Goal: Task Accomplishment & Management: Manage account settings

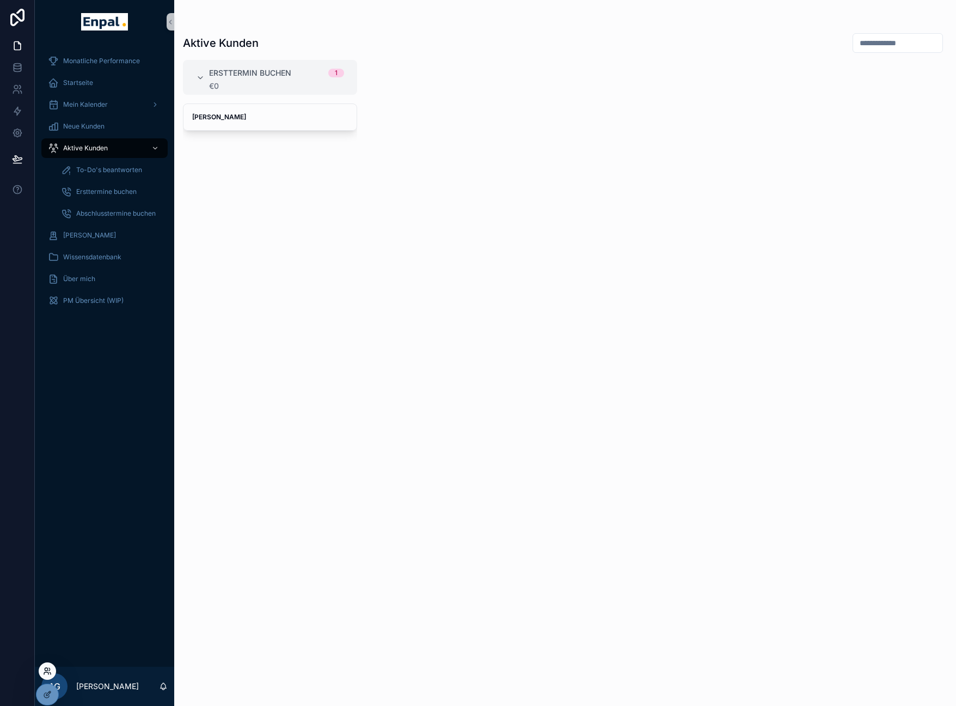
click at [45, 669] on icon at bounding box center [47, 670] width 9 height 9
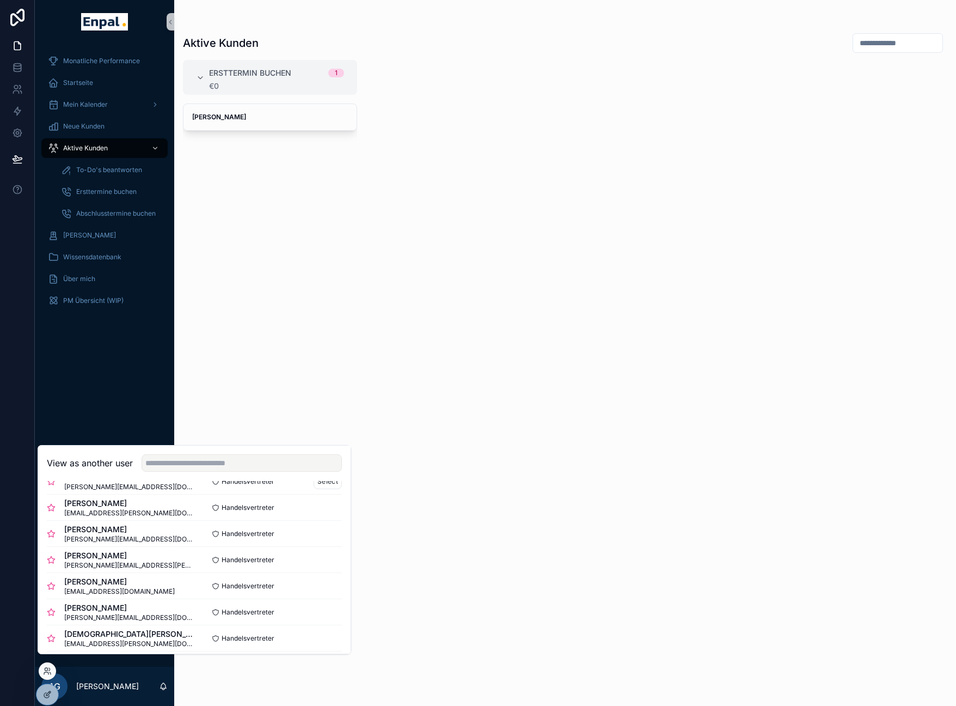
scroll to position [240, 0]
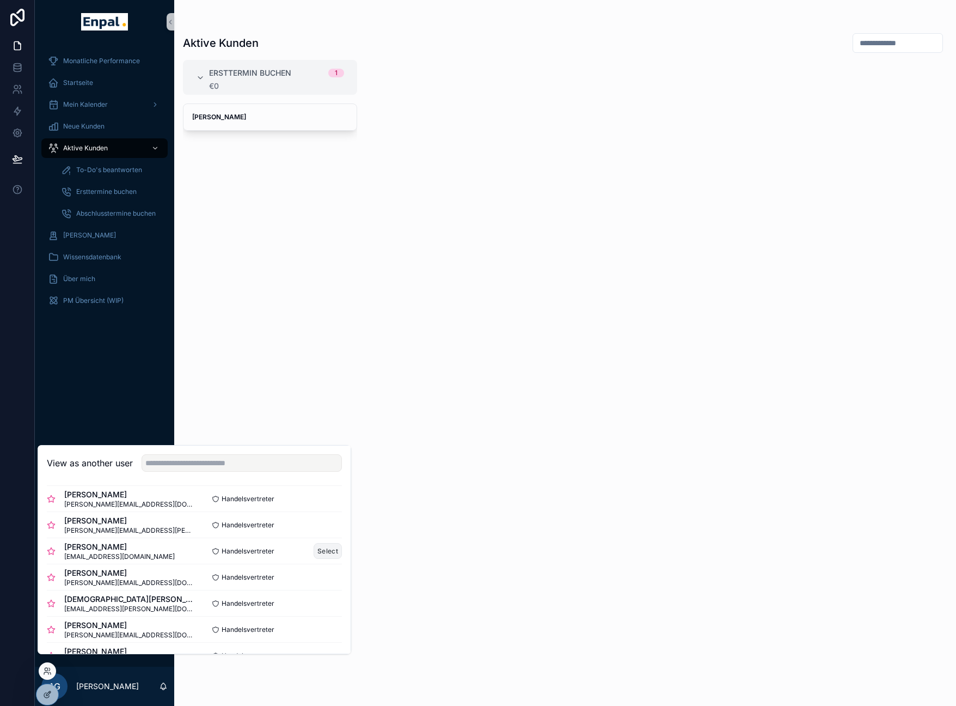
click at [327, 559] on button "Select" at bounding box center [328, 551] width 28 height 16
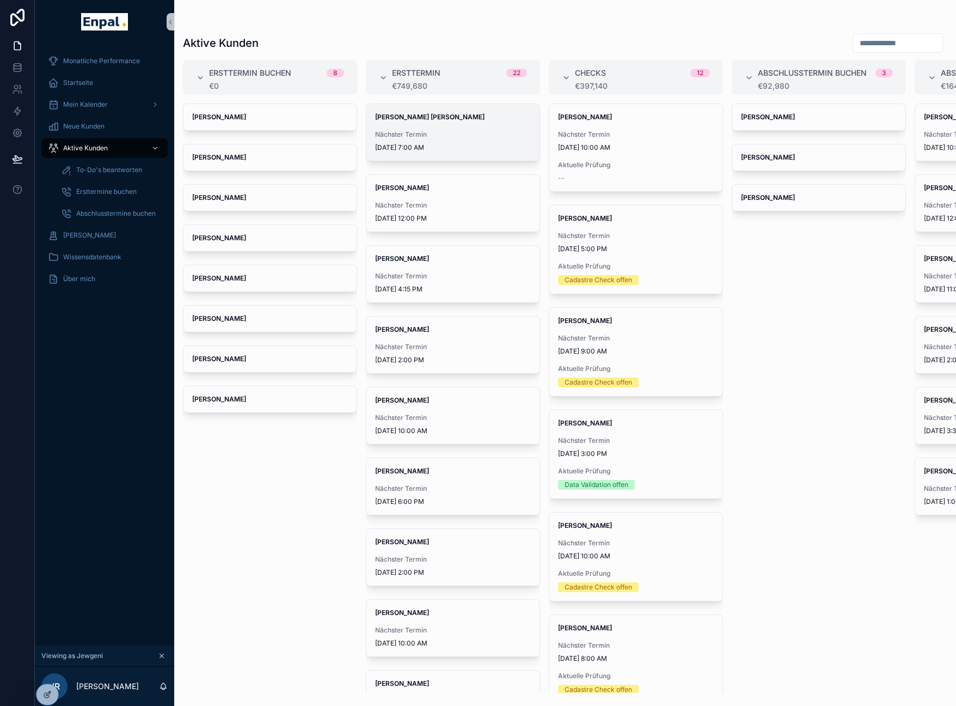
click at [432, 135] on span "Nächster Termin" at bounding box center [453, 134] width 156 height 9
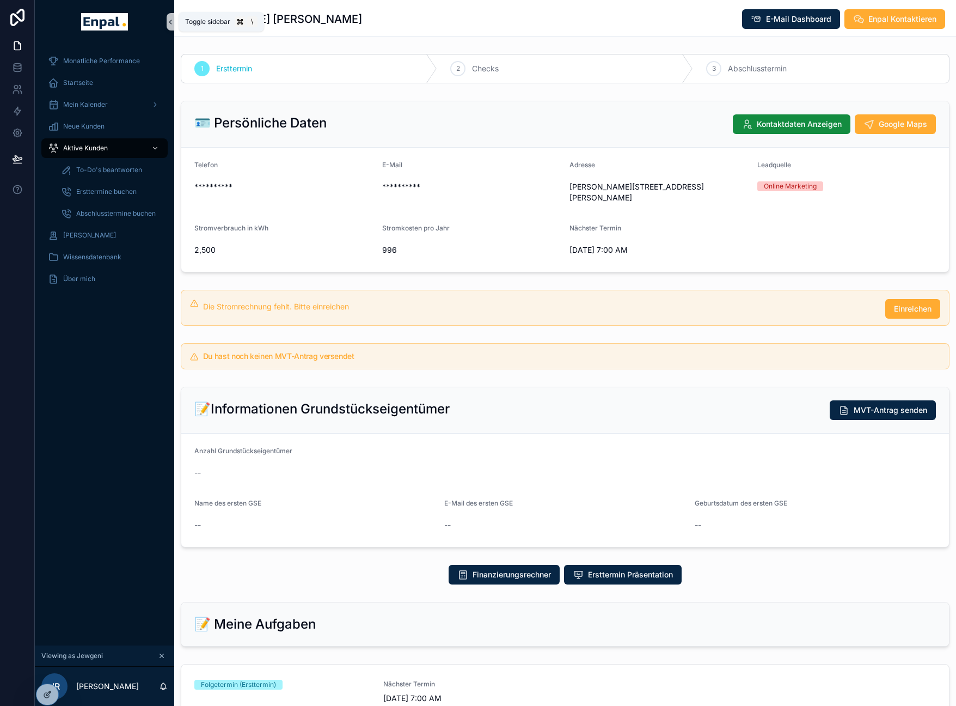
click at [172, 23] on icon "scrollable content" at bounding box center [171, 22] width 8 height 8
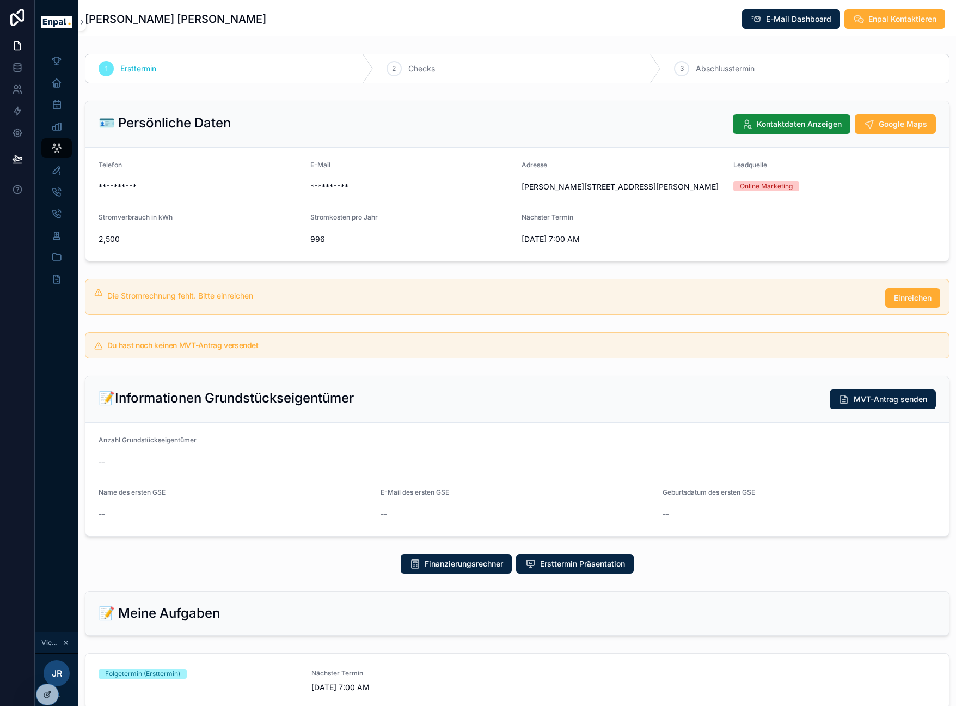
click at [86, 23] on h1 "Wolfgang Dr. Tischler" at bounding box center [175, 18] width 181 height 15
click at [84, 23] on icon "scrollable content" at bounding box center [82, 22] width 8 height 8
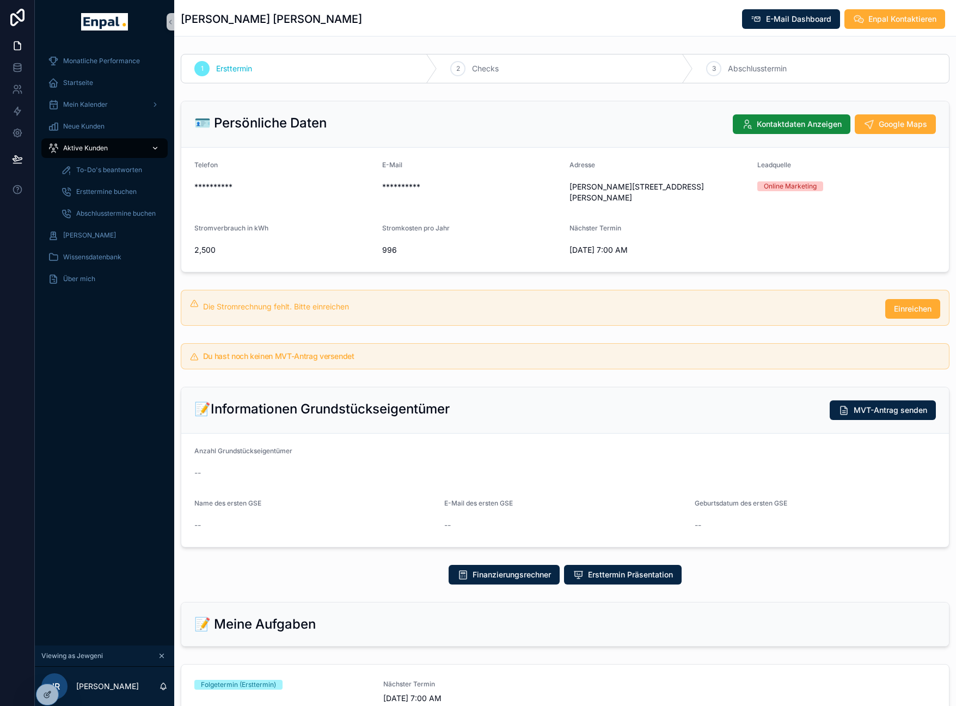
click at [112, 150] on div "Aktive Kunden" at bounding box center [104, 147] width 113 height 17
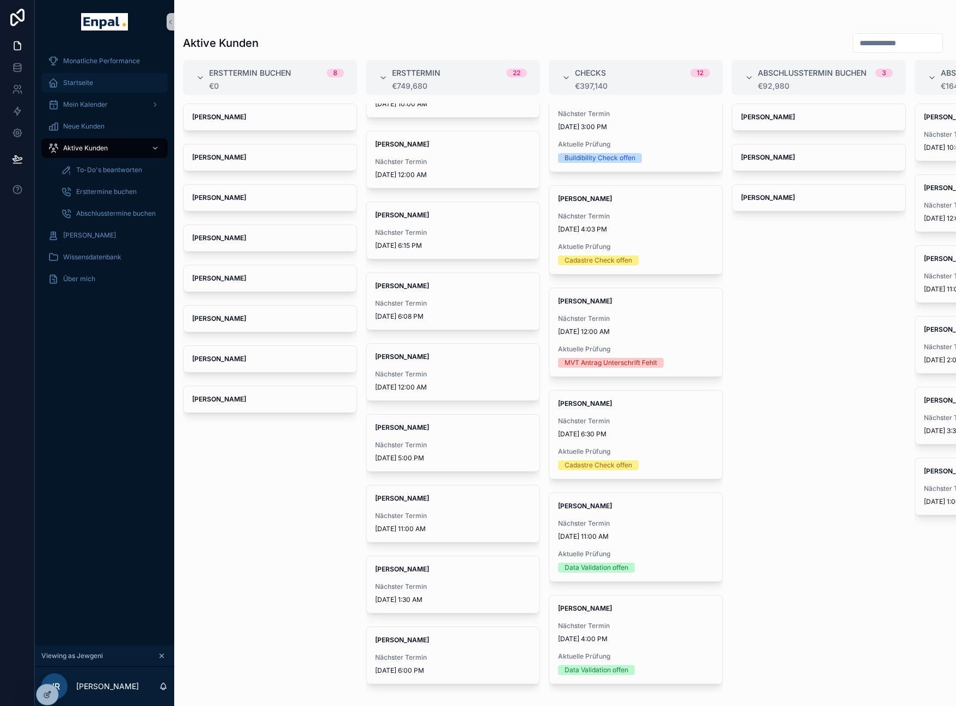
click at [82, 84] on span "Startseite" at bounding box center [78, 82] width 30 height 9
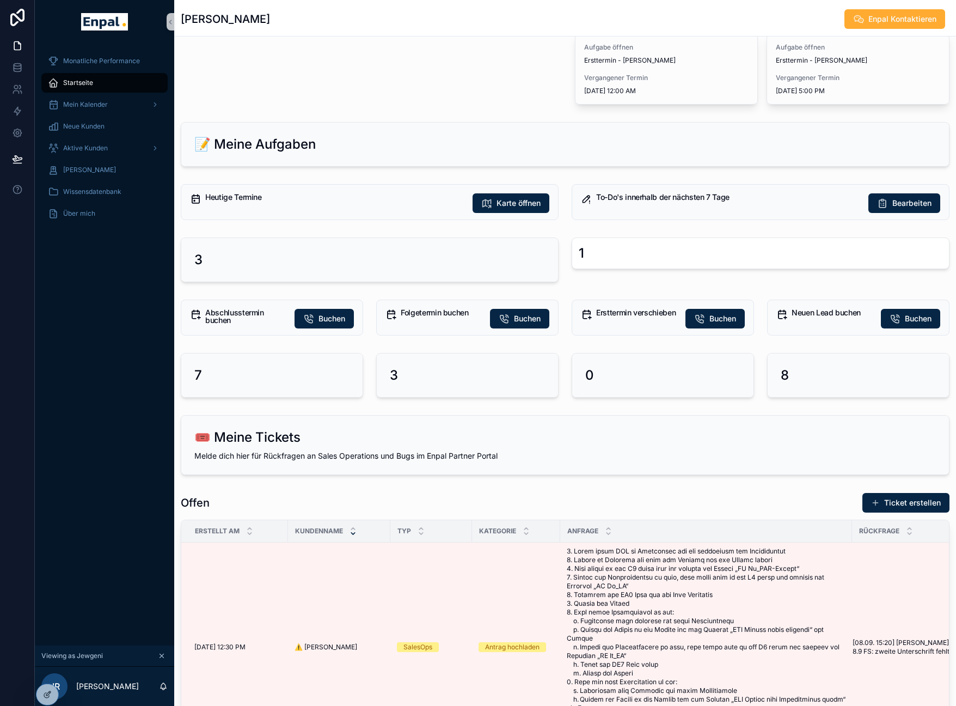
scroll to position [468, 0]
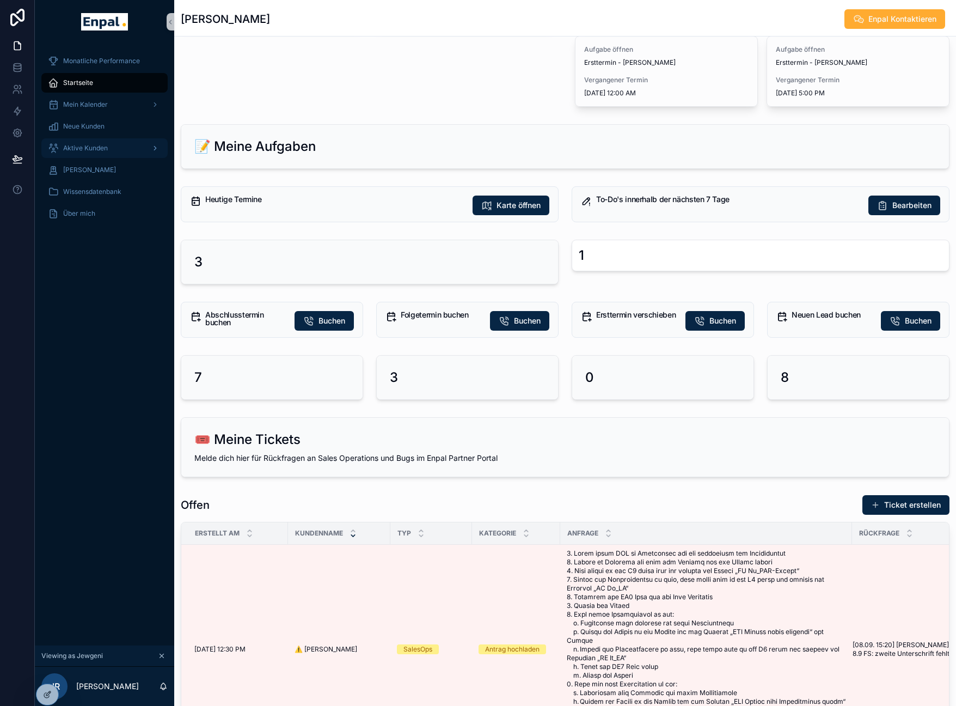
click at [93, 142] on div "Aktive Kunden" at bounding box center [104, 147] width 113 height 17
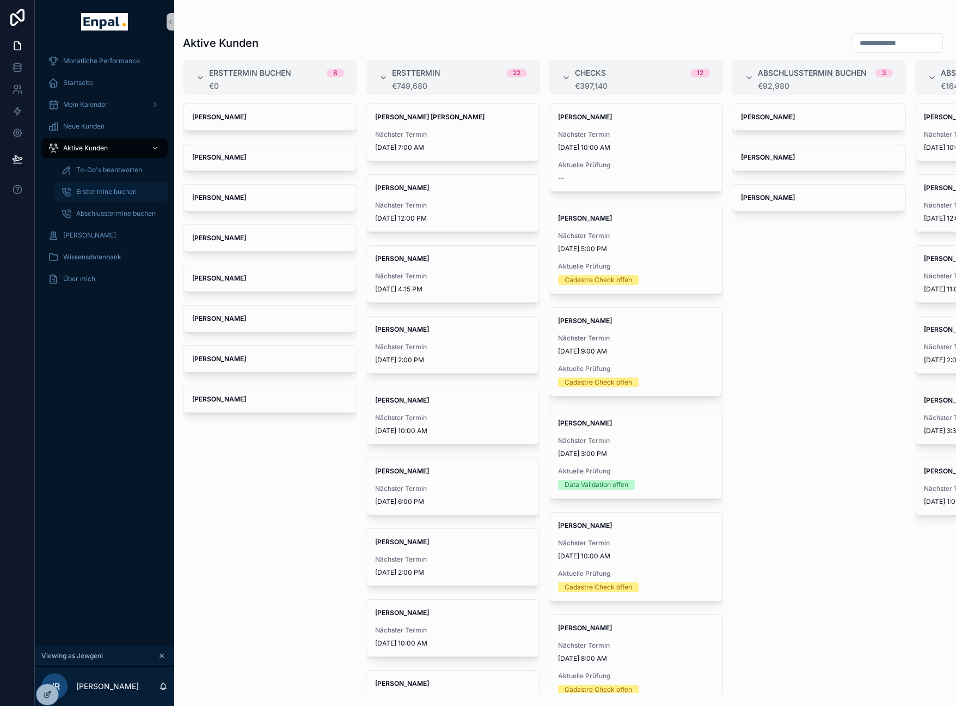
click at [123, 189] on span "Ersttermine buchen" at bounding box center [106, 191] width 60 height 9
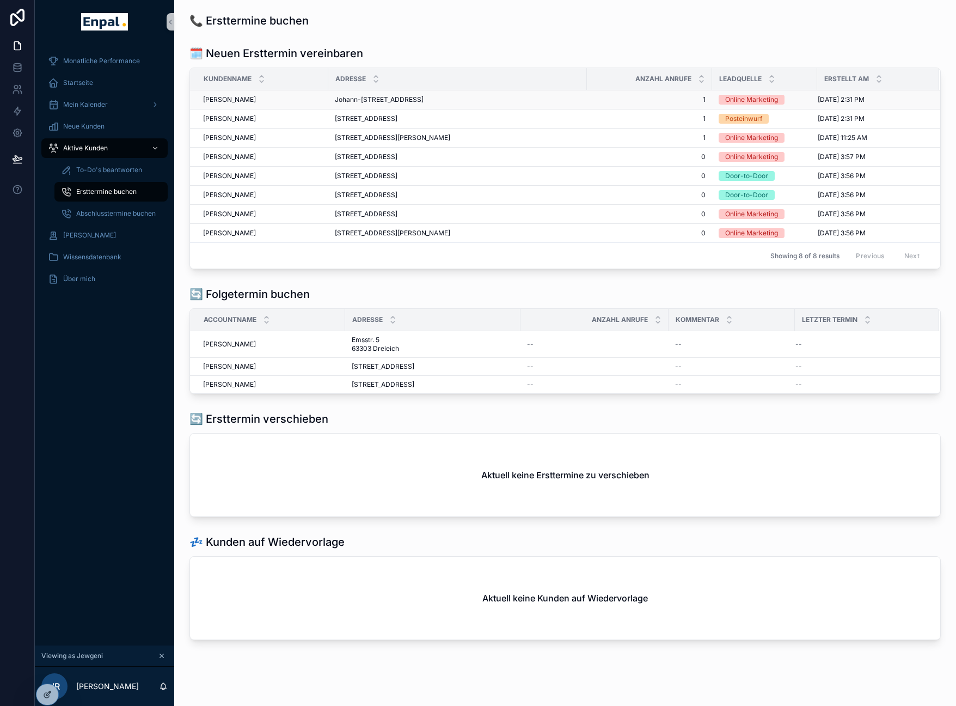
click at [362, 104] on span "Johann-Heinrich-Pestalozzi-Weg 4 64569 Nauheim" at bounding box center [379, 99] width 89 height 9
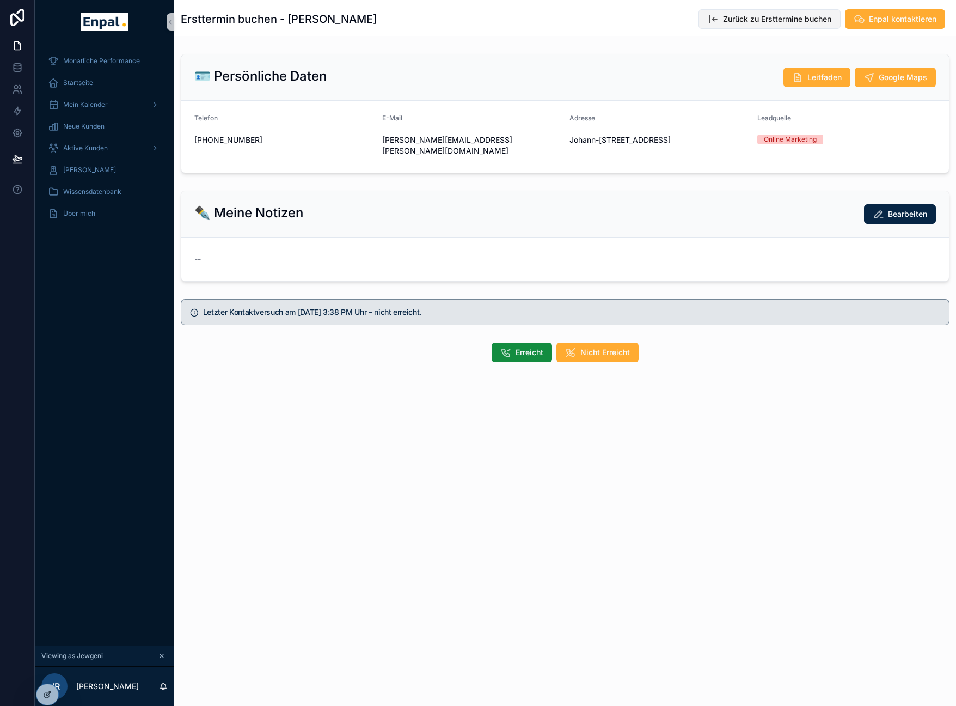
click at [825, 22] on span "Zurück zu Ersttermine buchen" at bounding box center [777, 19] width 108 height 11
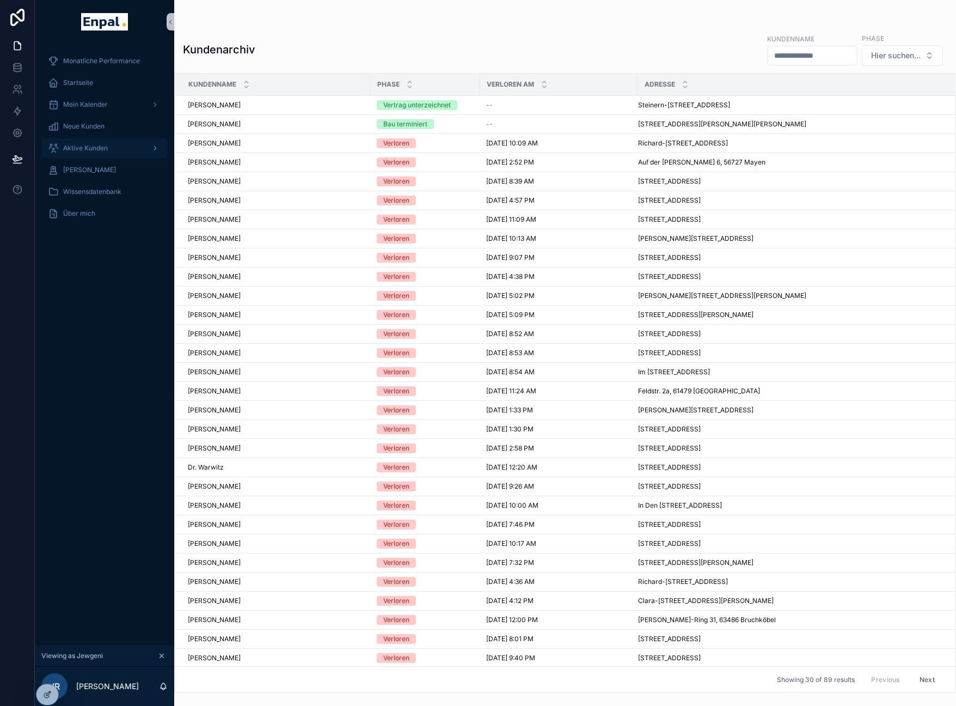
click at [99, 143] on div "Aktive Kunden" at bounding box center [104, 147] width 113 height 17
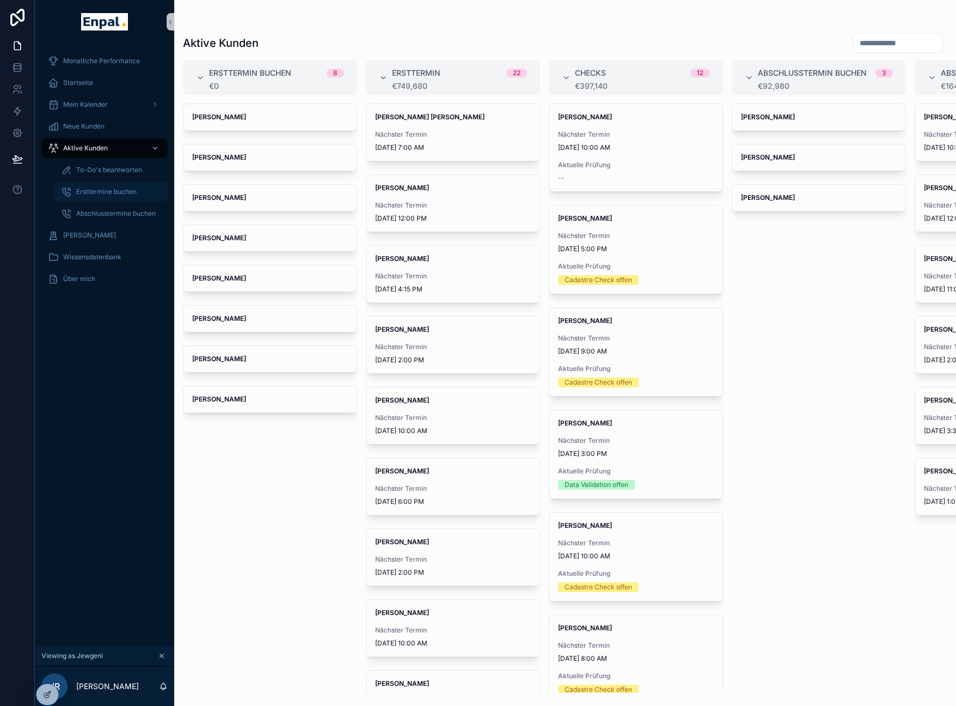
click at [117, 189] on span "Ersttermine buchen" at bounding box center [106, 191] width 60 height 9
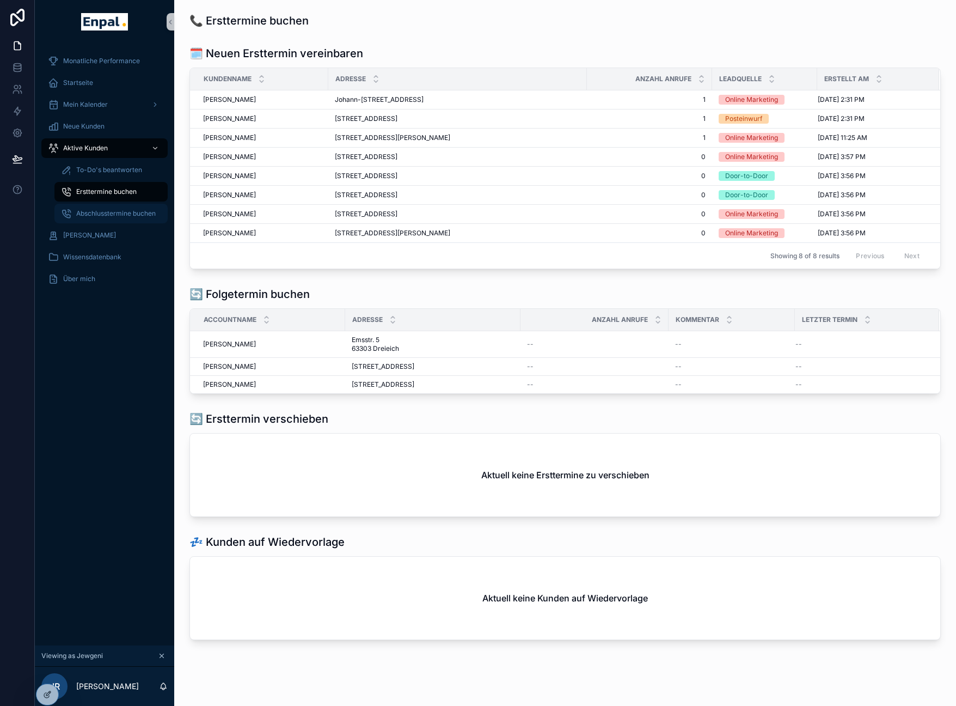
click at [111, 216] on span "Abschlusstermine buchen" at bounding box center [115, 213] width 79 height 9
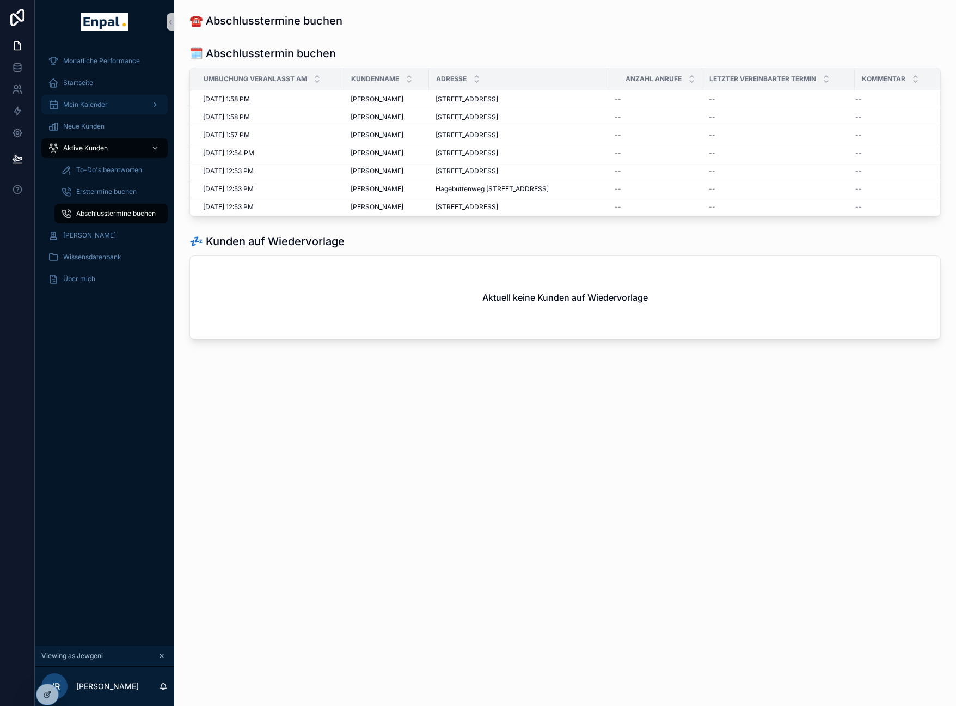
click at [101, 100] on span "Mein Kalender" at bounding box center [85, 104] width 45 height 9
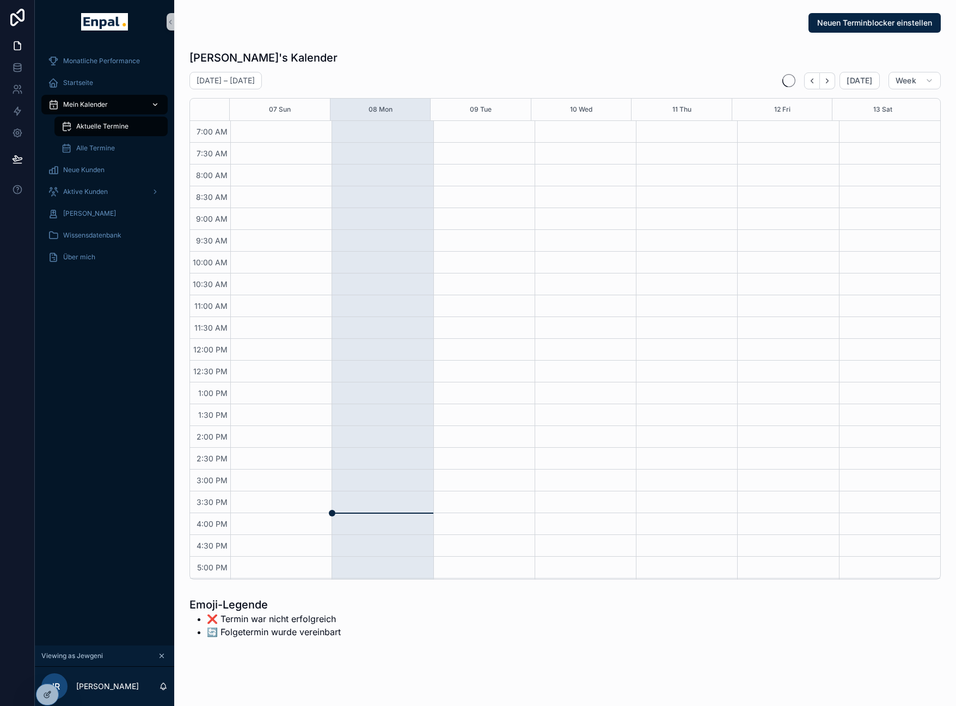
scroll to position [189, 0]
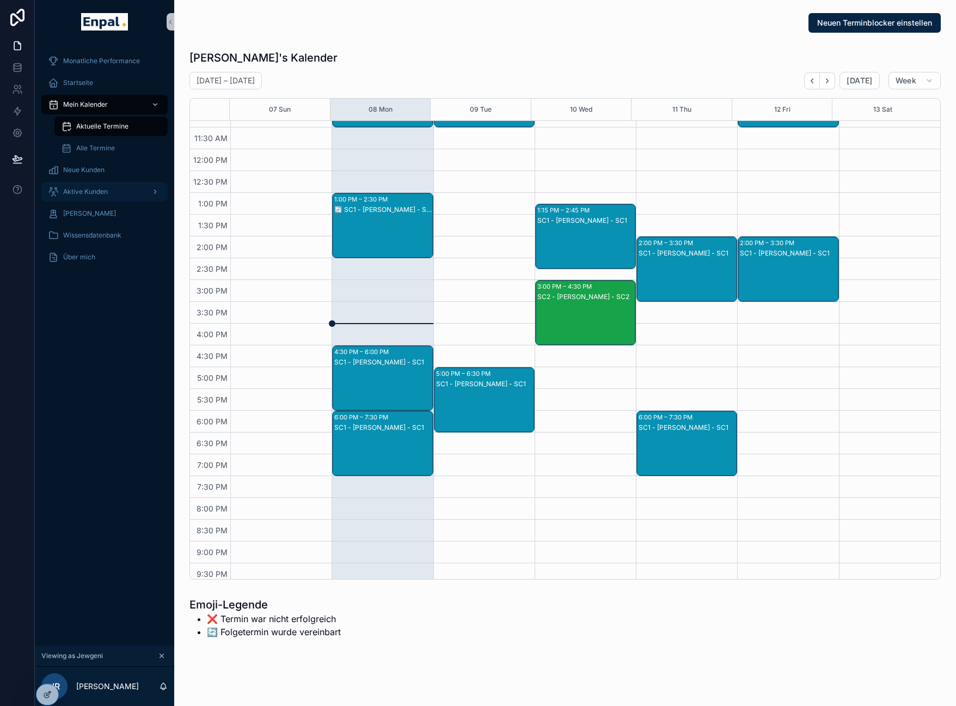
click at [102, 191] on span "Aktive Kunden" at bounding box center [85, 191] width 45 height 9
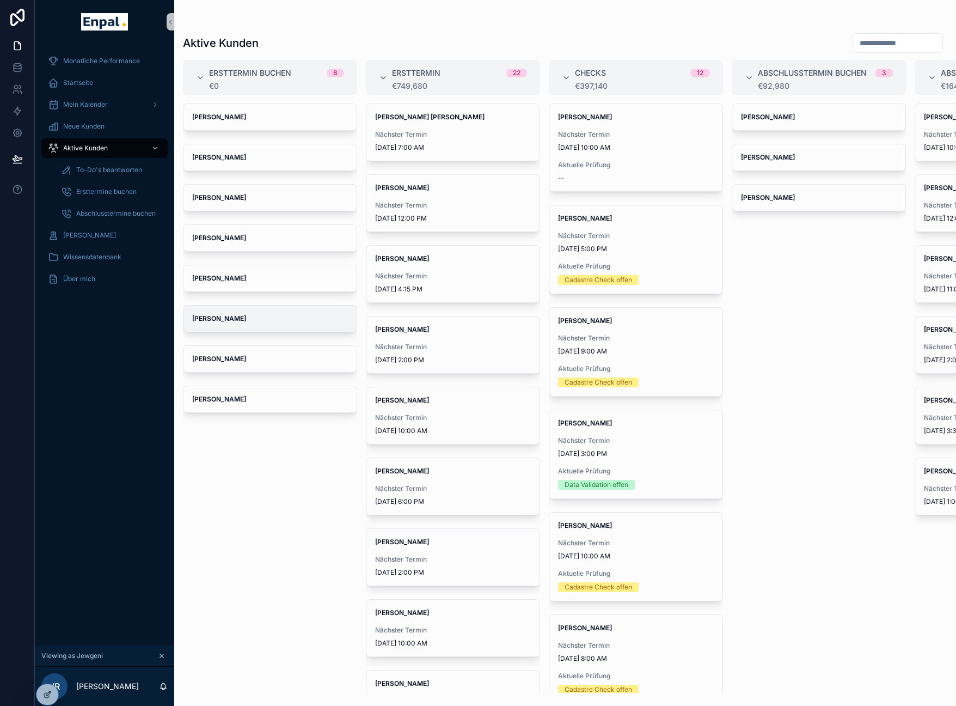
click at [280, 315] on span "Alexander Ormanns" at bounding box center [270, 318] width 156 height 9
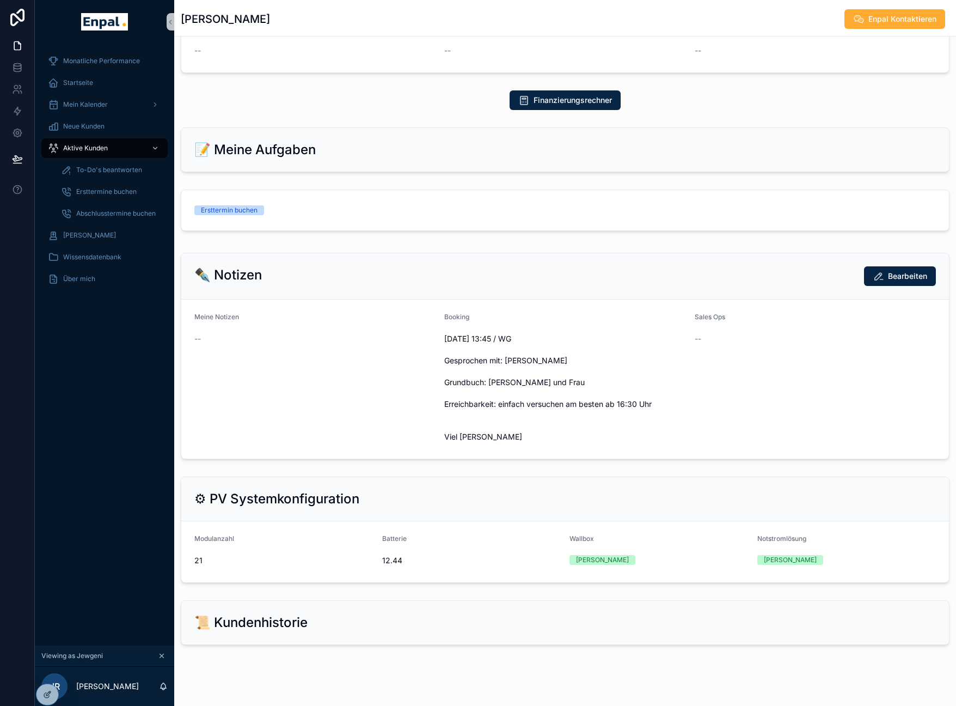
scroll to position [464, 0]
click at [126, 189] on span "Ersttermine buchen" at bounding box center [106, 191] width 60 height 9
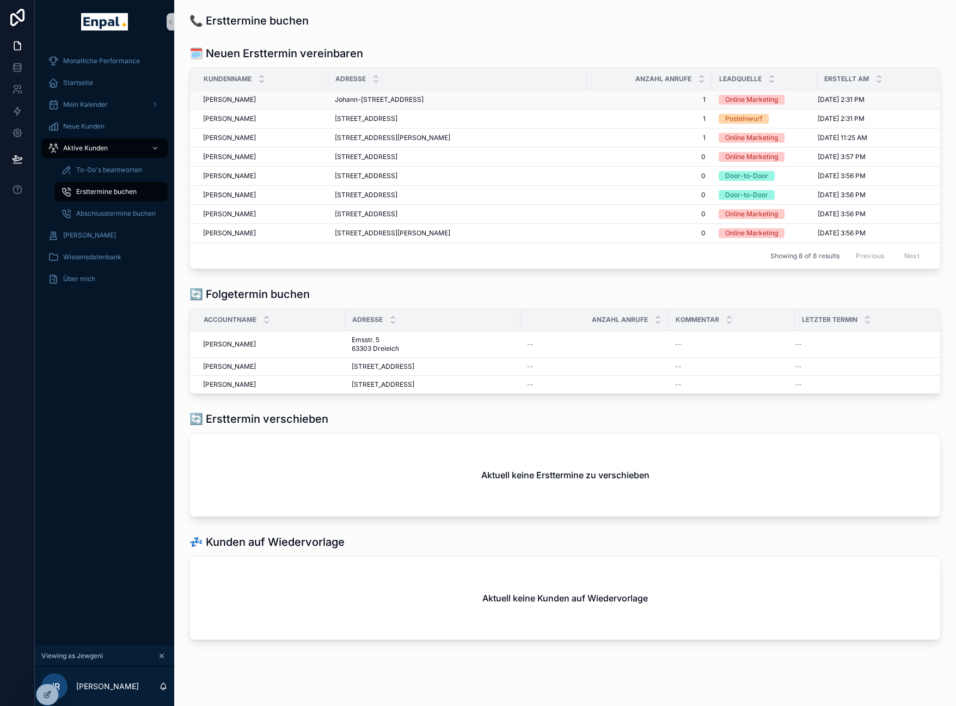
click at [424, 101] on span "Johann-Heinrich-Pestalozzi-Weg 4 64569 Nauheim" at bounding box center [379, 99] width 89 height 9
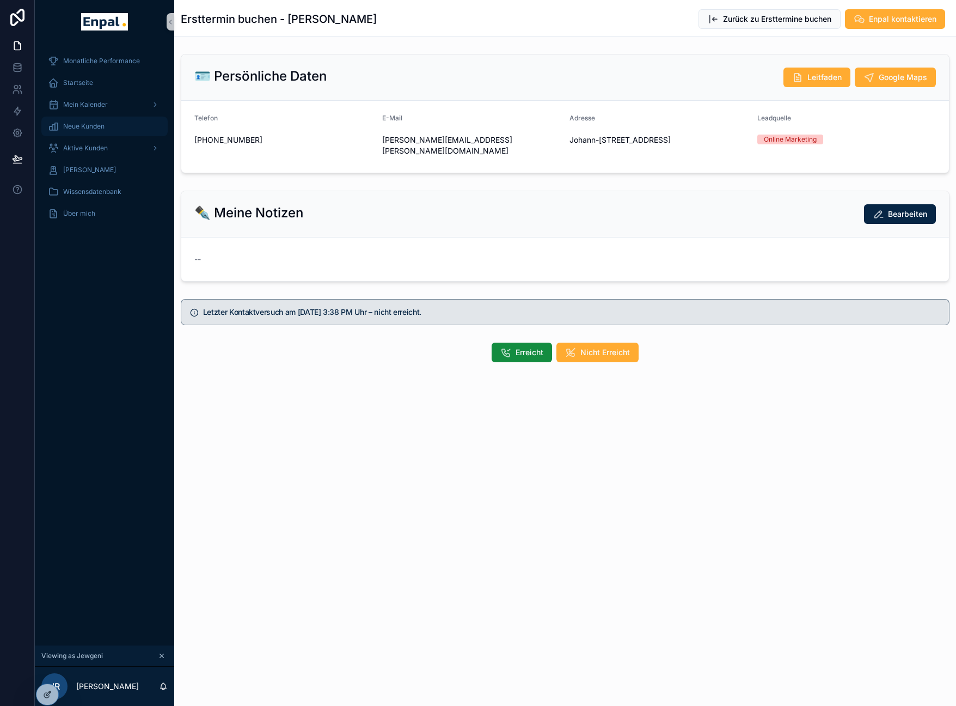
click at [87, 128] on span "Neue Kunden" at bounding box center [83, 126] width 41 height 9
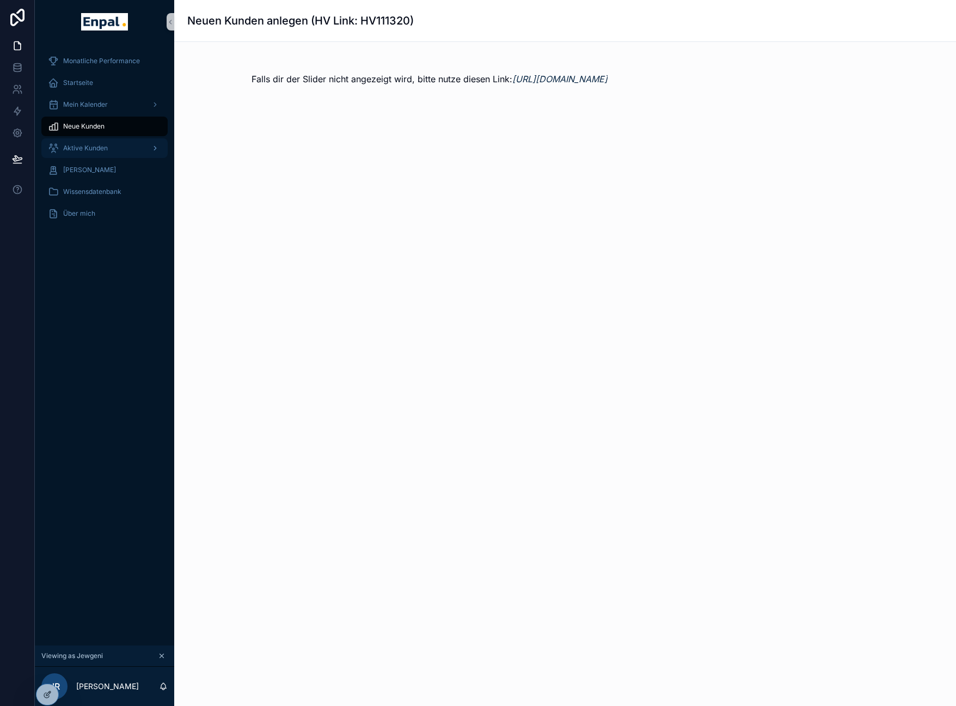
click at [77, 156] on div "Aktive Kunden" at bounding box center [104, 147] width 113 height 17
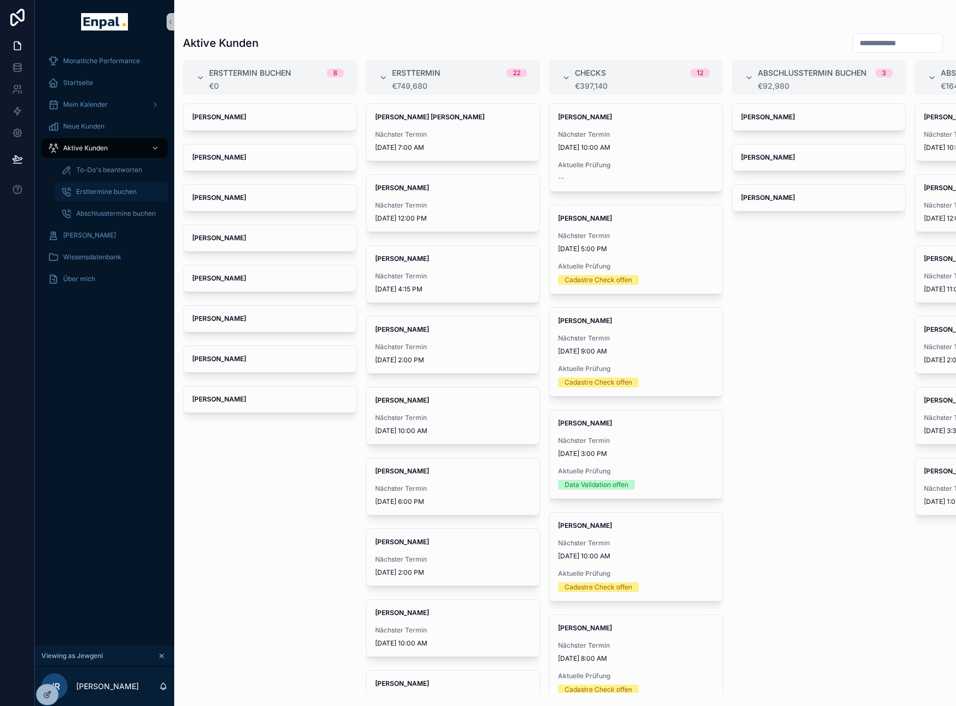
click at [105, 196] on div "Ersttermine buchen" at bounding box center [111, 191] width 100 height 17
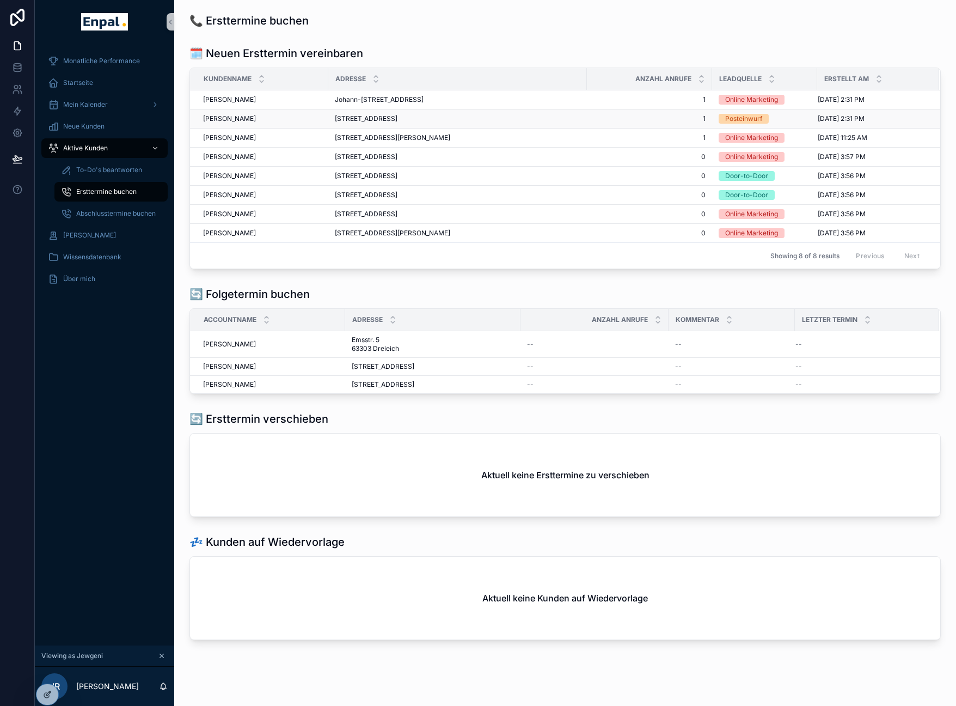
click at [377, 123] on span "Alt Seulberg 57 61381 Friedrichsdorf" at bounding box center [366, 118] width 63 height 9
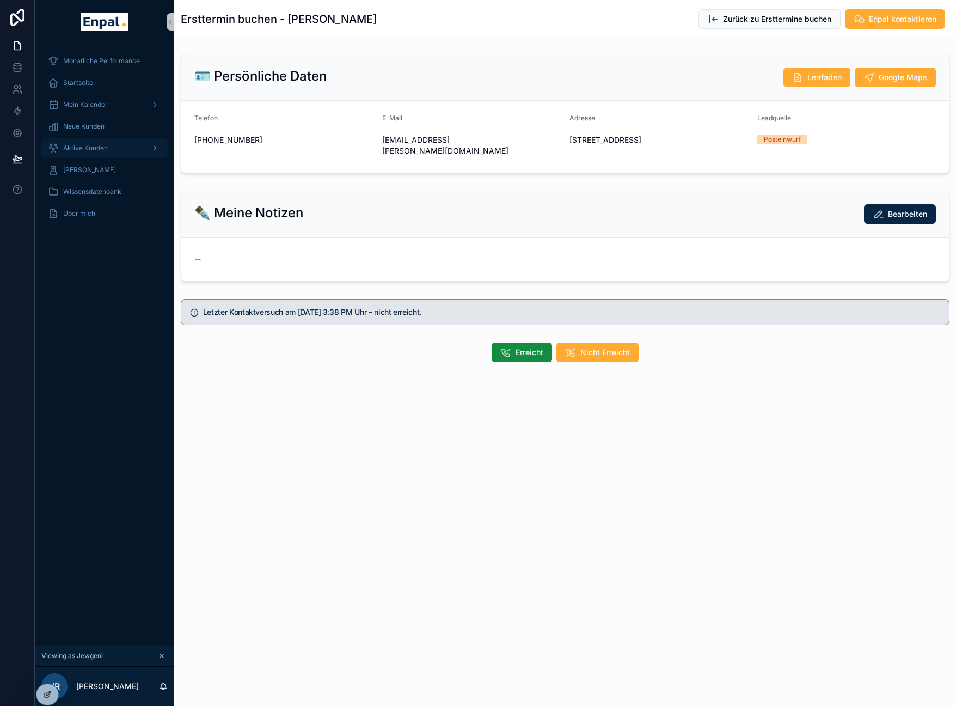
click at [127, 155] on div "Aktive Kunden" at bounding box center [104, 147] width 113 height 17
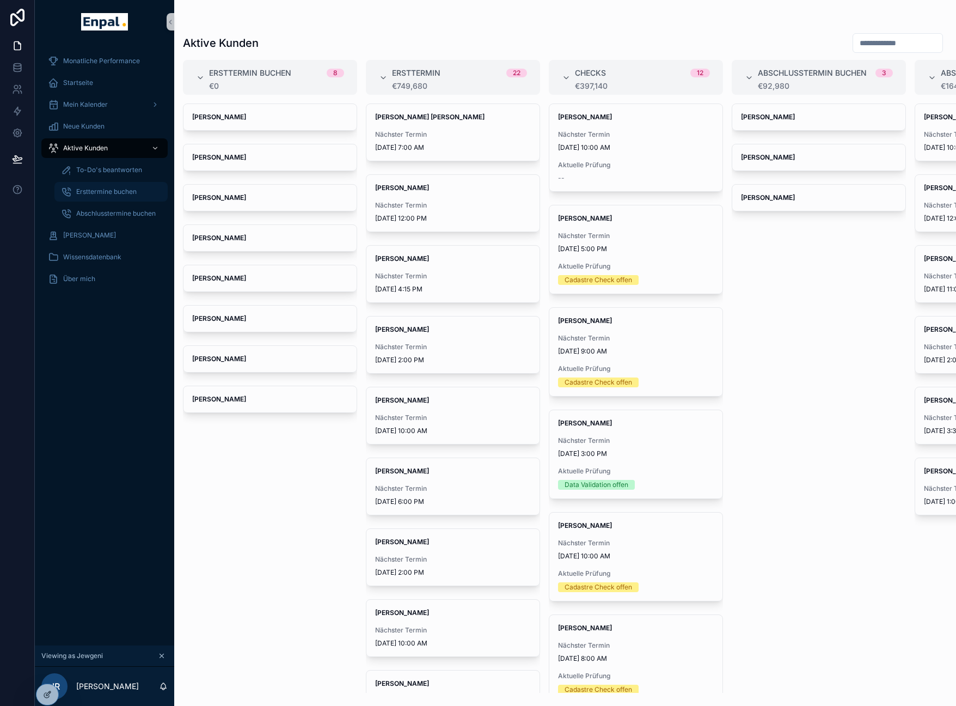
click at [117, 194] on span "Ersttermine buchen" at bounding box center [106, 191] width 60 height 9
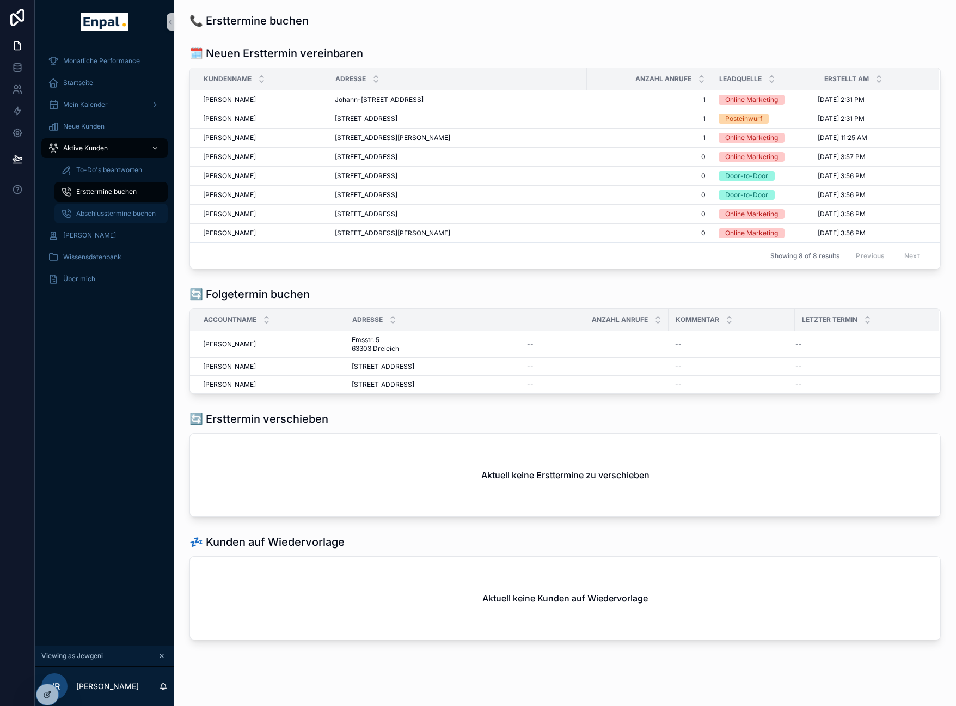
click at [119, 215] on span "Abschlusstermine buchen" at bounding box center [115, 213] width 79 height 9
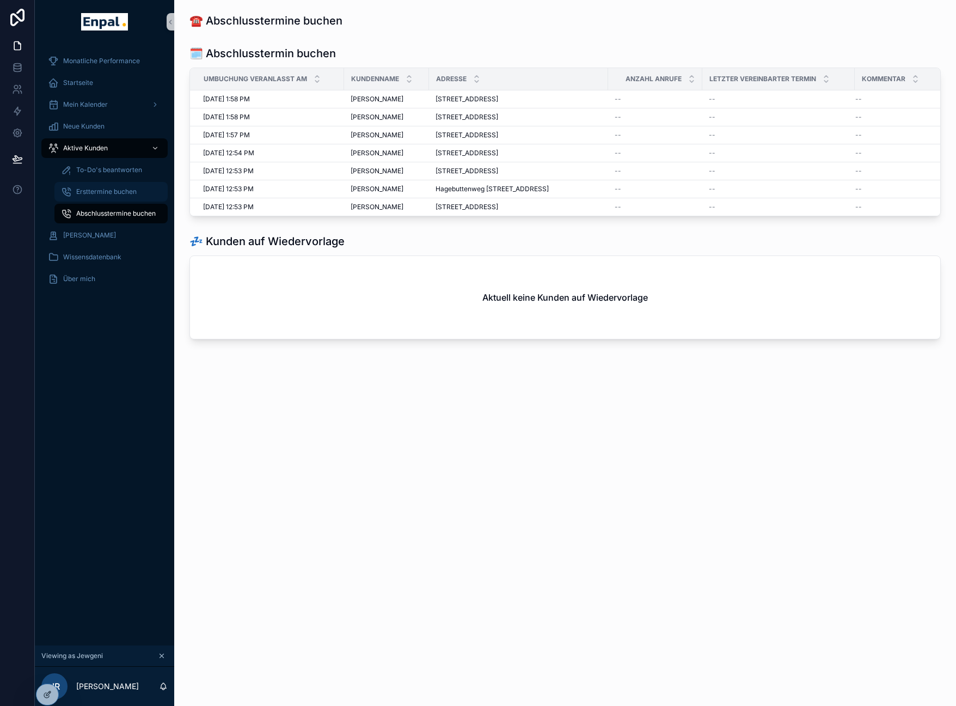
click at [109, 192] on span "Ersttermine buchen" at bounding box center [106, 191] width 60 height 9
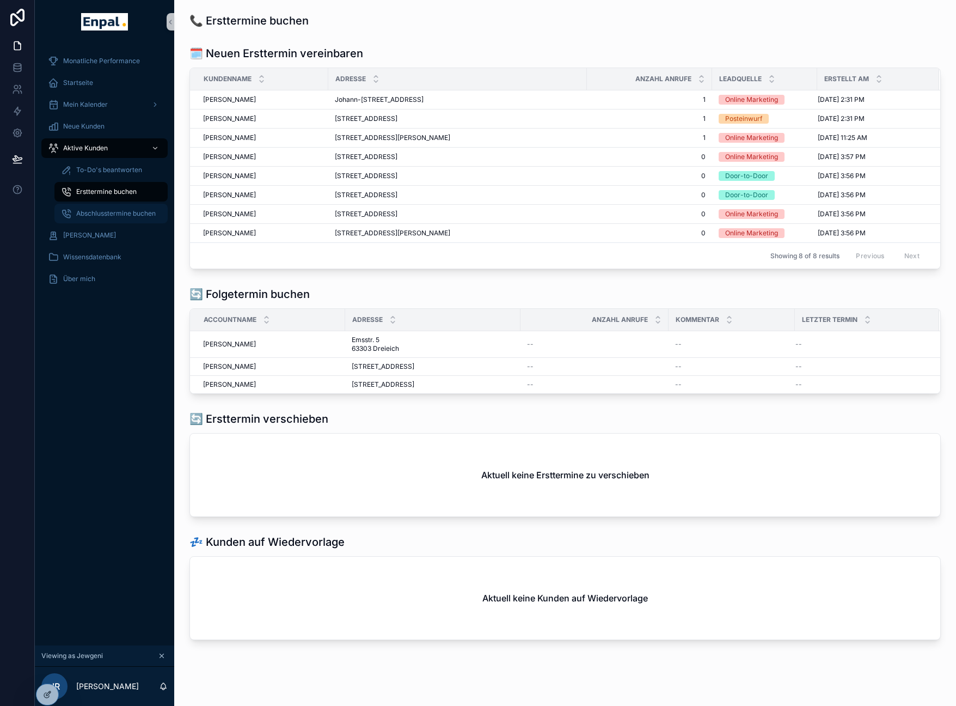
click at [115, 210] on span "Abschlusstermine buchen" at bounding box center [115, 213] width 79 height 9
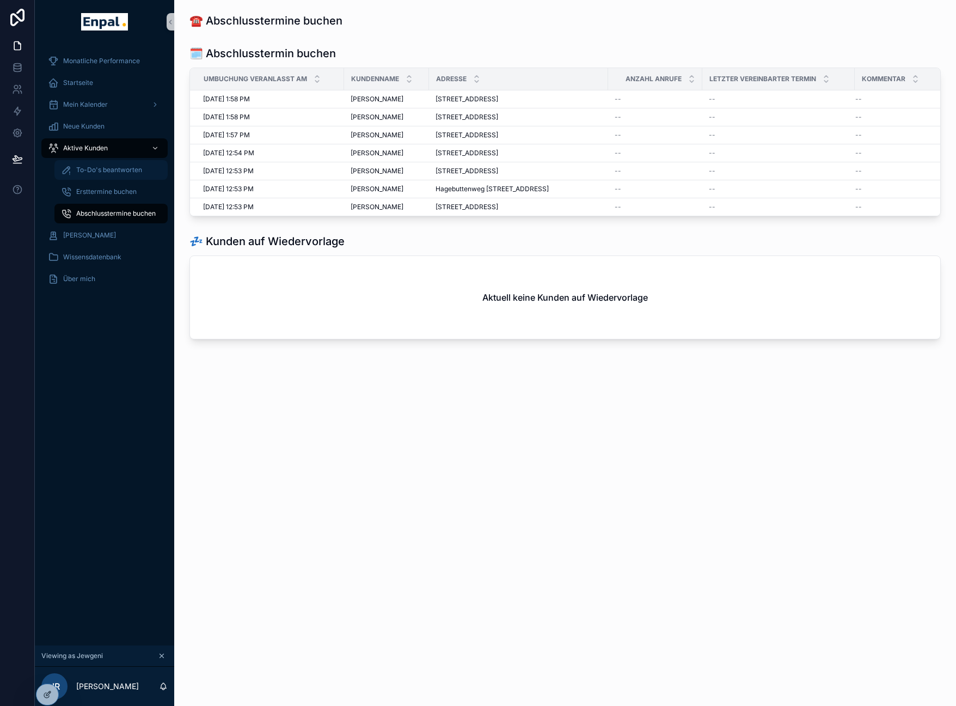
click at [111, 174] on div "To-Do's beantworten" at bounding box center [111, 169] width 100 height 17
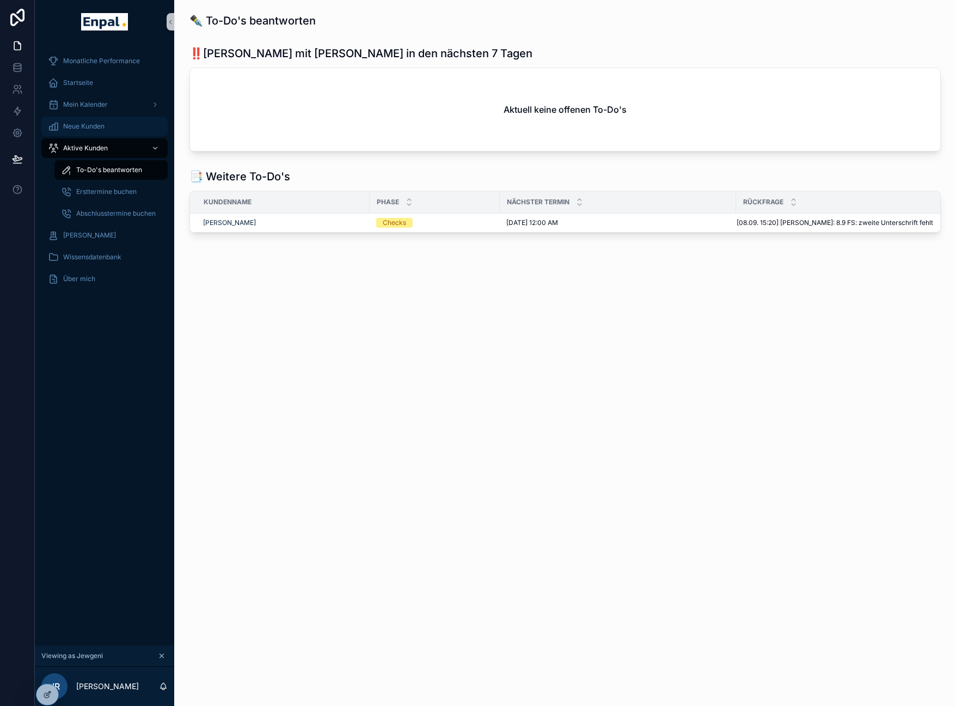
click at [107, 130] on div "Neue Kunden" at bounding box center [104, 126] width 113 height 17
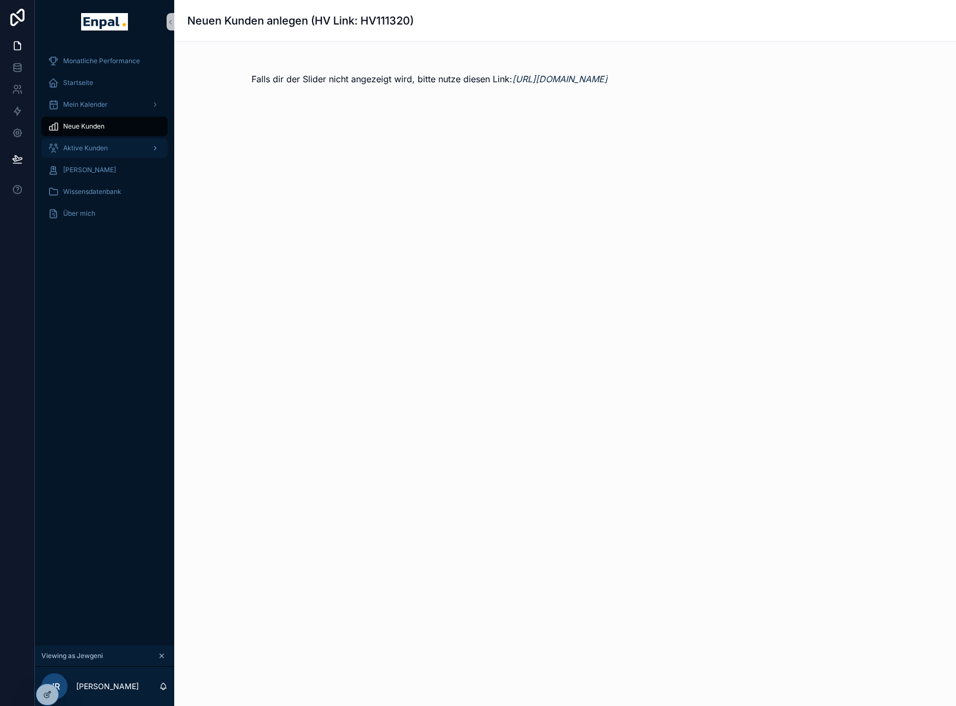
click at [108, 145] on div "Aktive Kunden" at bounding box center [104, 147] width 113 height 17
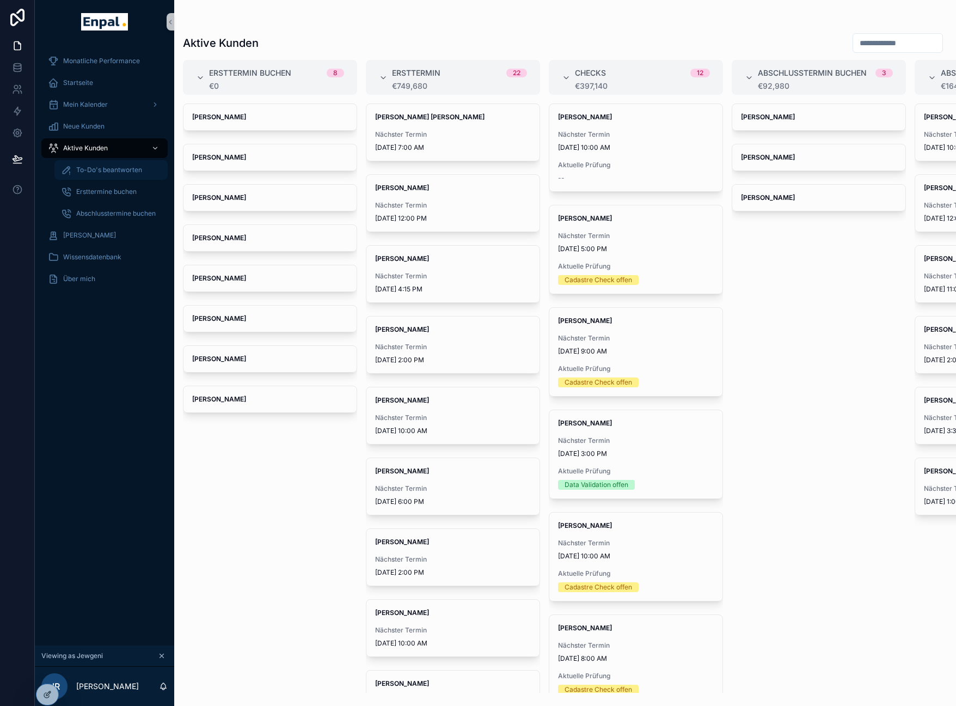
click at [124, 168] on span "To-Do's beantworten" at bounding box center [109, 170] width 66 height 9
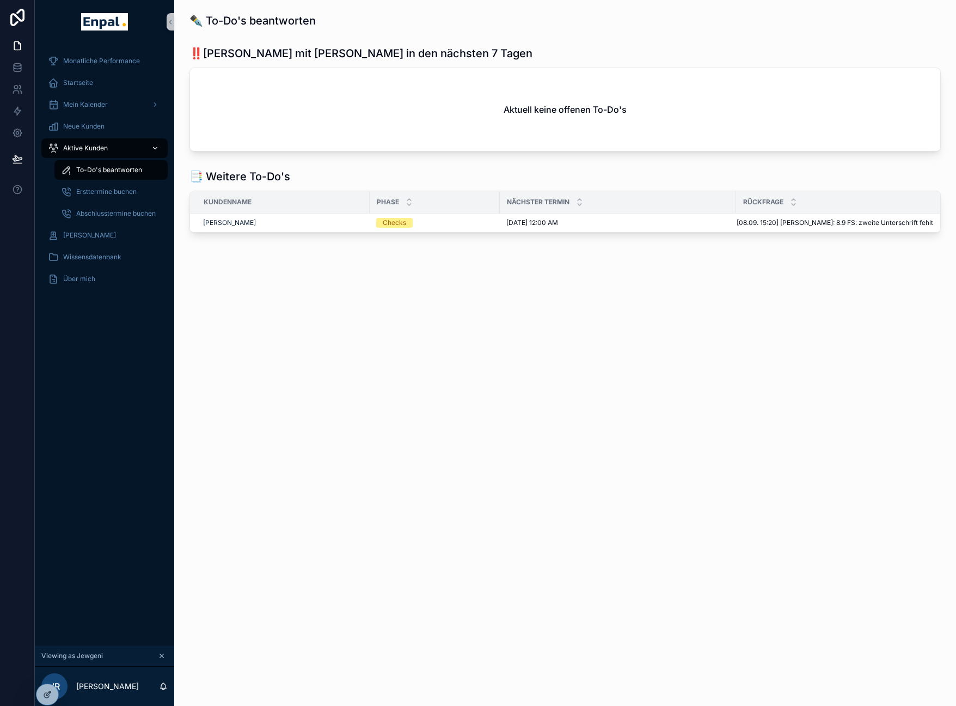
click at [112, 149] on div "Aktive Kunden" at bounding box center [104, 147] width 113 height 17
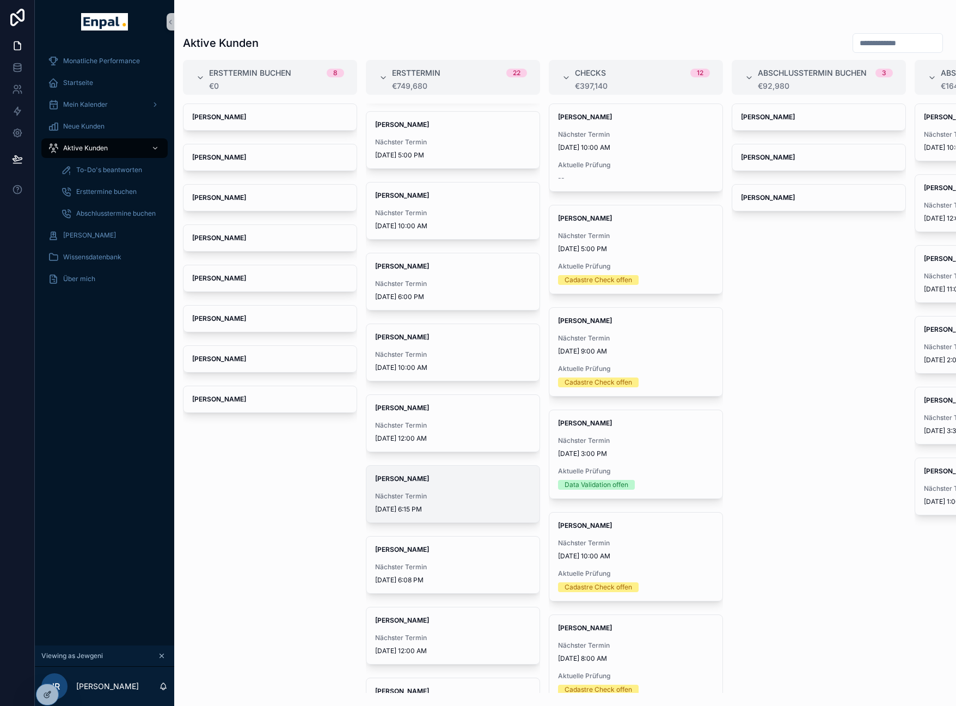
scroll to position [626, 0]
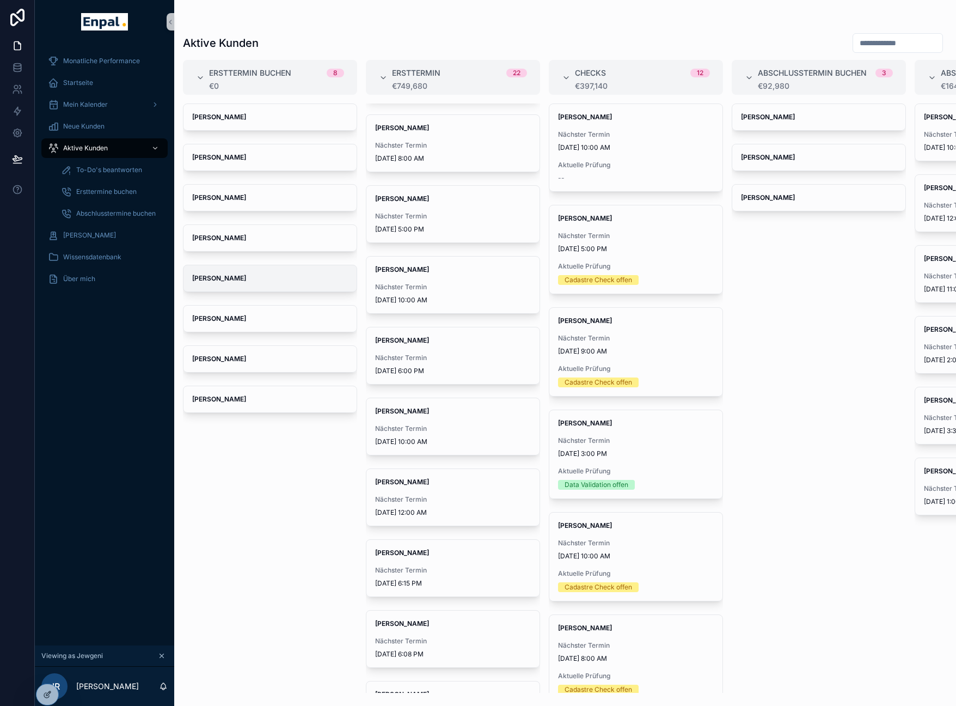
click at [254, 274] on span "Norbert Deppisch" at bounding box center [270, 278] width 156 height 9
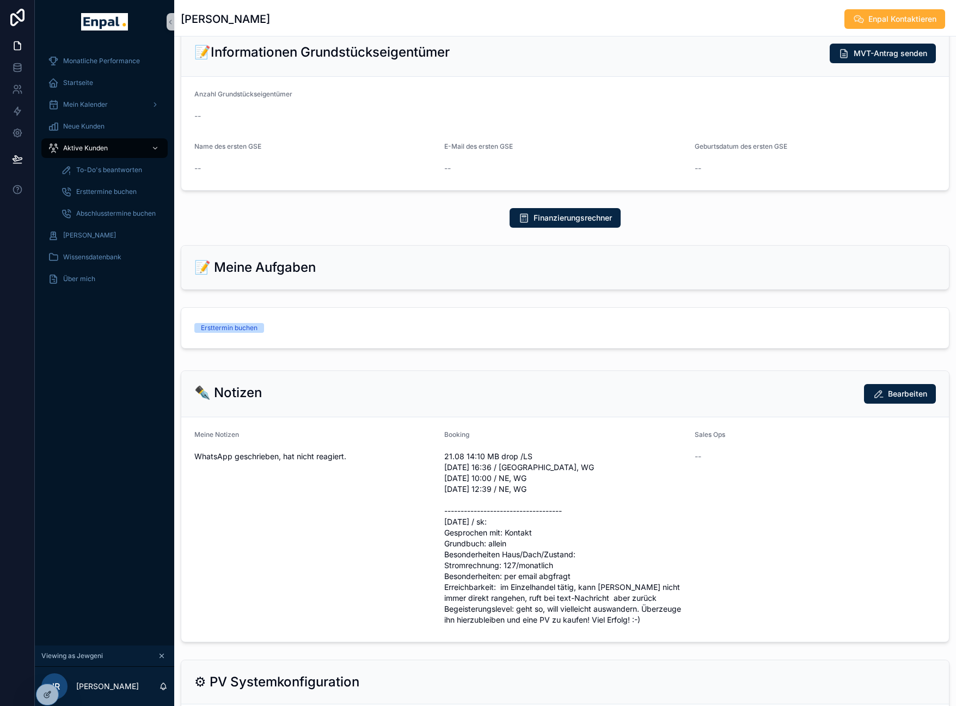
scroll to position [365, 0]
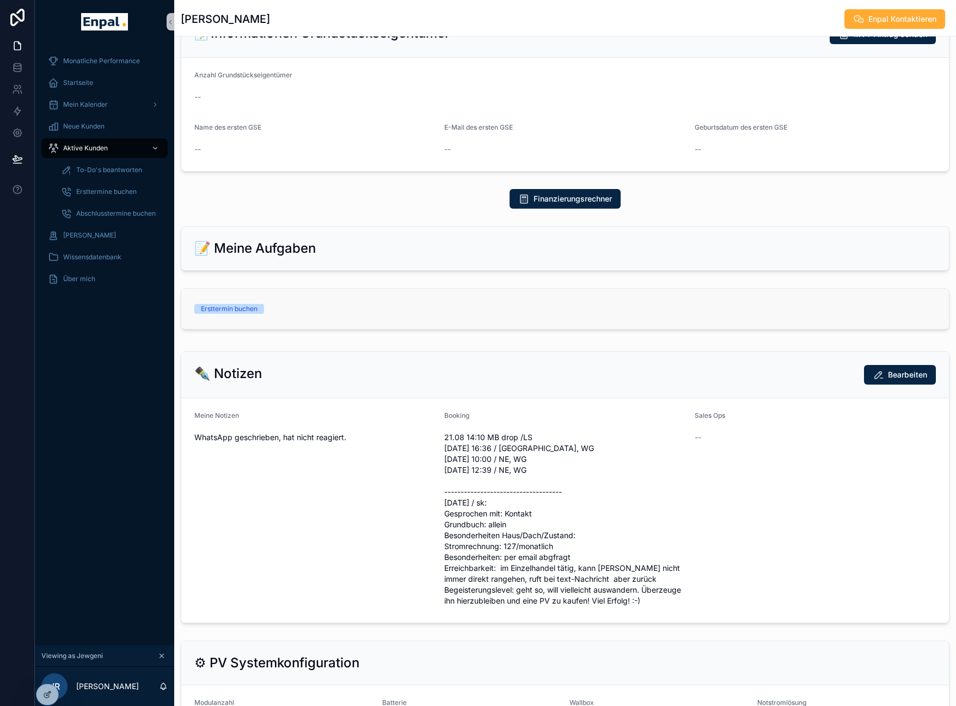
click at [554, 329] on link "Ersttermin buchen" at bounding box center [565, 309] width 768 height 40
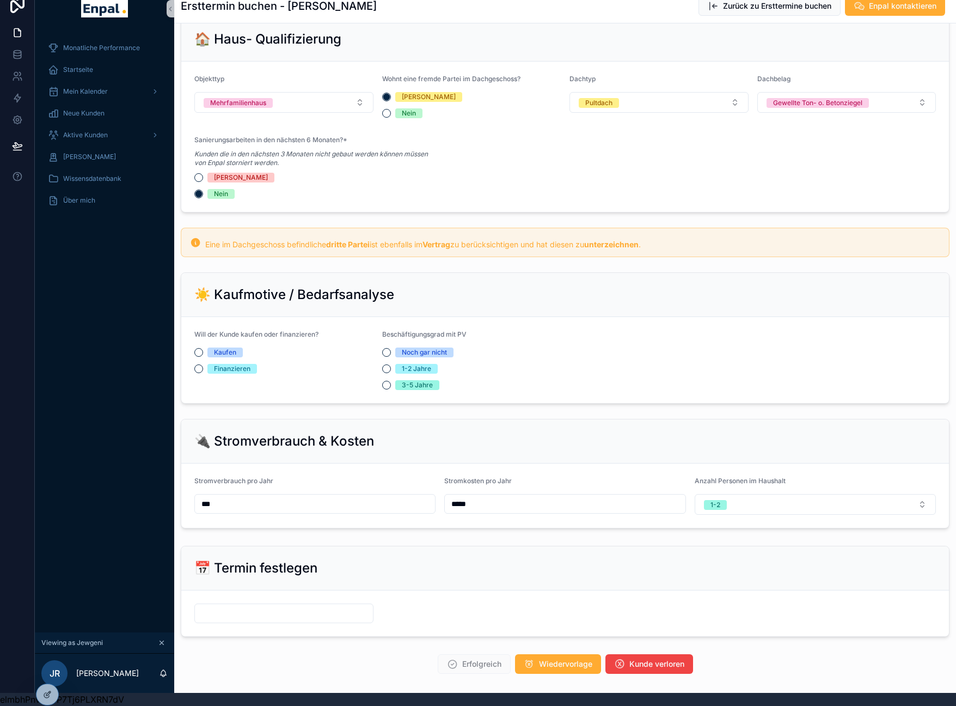
scroll to position [520, 0]
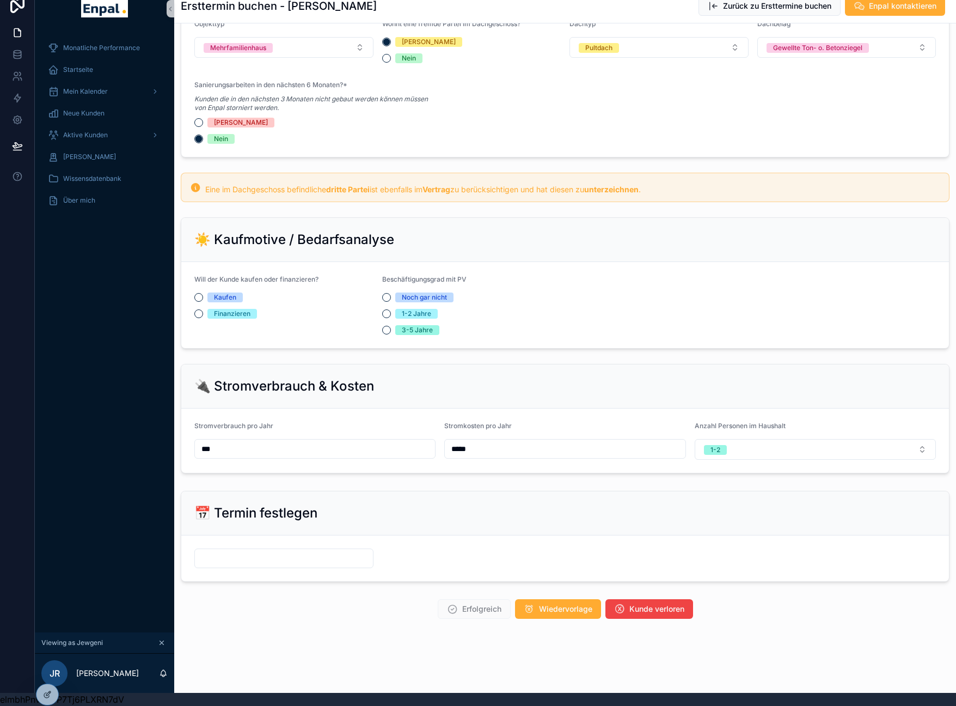
click at [331, 454] on input "***" at bounding box center [315, 448] width 240 height 15
click at [555, 457] on div "*****" at bounding box center [564, 449] width 241 height 20
click at [555, 452] on input "*****" at bounding box center [565, 448] width 240 height 15
click at [512, 499] on div "📅 Termin festlegen" at bounding box center [565, 513] width 768 height 44
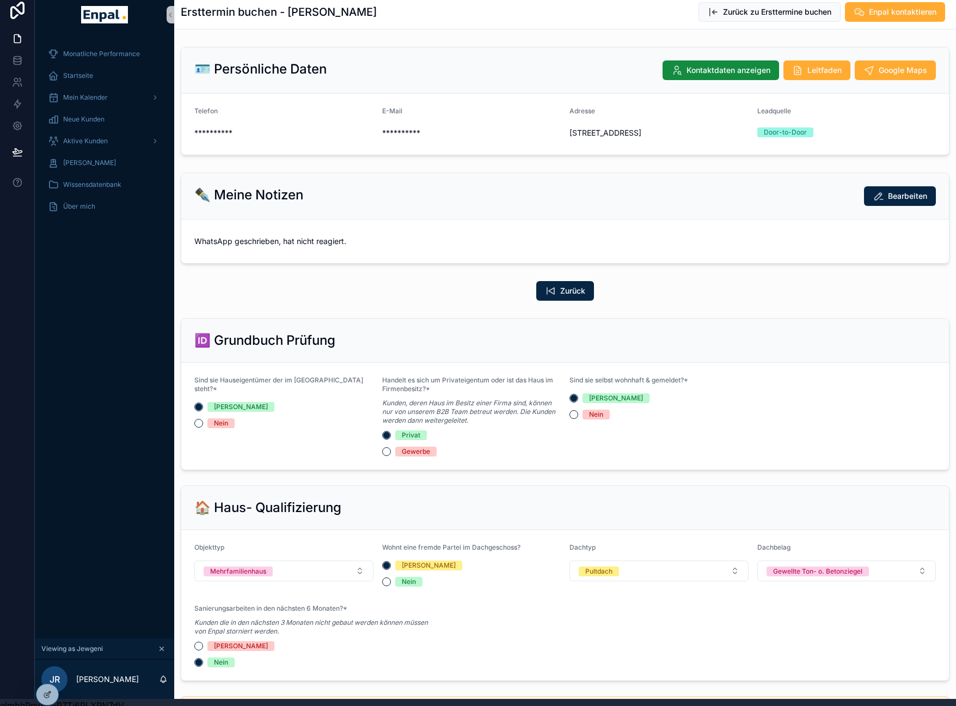
scroll to position [0, 0]
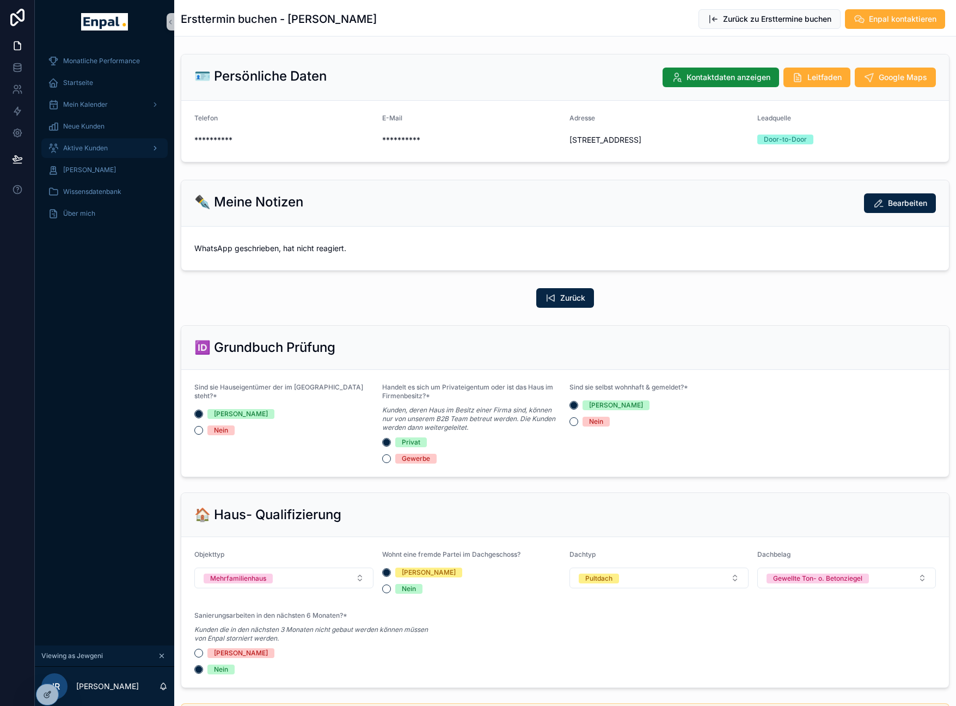
click at [117, 144] on div "Aktive Kunden" at bounding box center [104, 147] width 113 height 17
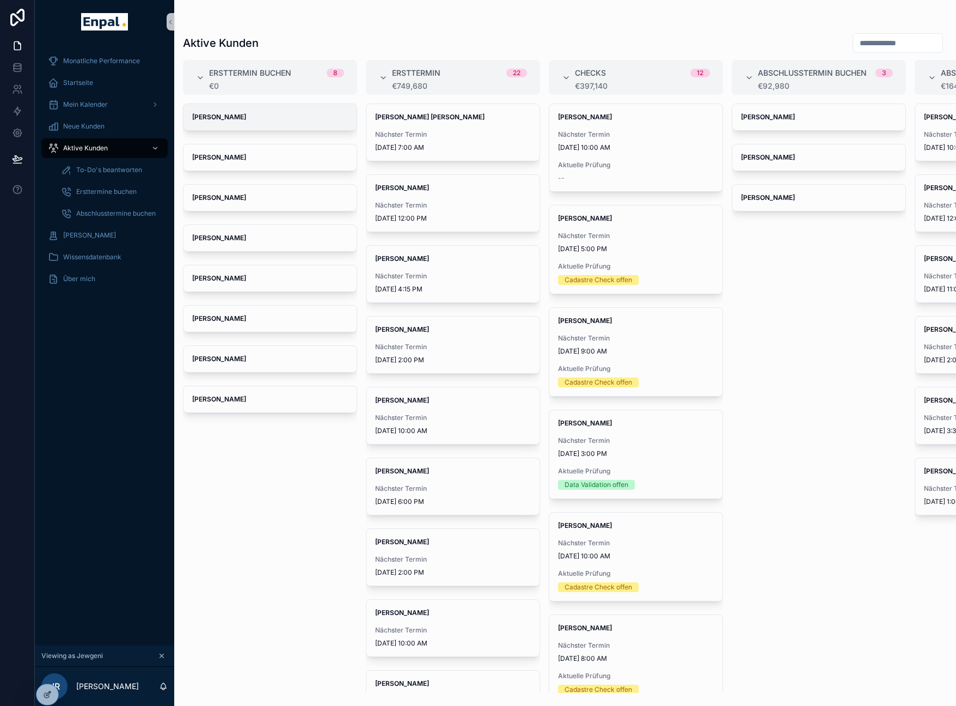
click at [266, 116] on span "Luisa Lösch" at bounding box center [270, 117] width 156 height 9
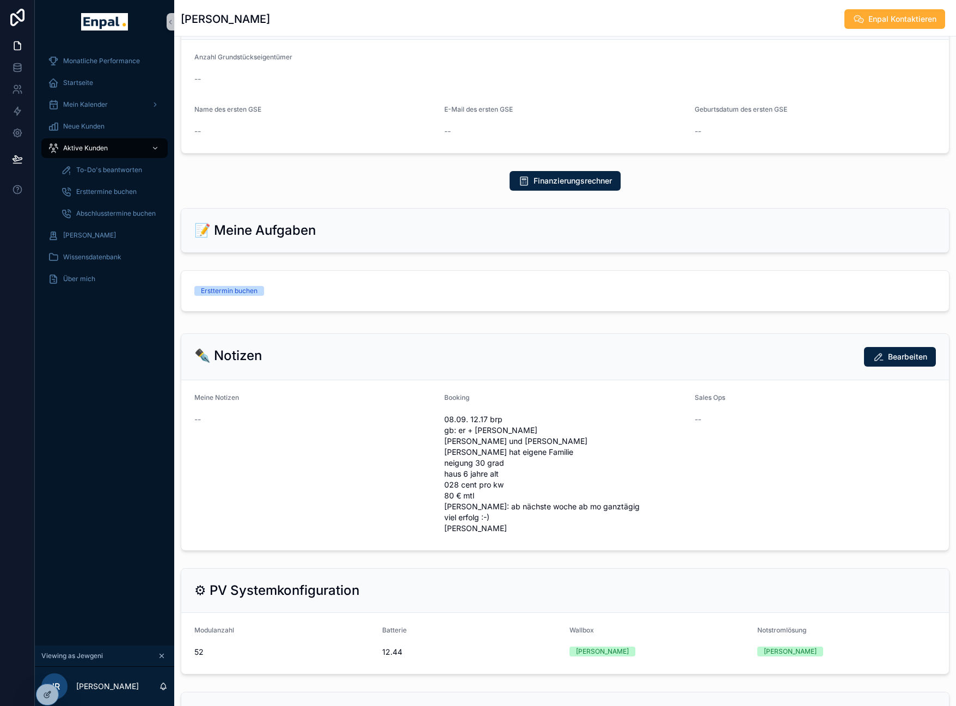
scroll to position [383, 0]
click at [112, 191] on span "Ersttermine buchen" at bounding box center [106, 191] width 60 height 9
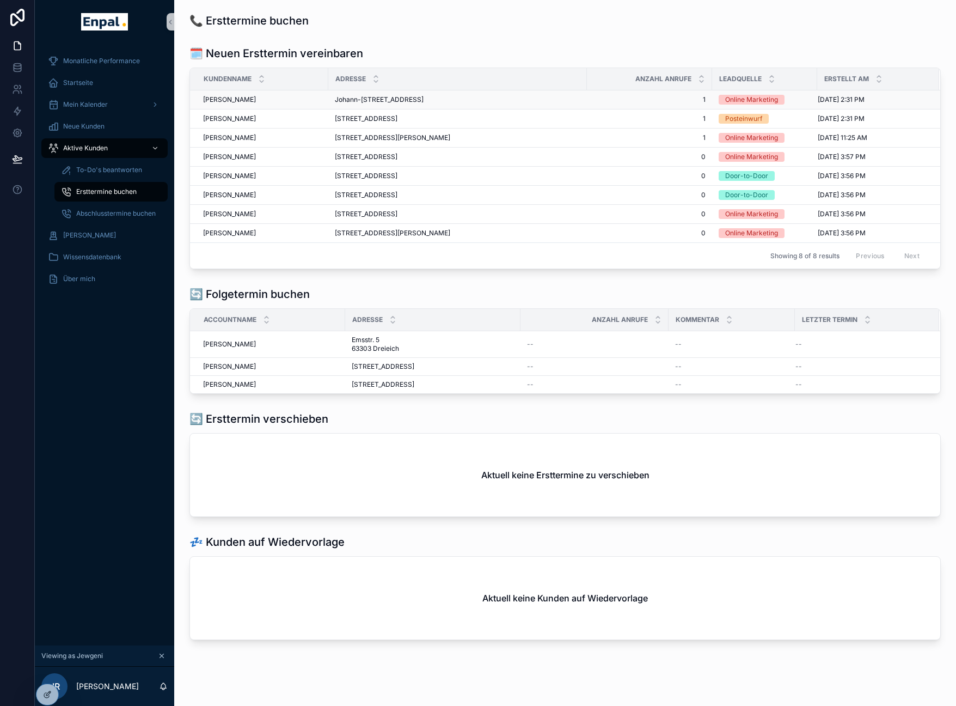
click at [305, 104] on div "Luisa Lösch Luisa Lösch" at bounding box center [262, 99] width 119 height 9
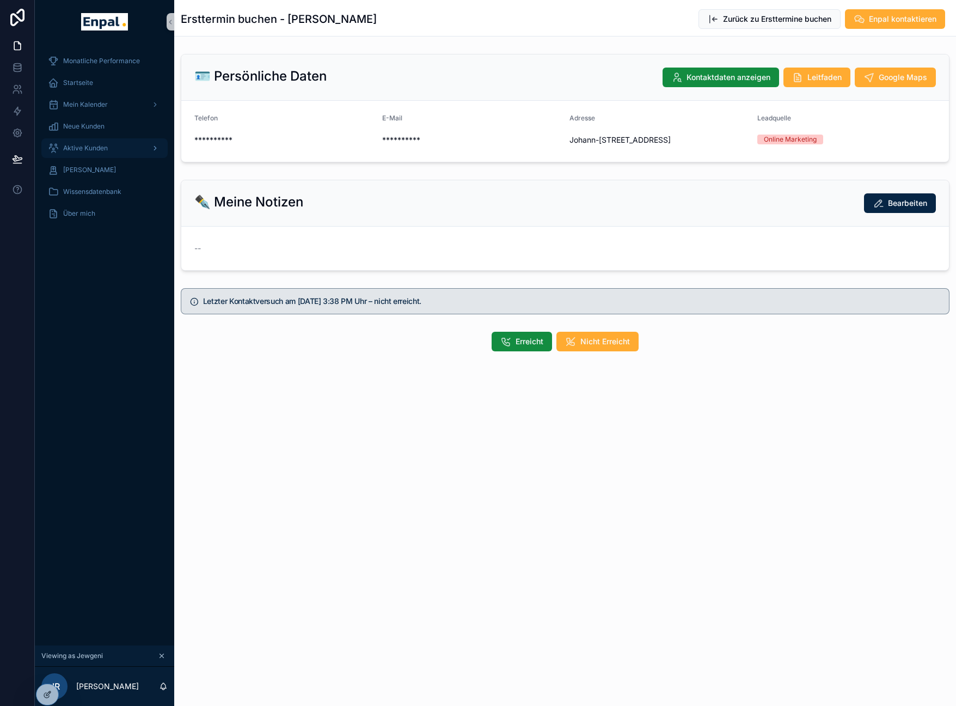
click at [96, 143] on div "Aktive Kunden" at bounding box center [104, 147] width 113 height 17
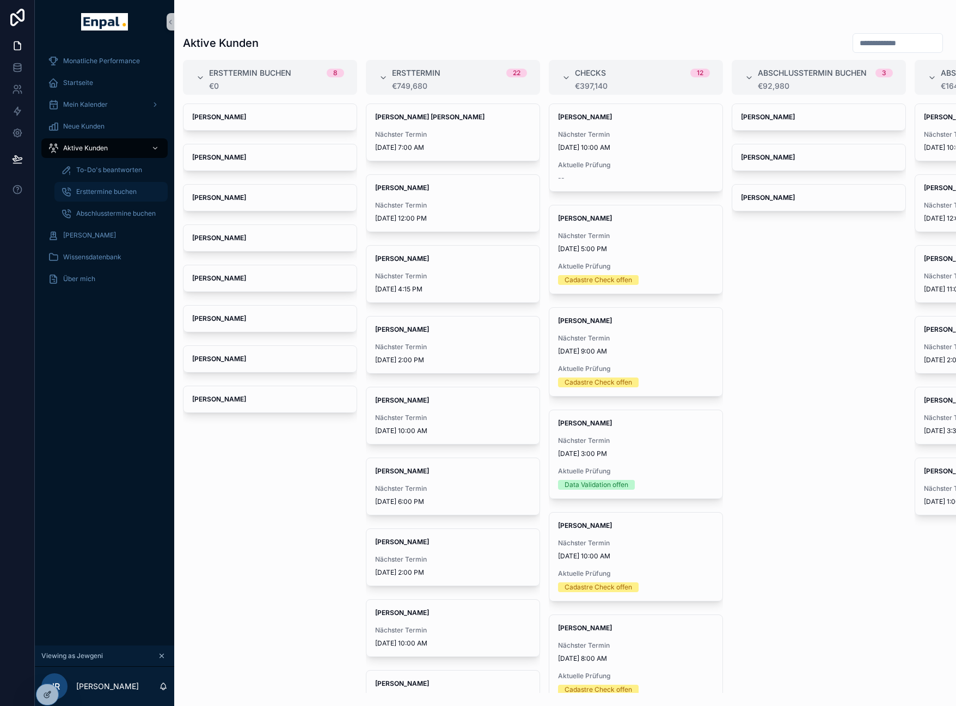
click at [115, 189] on span "Ersttermine buchen" at bounding box center [106, 191] width 60 height 9
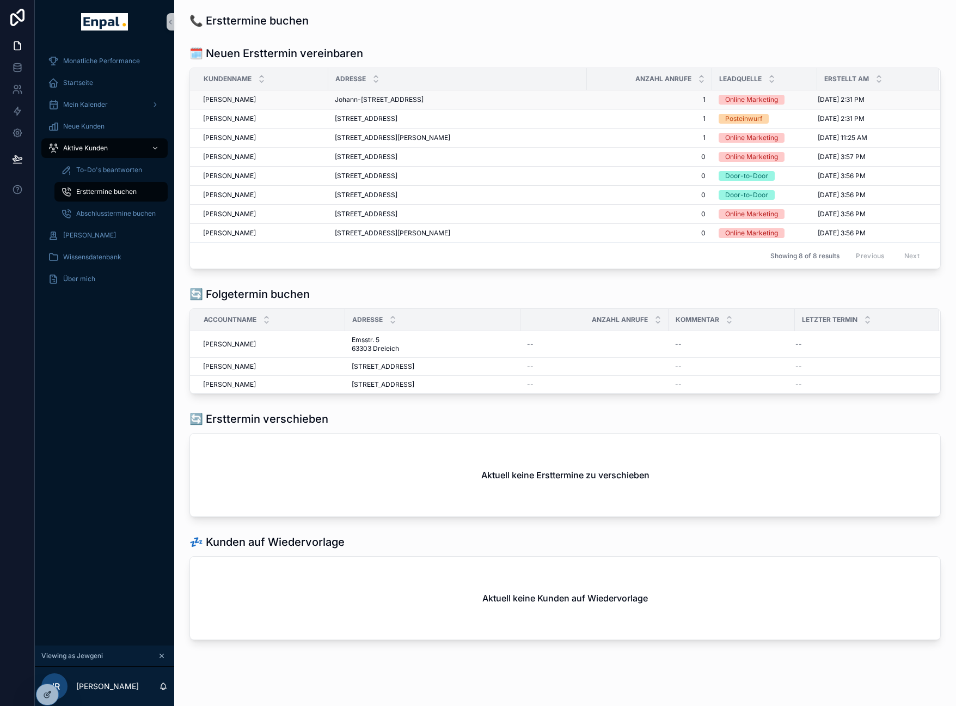
click at [368, 100] on span "Johann-Heinrich-Pestalozzi-Weg 4 64569 Nauheim" at bounding box center [379, 99] width 89 height 9
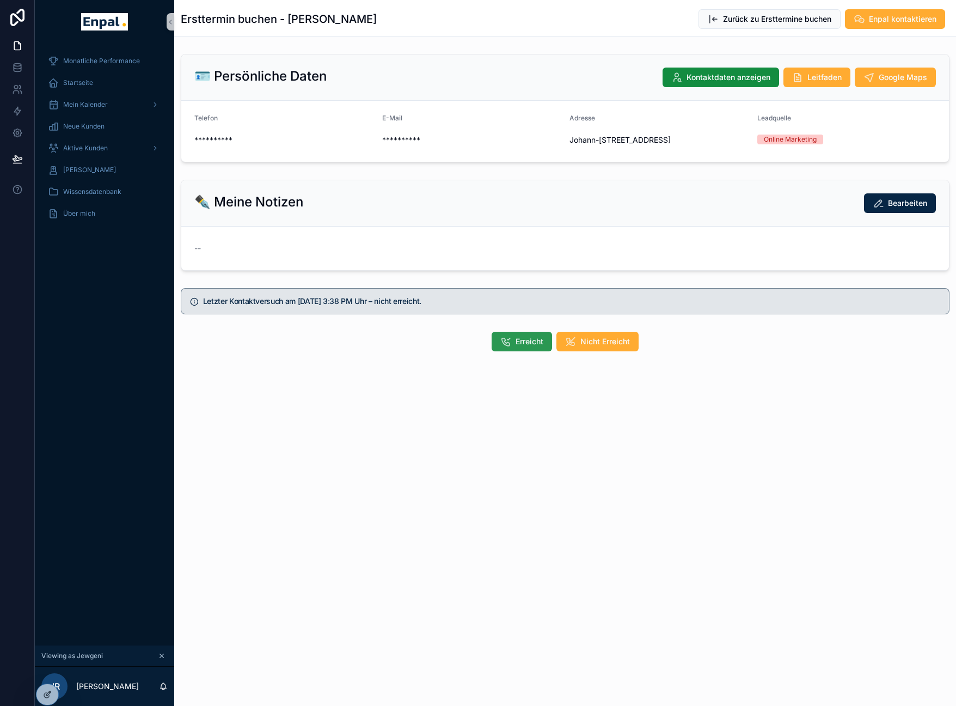
click at [524, 347] on span "Erreicht" at bounding box center [530, 341] width 28 height 11
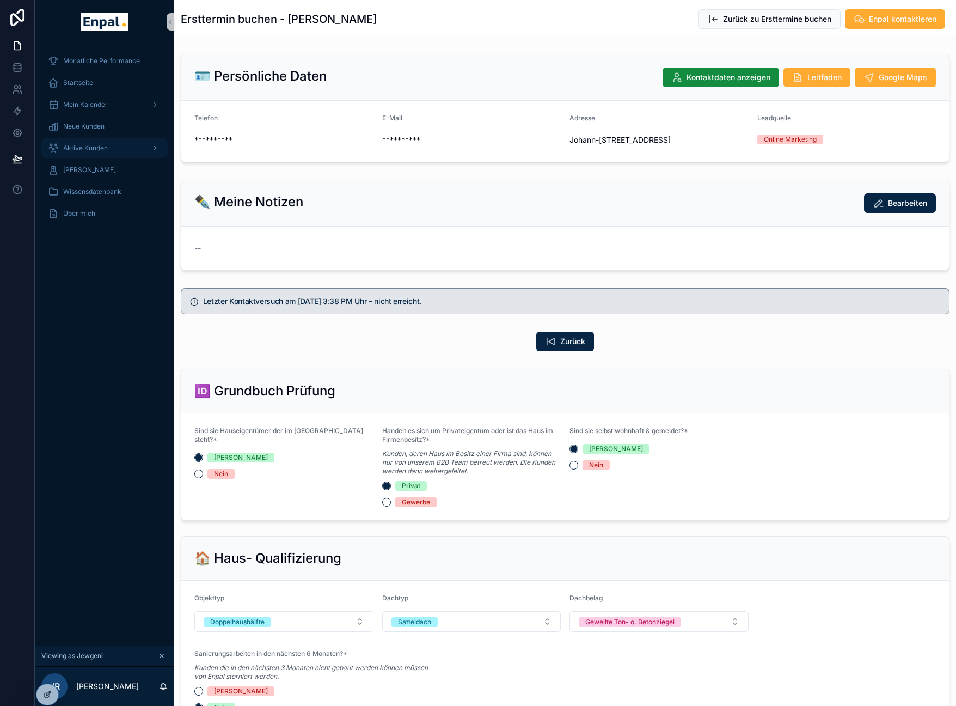
click at [93, 155] on div "Aktive Kunden" at bounding box center [104, 147] width 113 height 17
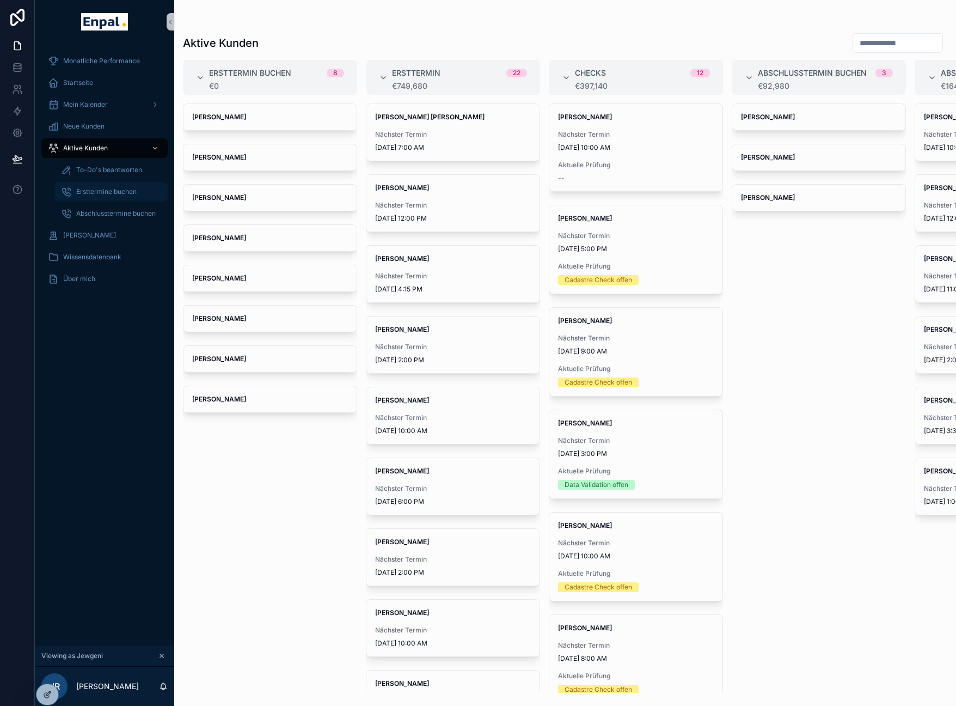
click at [103, 193] on span "Ersttermine buchen" at bounding box center [106, 191] width 60 height 9
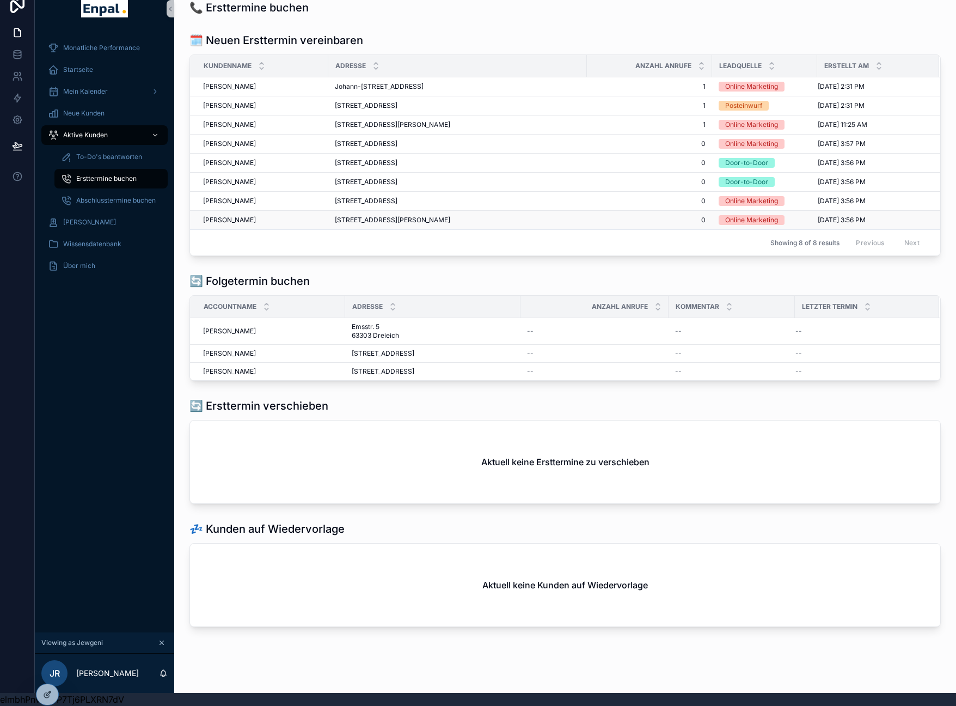
scroll to position [21, 0]
click at [102, 131] on span "Aktive Kunden" at bounding box center [85, 135] width 45 height 9
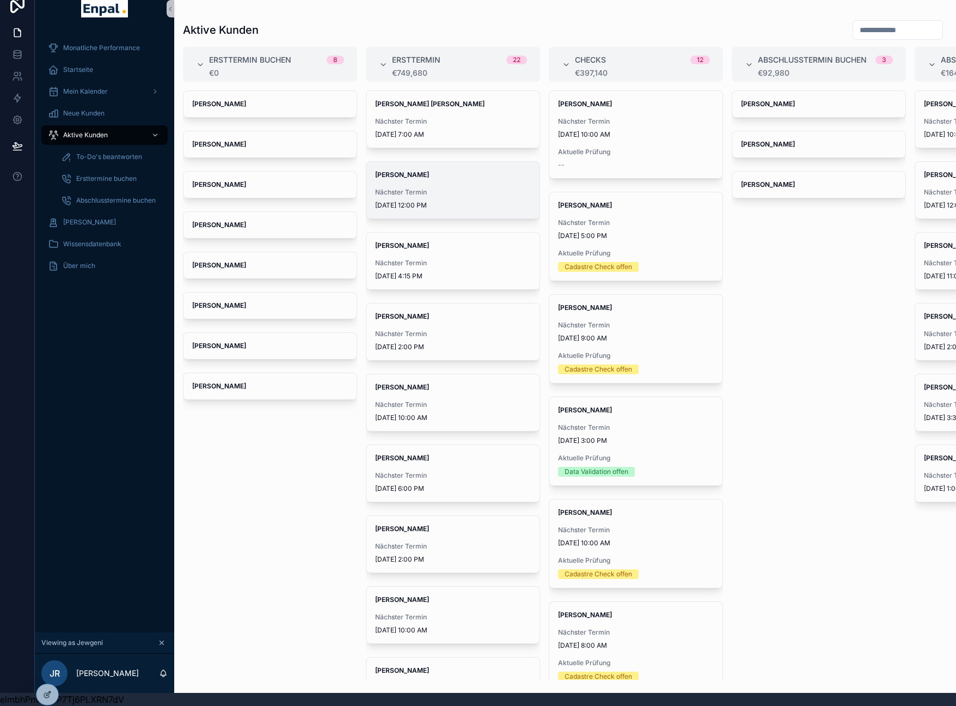
click at [422, 188] on span "Nächster Termin" at bounding box center [453, 192] width 156 height 9
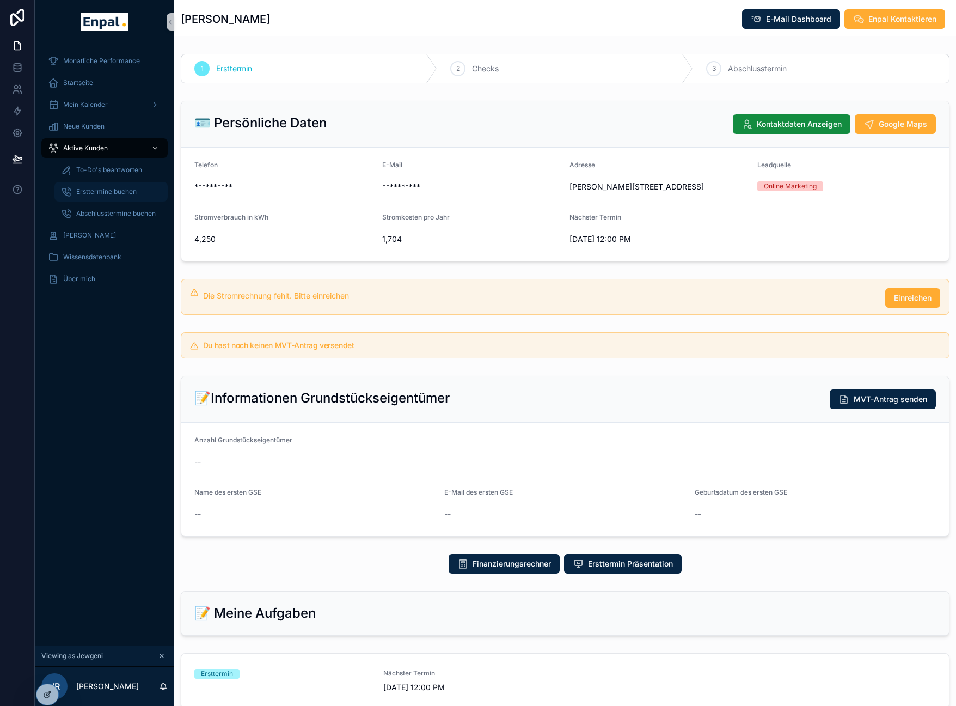
click at [105, 188] on span "Ersttermine buchen" at bounding box center [106, 191] width 60 height 9
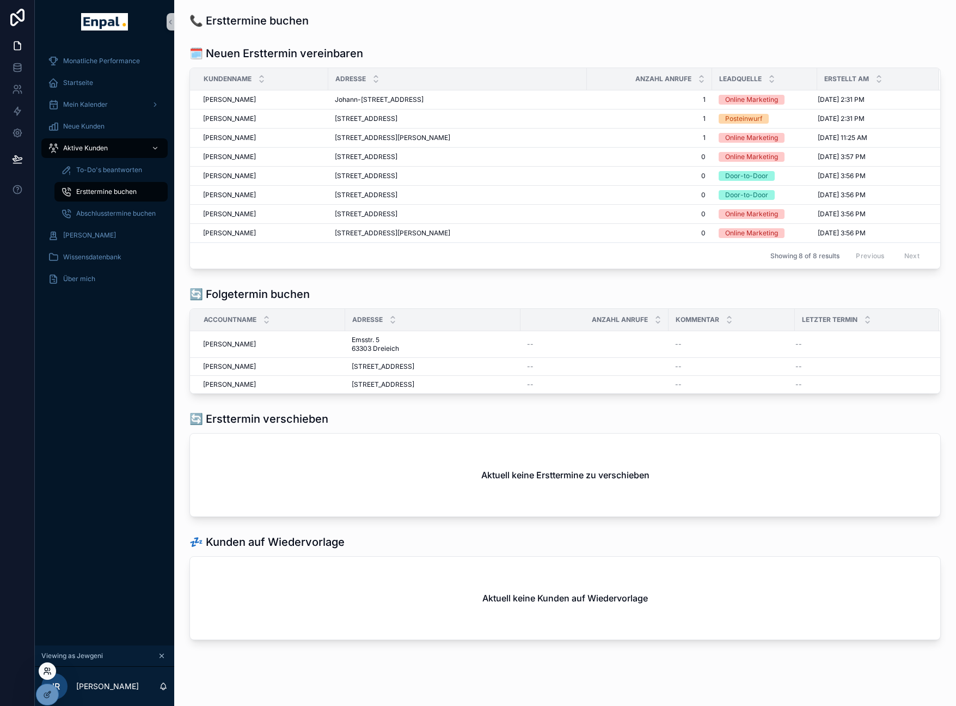
click at [46, 669] on icon at bounding box center [47, 670] width 9 height 9
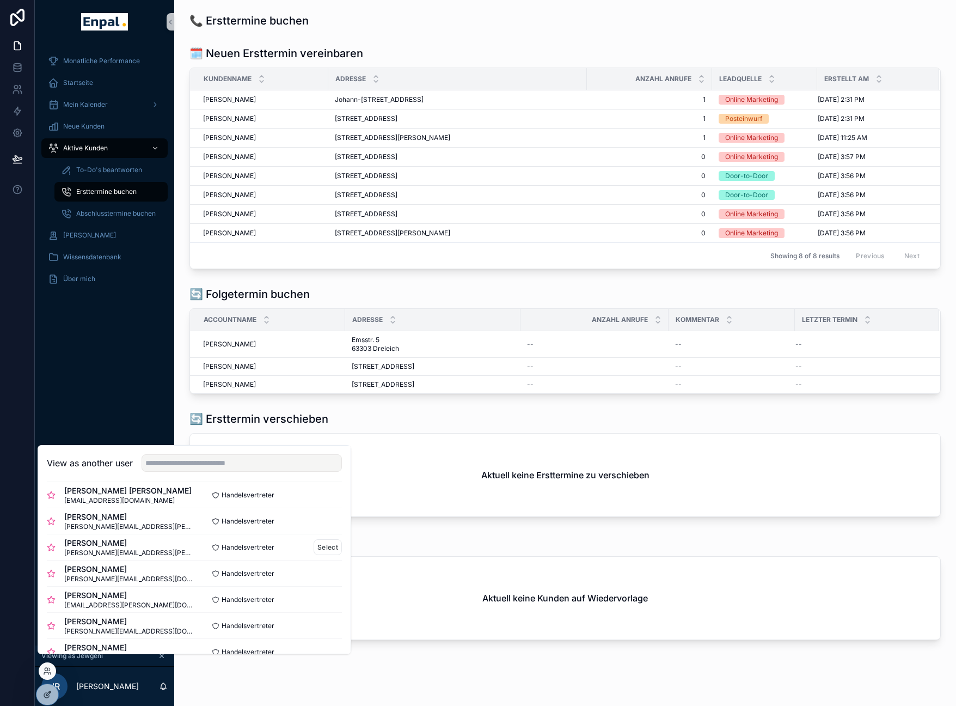
scroll to position [113, 0]
click at [317, 554] on button "Select" at bounding box center [328, 546] width 28 height 16
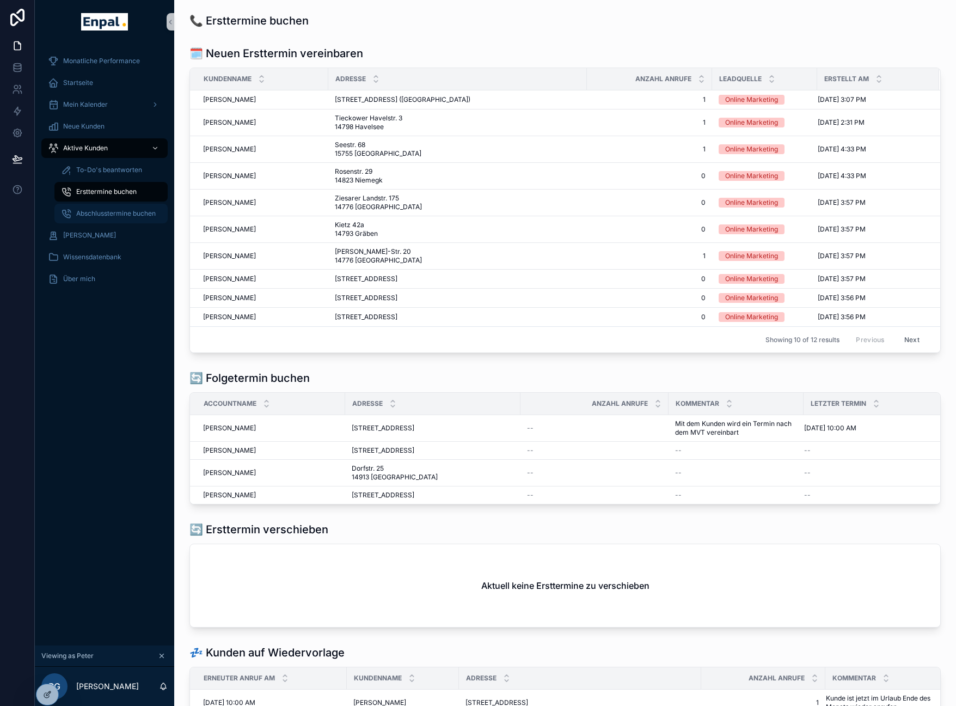
click at [121, 212] on span "Abschlusstermine buchen" at bounding box center [115, 213] width 79 height 9
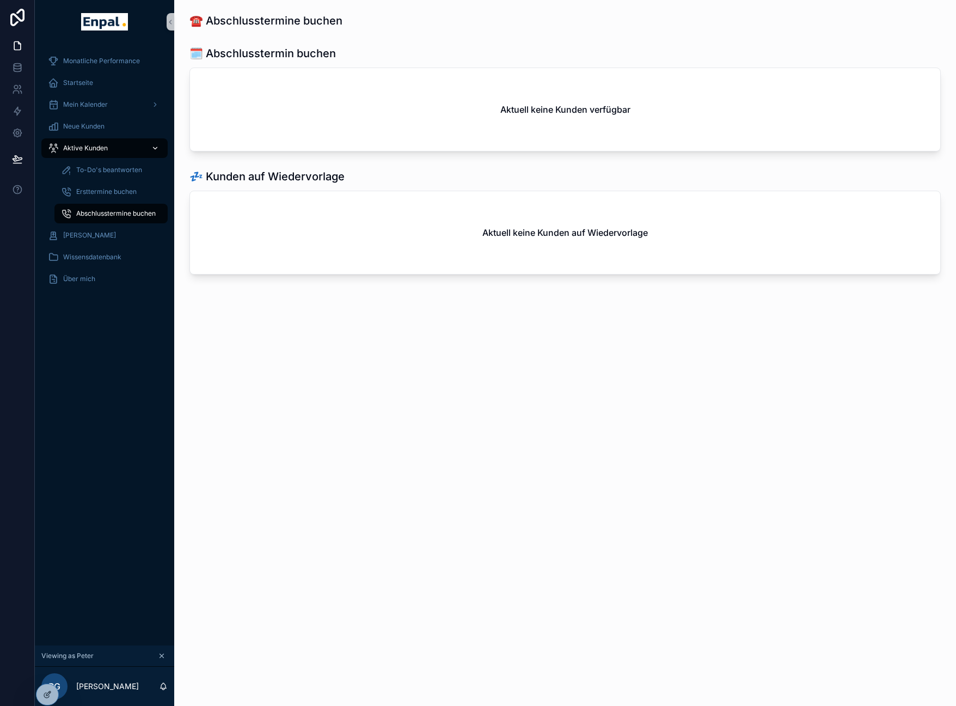
click at [107, 144] on span "Aktive Kunden" at bounding box center [85, 148] width 45 height 9
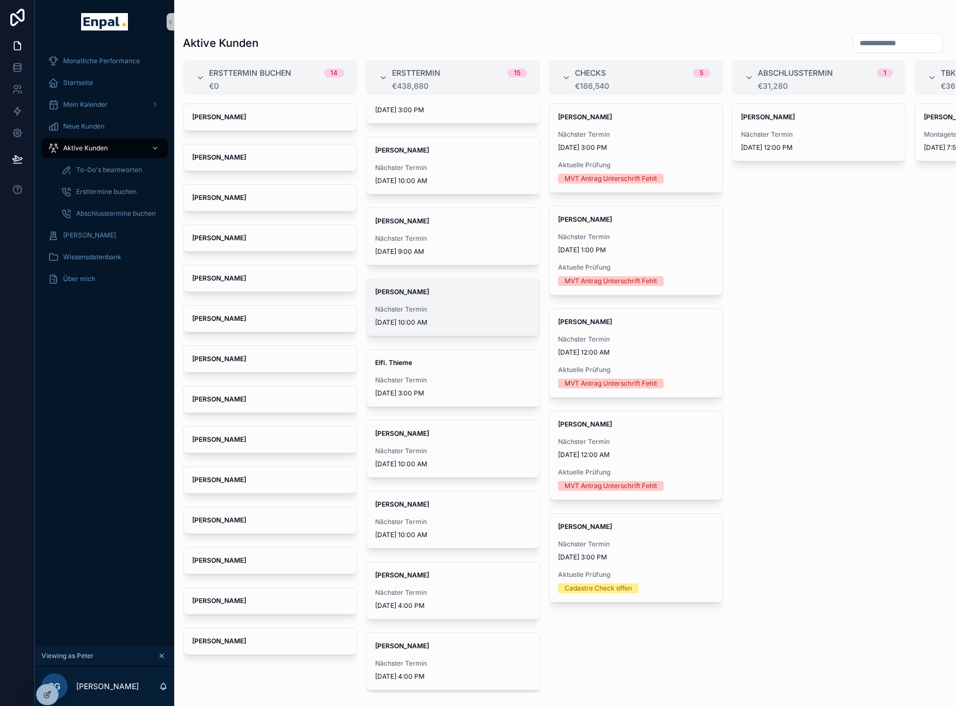
scroll to position [343, 0]
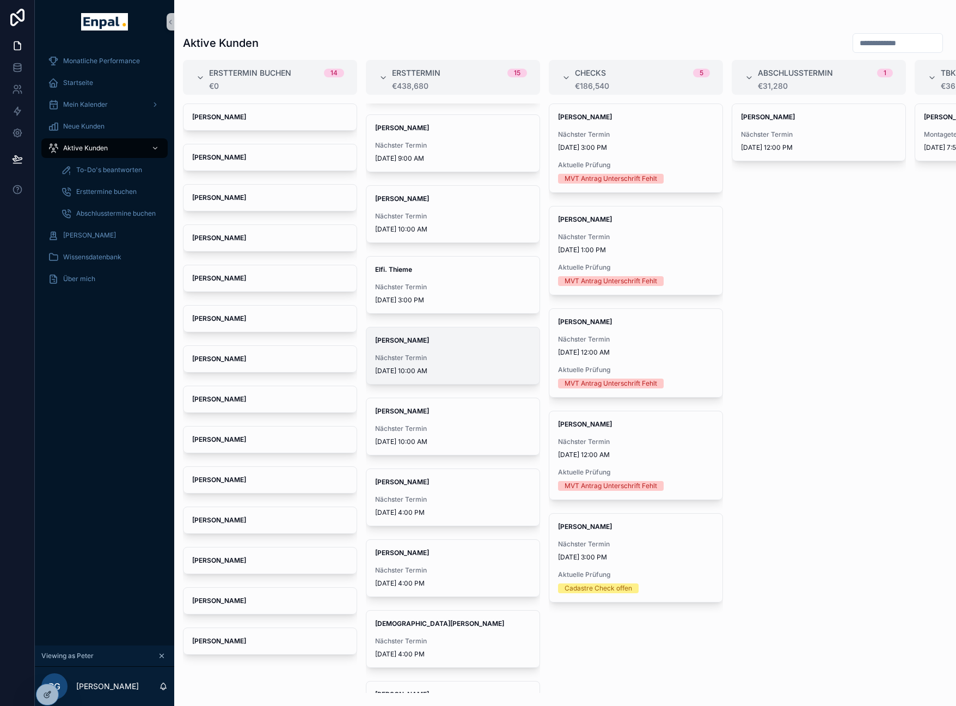
click at [448, 344] on span "Siegfried Sonderhoff" at bounding box center [453, 340] width 156 height 9
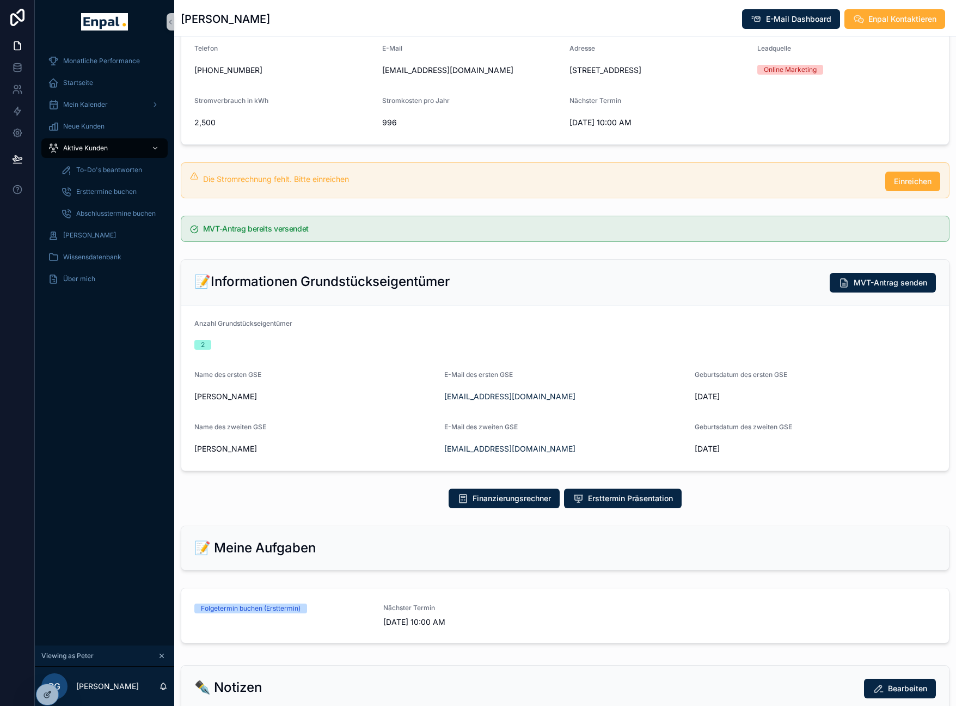
scroll to position [189, 0]
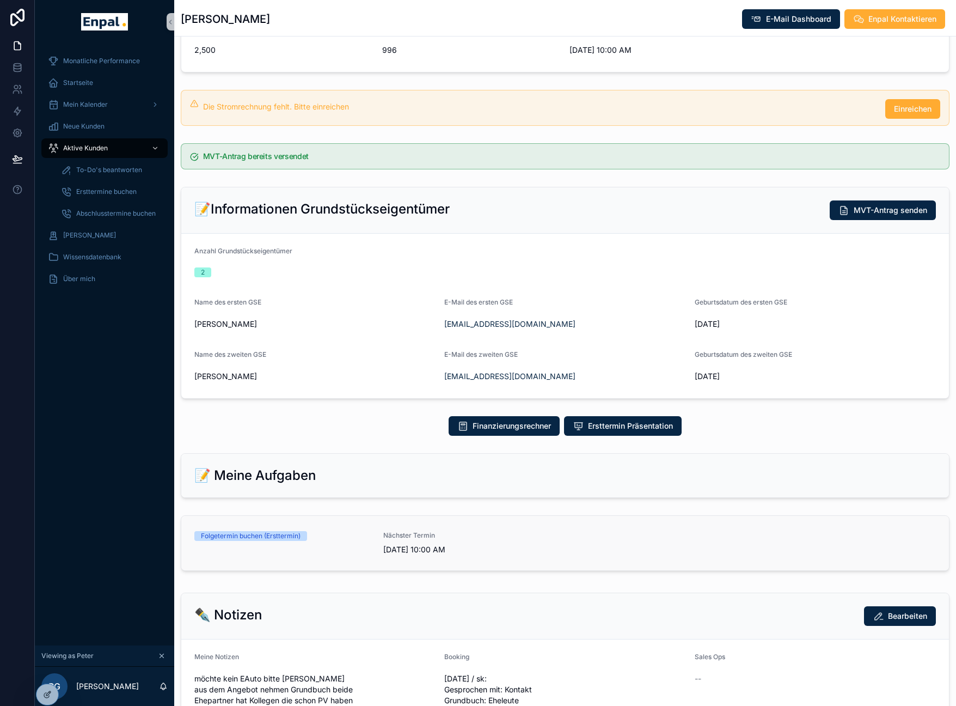
click at [309, 555] on div "Folgetermin buchen (Ersttermin)" at bounding box center [282, 543] width 176 height 24
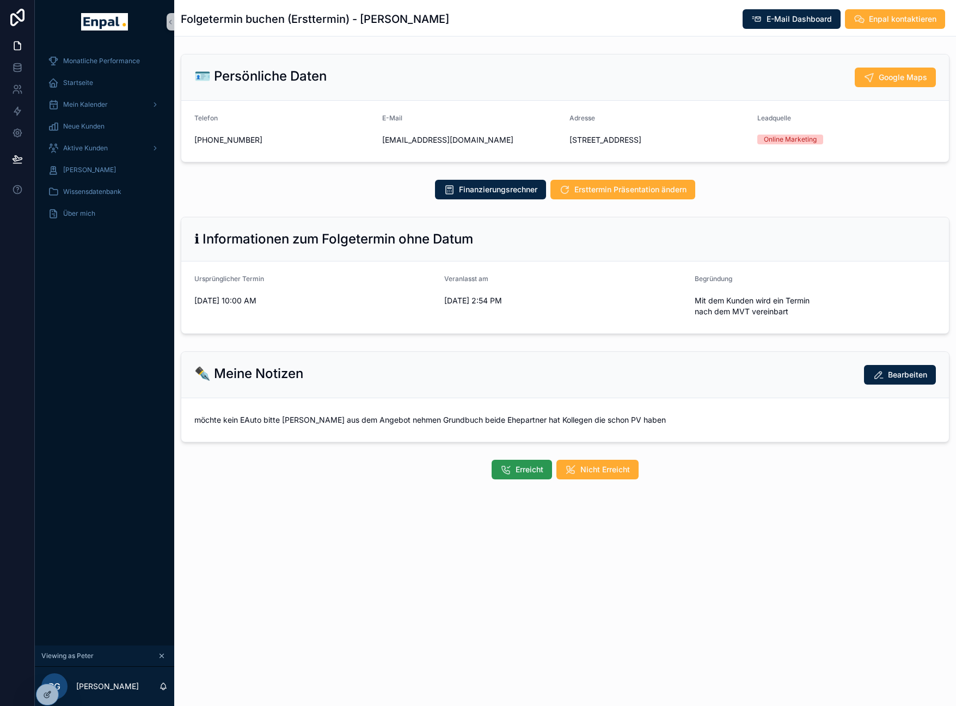
click at [511, 475] on icon "scrollable content" at bounding box center [505, 469] width 11 height 11
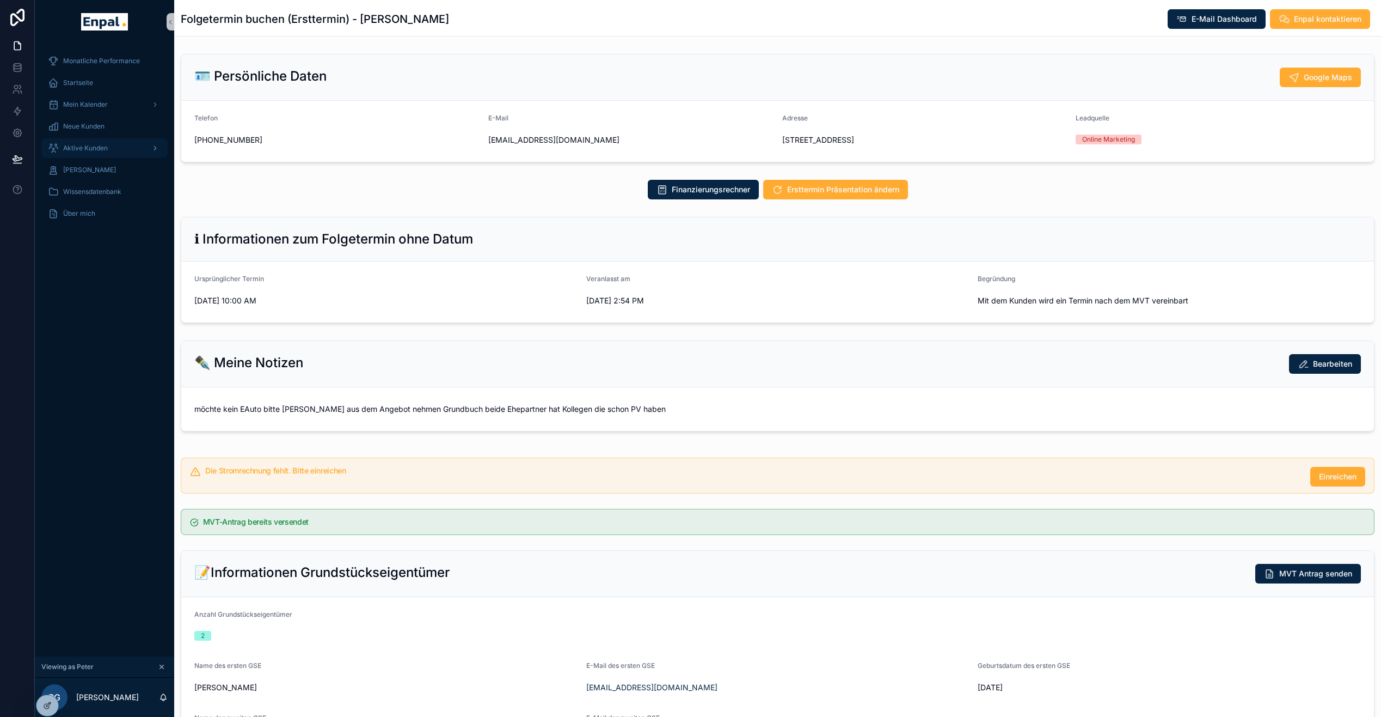
click at [86, 146] on span "Aktive Kunden" at bounding box center [85, 148] width 45 height 9
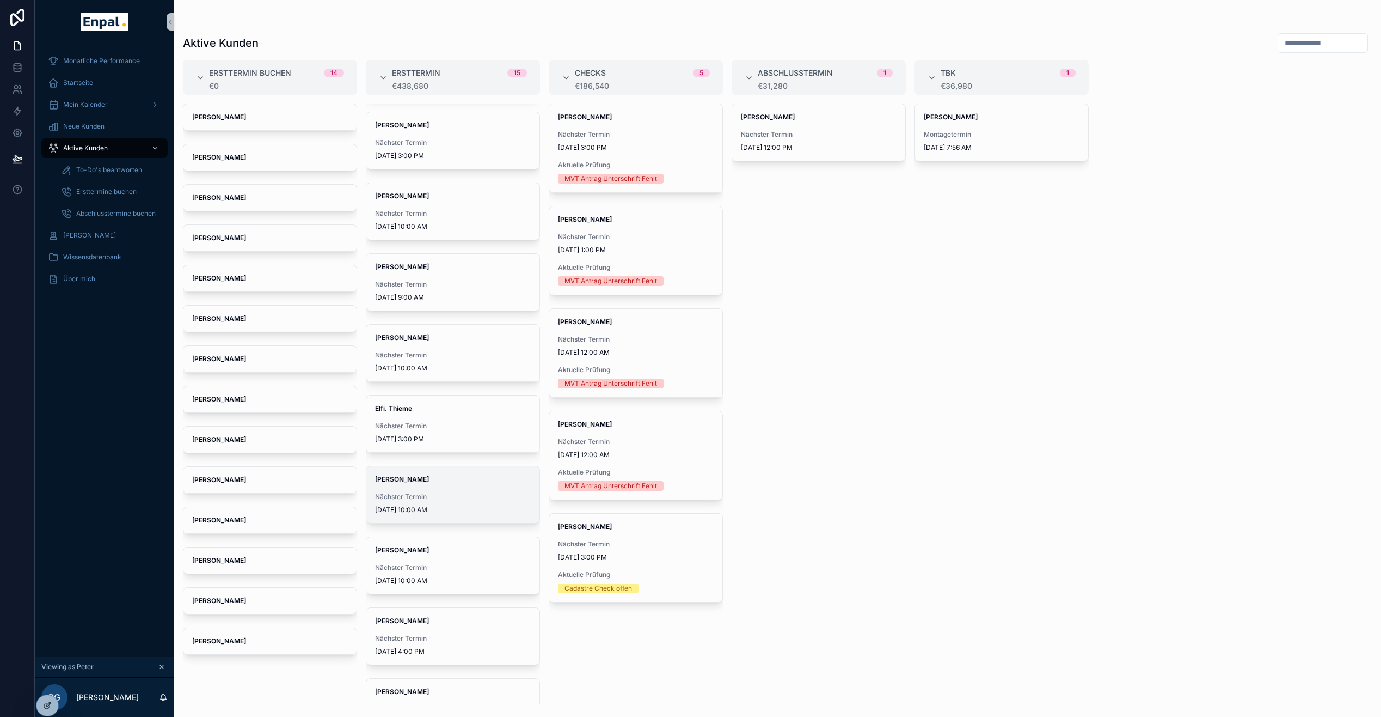
scroll to position [229, 0]
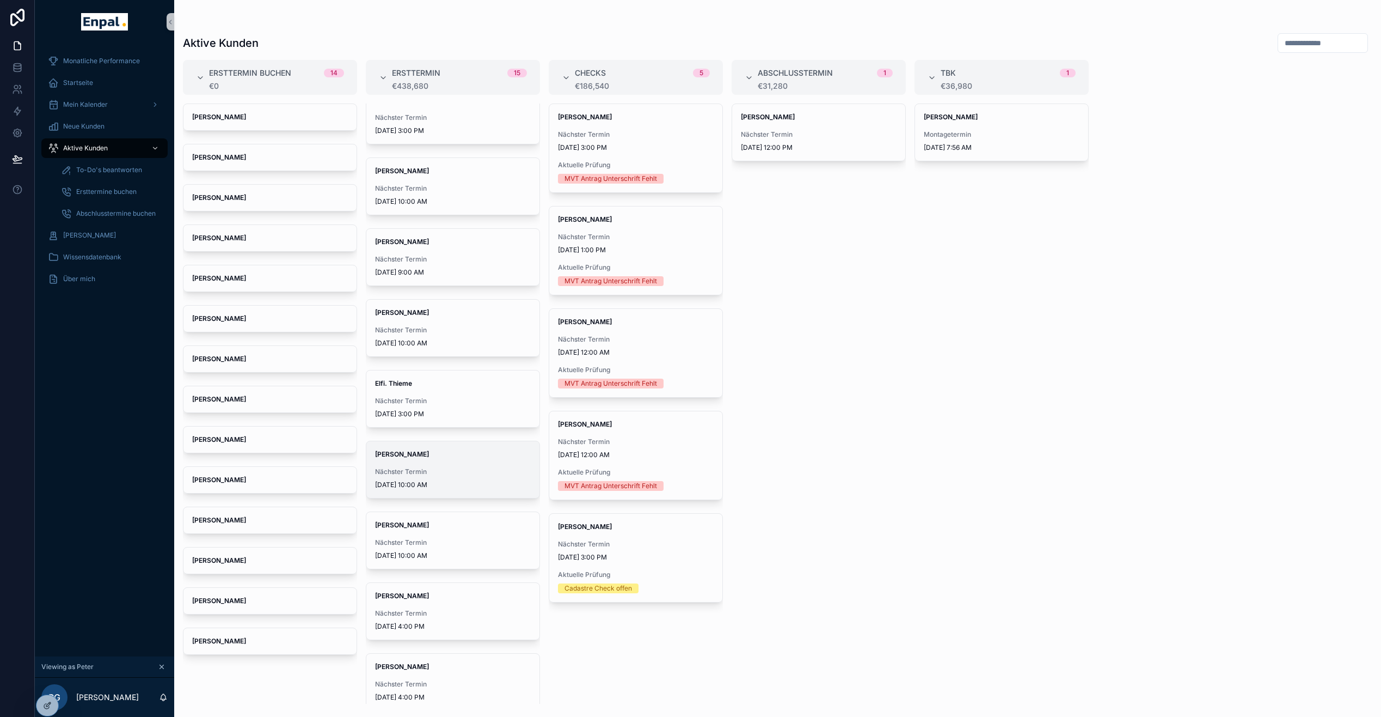
click at [429, 455] on strong "Siegfried Sonderhoff" at bounding box center [402, 454] width 54 height 8
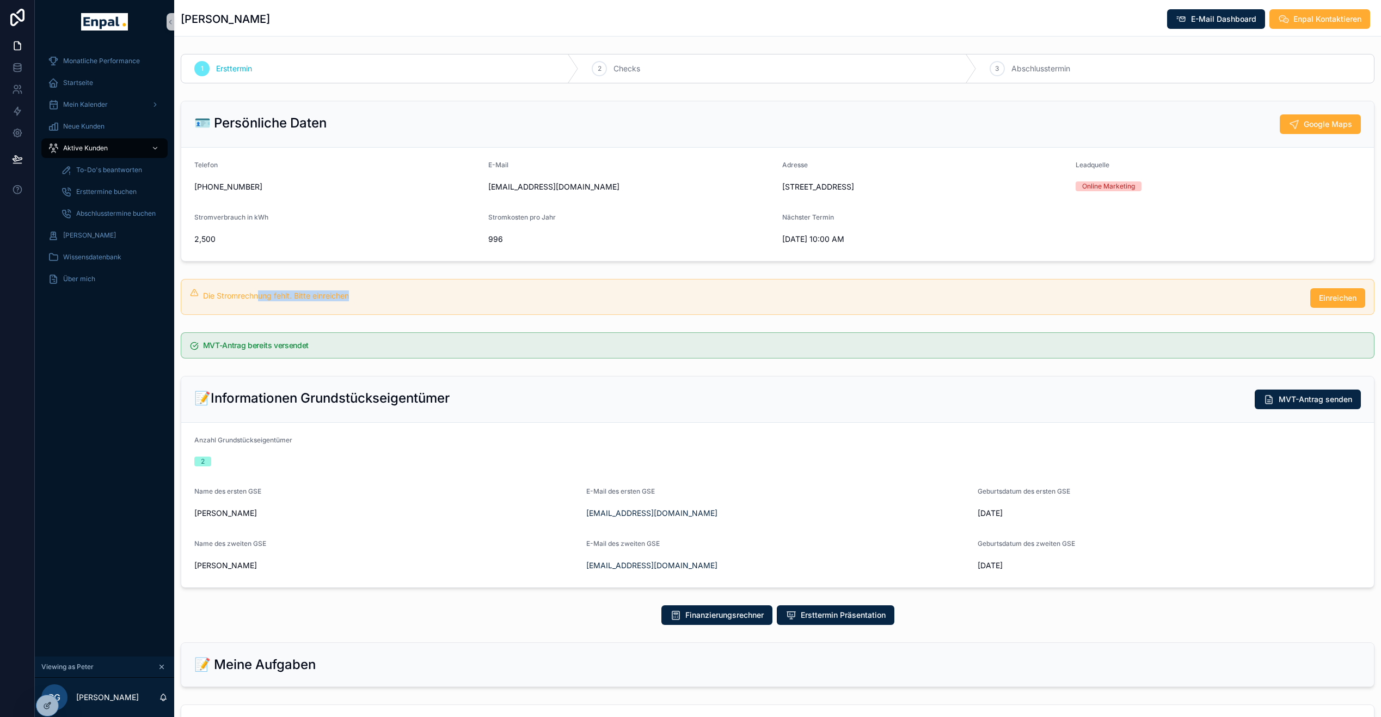
drag, startPoint x: 364, startPoint y: 307, endPoint x: 259, endPoint y: 305, distance: 105.1
click at [259, 301] on div "Die Stromrechnung fehlt. Bitte einreichen" at bounding box center [752, 295] width 1099 height 11
click at [485, 381] on div "1 Ersttermin 2 Checks 3 Abschlusstermin 🪪 Persönliche Daten Google Maps Telefon…" at bounding box center [777, 718] width 1207 height 1337
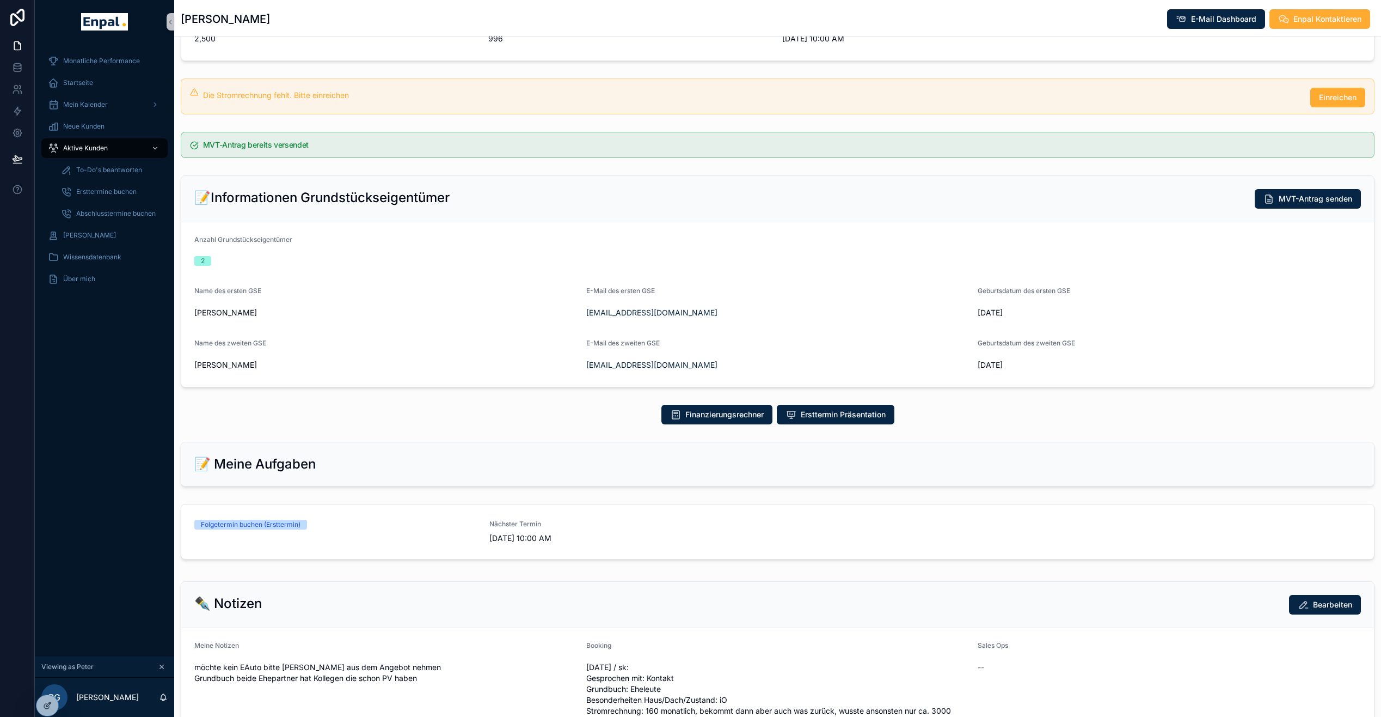
scroll to position [280, 0]
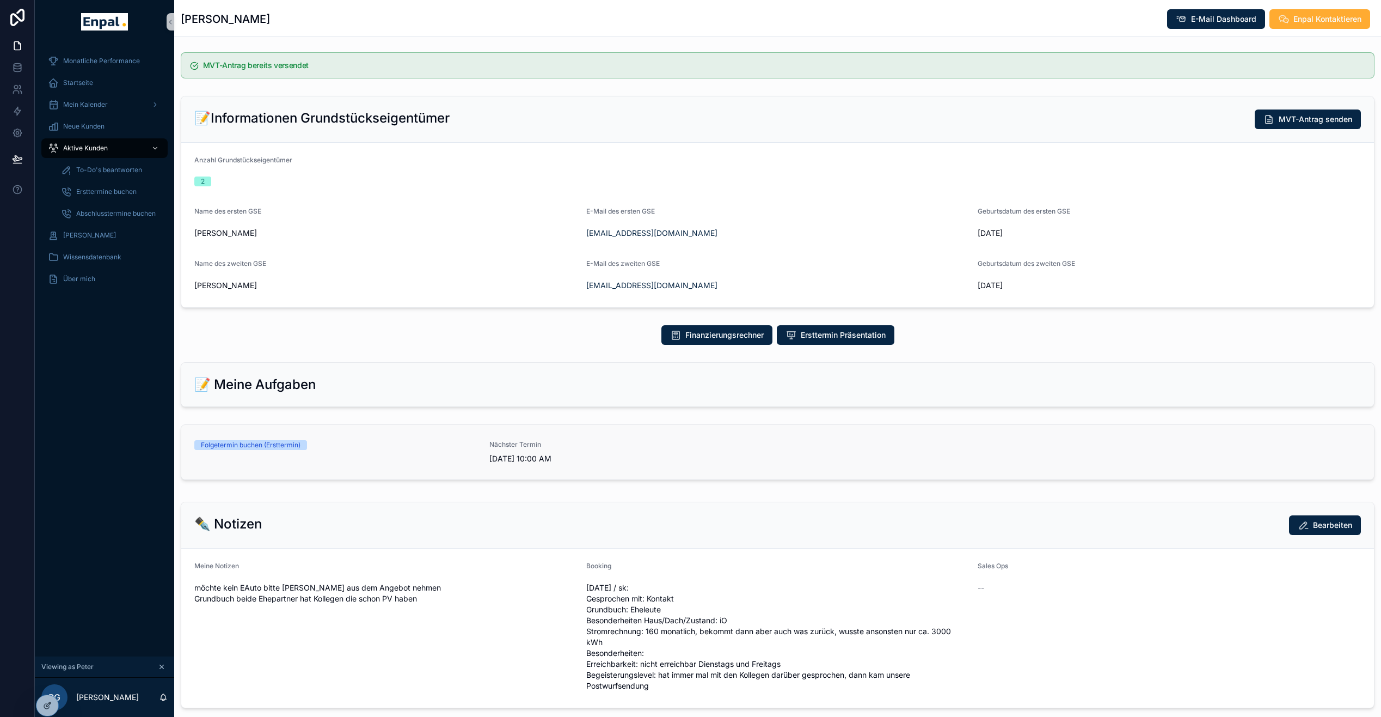
click at [244, 450] on div "Folgetermin buchen (Ersttermin)" at bounding box center [251, 445] width 100 height 10
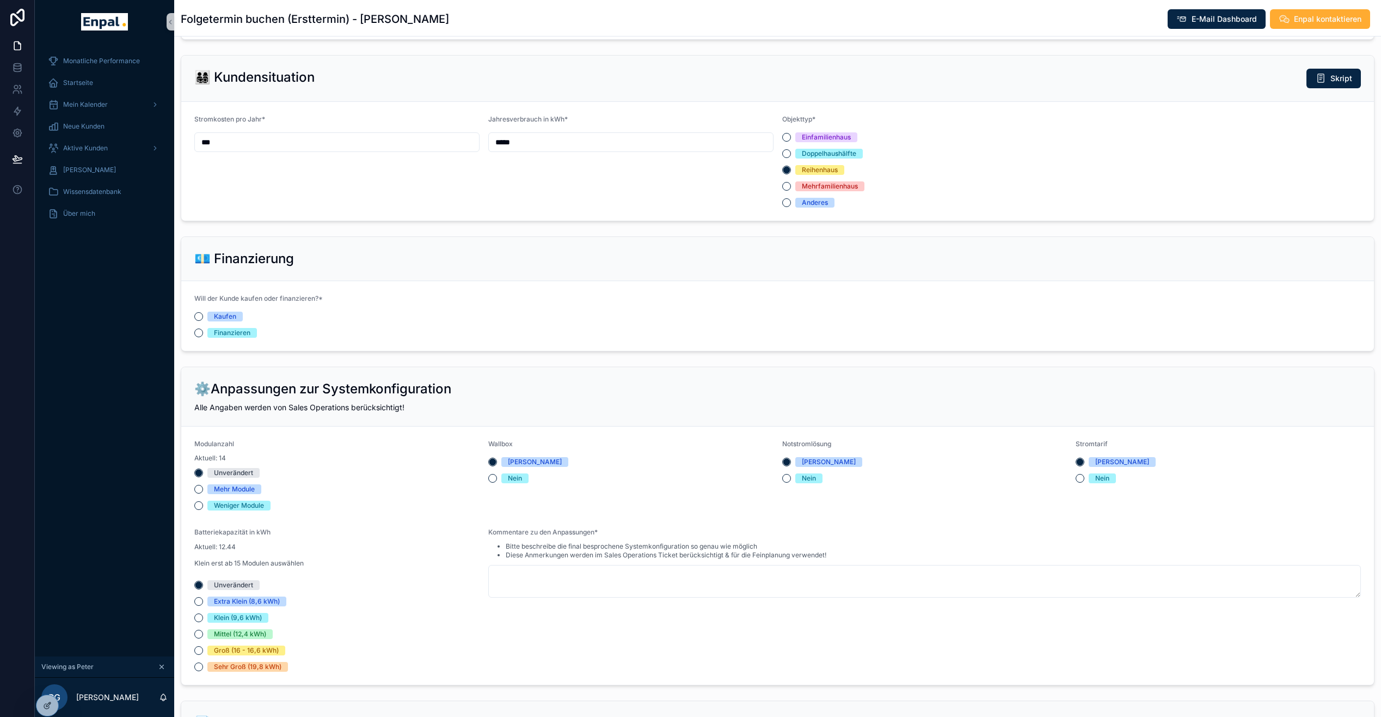
scroll to position [722, 0]
click at [202, 337] on div "Finanzieren" at bounding box center [336, 332] width 285 height 10
click at [200, 336] on button "Finanzieren" at bounding box center [198, 332] width 9 height 9
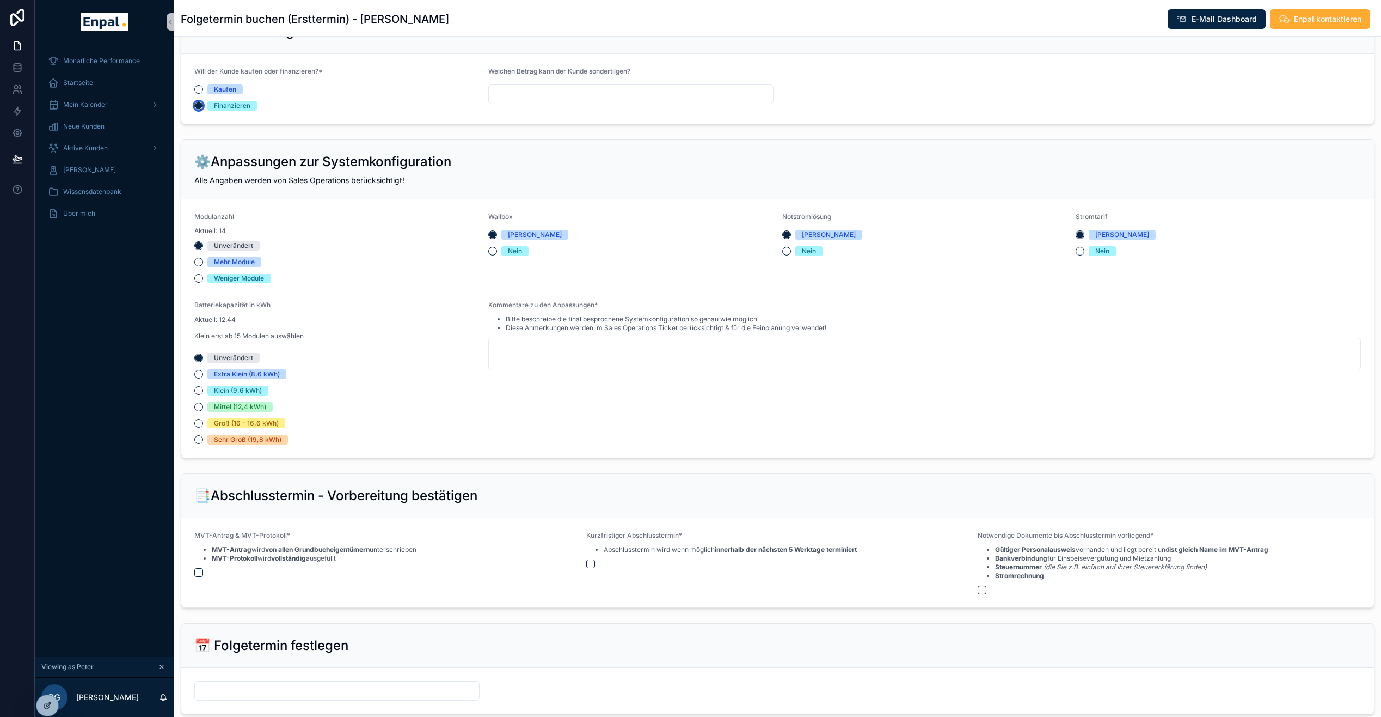
scroll to position [1060, 0]
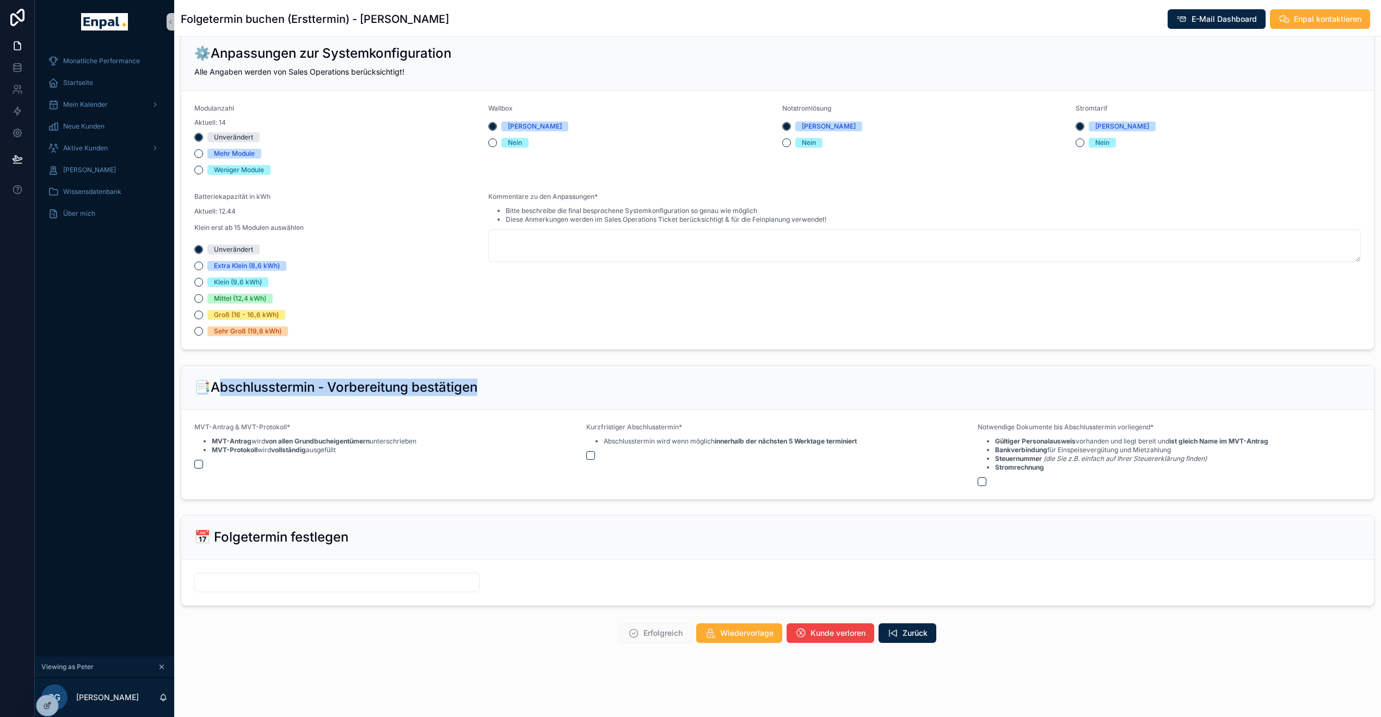
drag, startPoint x: 213, startPoint y: 395, endPoint x: 477, endPoint y: 400, distance: 264.1
click at [477, 396] on div "📑Abschlusstermin - Vorbereitung bestätigen" at bounding box center [777, 386] width 1167 height 17
click at [195, 468] on button "scrollable content" at bounding box center [198, 464] width 9 height 9
click at [587, 460] on button "scrollable content" at bounding box center [590, 455] width 9 height 9
click at [956, 486] on button "scrollable content" at bounding box center [982, 481] width 9 height 9
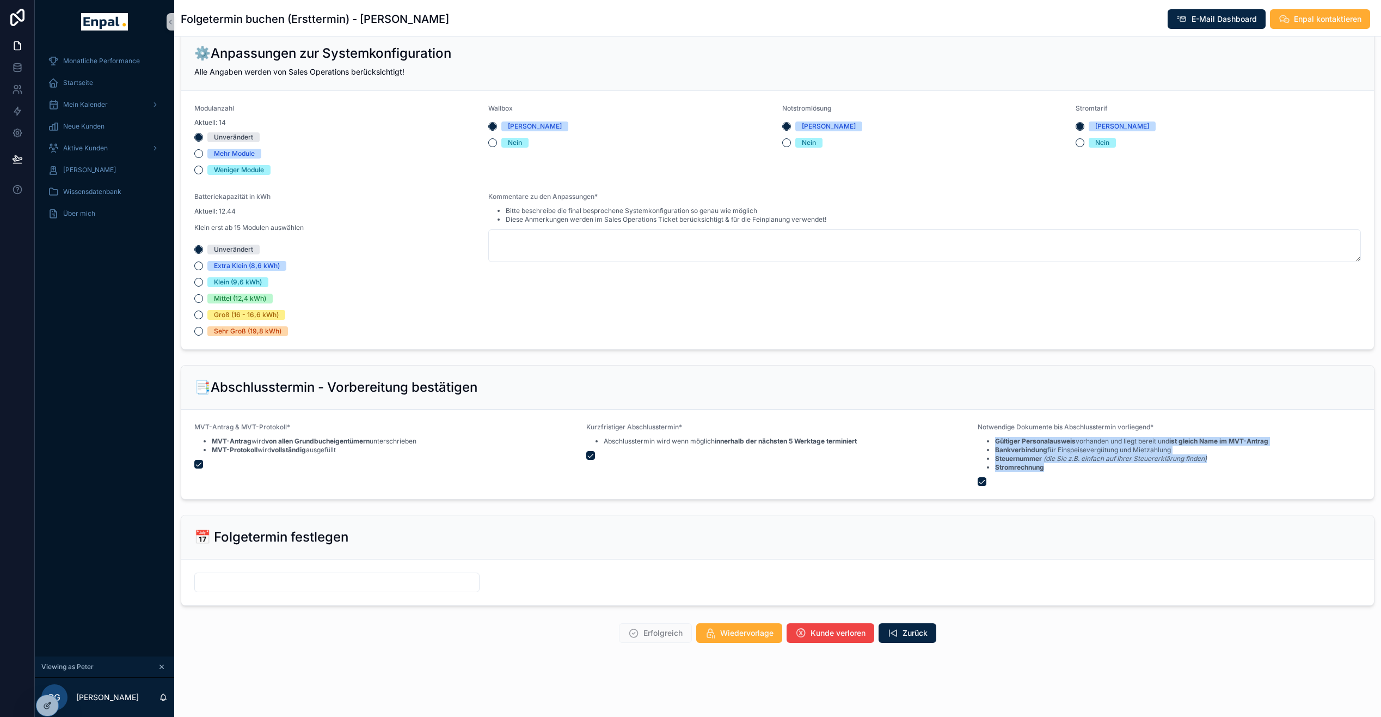
drag, startPoint x: 995, startPoint y: 450, endPoint x: 1062, endPoint y: 488, distance: 76.3
click at [956, 486] on div "Notwendige Dokumente bis Abschlusstermin vorliegend* Gültiger Personalausweis v…" at bounding box center [1169, 453] width 383 height 63
click at [956, 486] on div "scrollable content" at bounding box center [1169, 481] width 383 height 9
click at [298, 590] on input "scrollable content" at bounding box center [337, 581] width 284 height 15
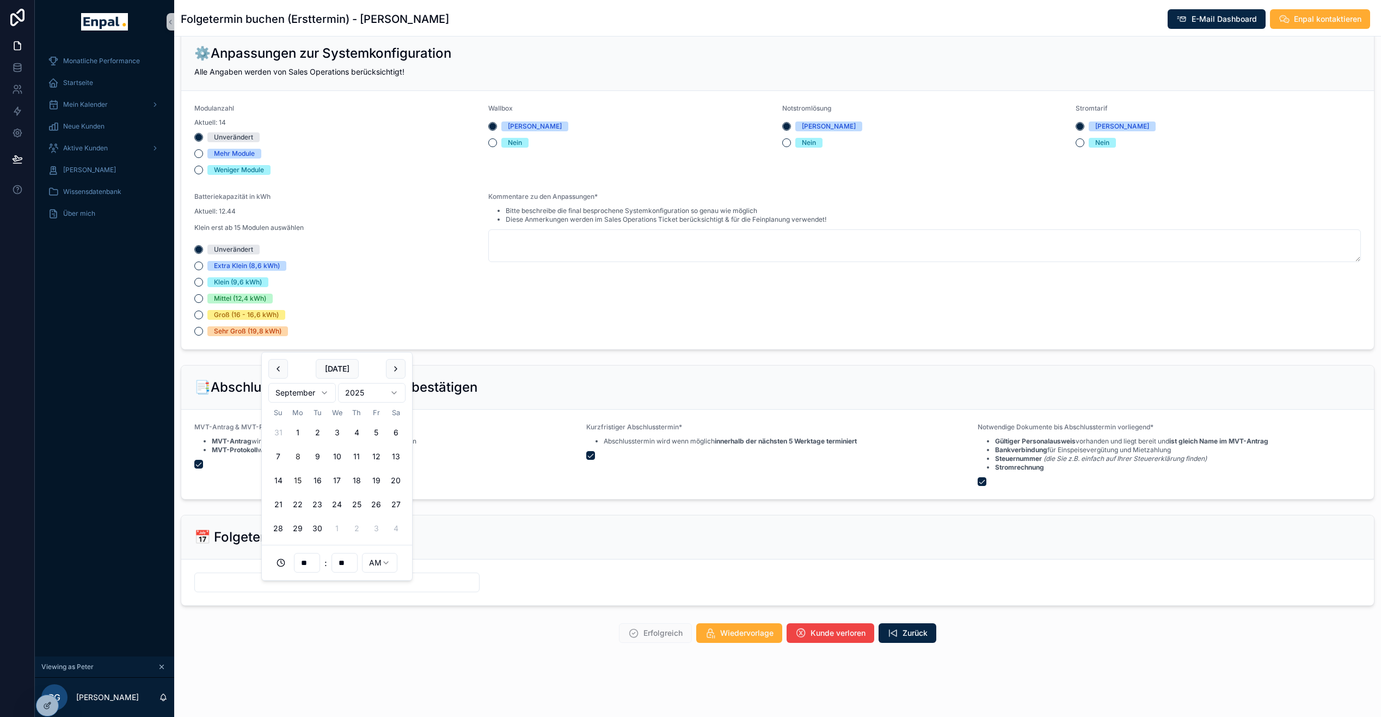
click at [295, 477] on button "15" at bounding box center [298, 480] width 20 height 20
click at [378, 563] on html "Monatliche Performance Startseite Mein Kalender Neue Kunden Aktive Kunden Verlo…" at bounding box center [690, 365] width 1381 height 730
click at [311, 565] on input "**" at bounding box center [307, 562] width 25 height 15
click at [383, 560] on html "Monatliche Performance Startseite Mein Kalender Neue Kunden Aktive Kunden Verlo…" at bounding box center [690, 365] width 1381 height 730
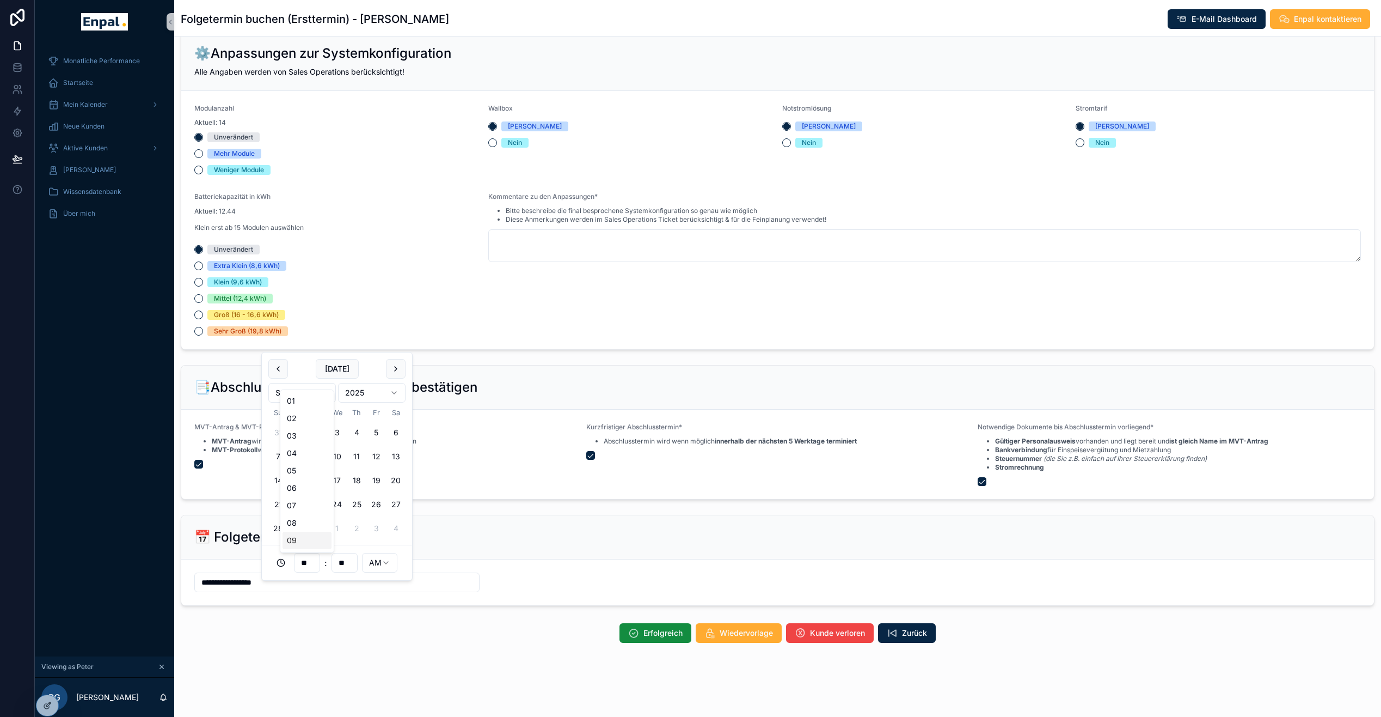
click at [313, 560] on input "**" at bounding box center [307, 562] width 25 height 15
click at [305, 510] on div "07" at bounding box center [307, 505] width 49 height 17
type input "**********"
type input "**"
click at [313, 562] on input "**" at bounding box center [307, 562] width 25 height 15
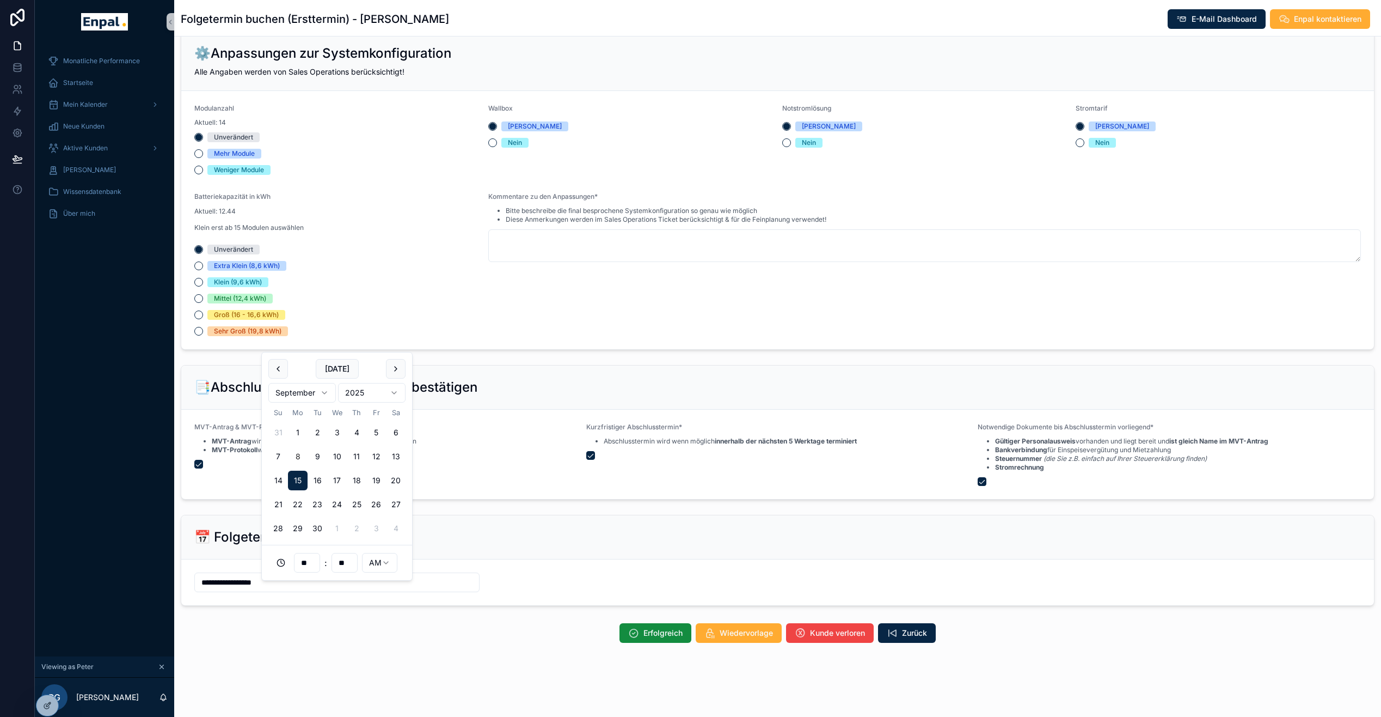
click at [313, 565] on input "**" at bounding box center [307, 562] width 25 height 15
click at [431, 546] on div "📅 Folgetermin festlegen" at bounding box center [777, 536] width 1167 height 17
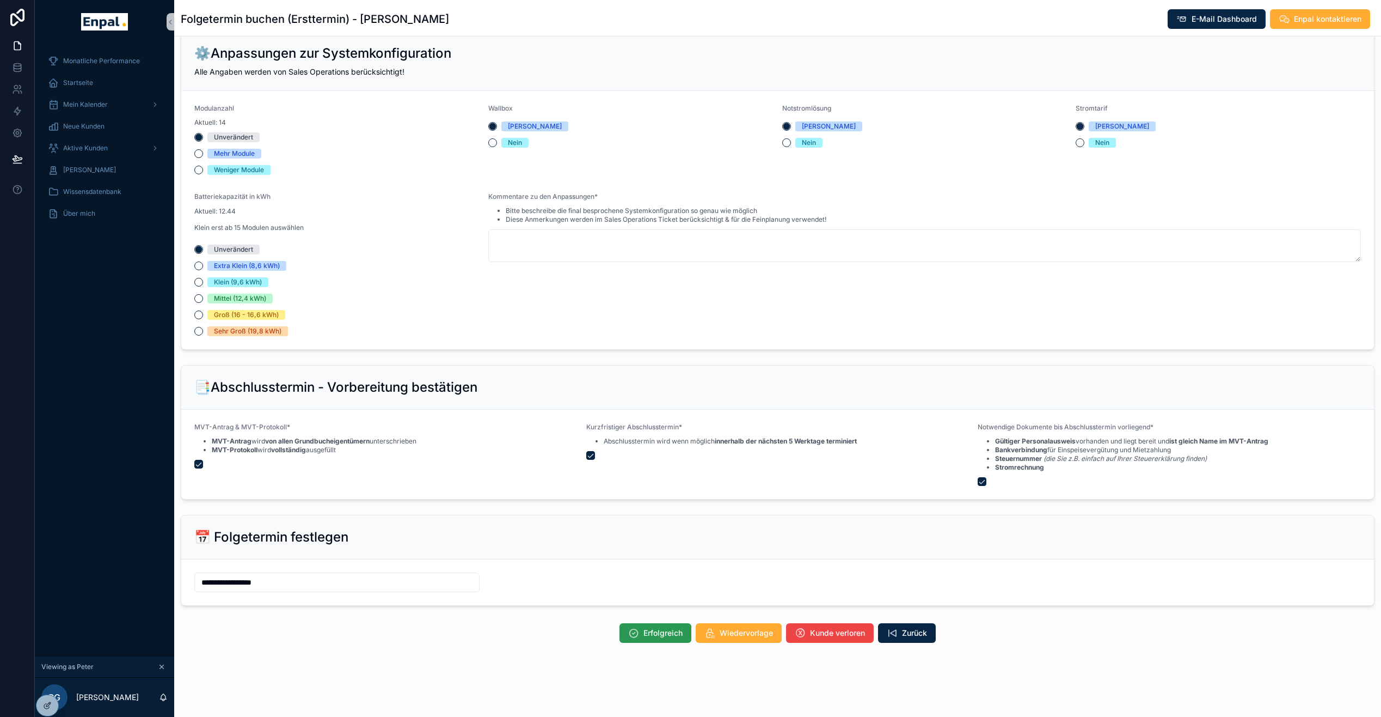
click at [651, 638] on span "Erfolgreich" at bounding box center [663, 632] width 39 height 11
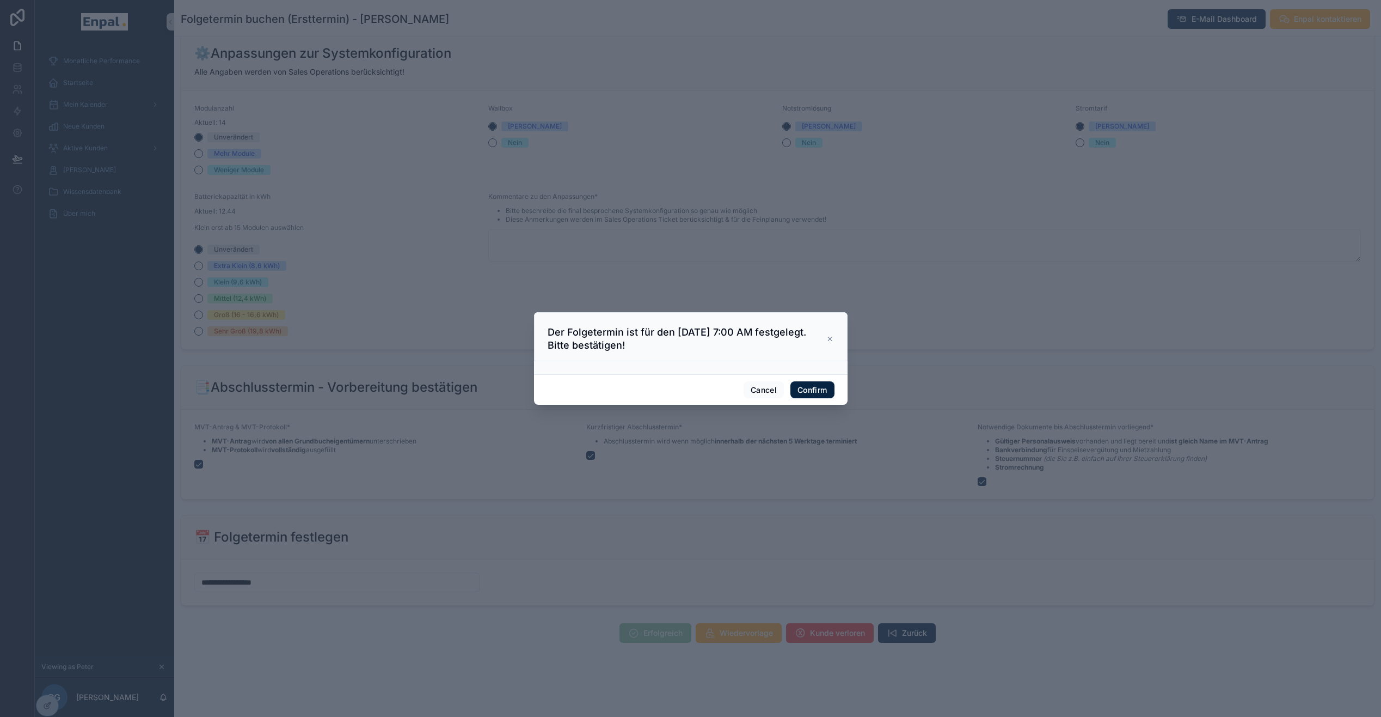
drag, startPoint x: 663, startPoint y: 354, endPoint x: 530, endPoint y: 332, distance: 134.6
click at [534, 332] on div "Der Folgetermin ist für den 9/15/2025 7:00 AM festgelegt. Bitte bestätigen!" at bounding box center [691, 336] width 314 height 49
click at [813, 395] on button "Confirm" at bounding box center [813, 389] width 44 height 17
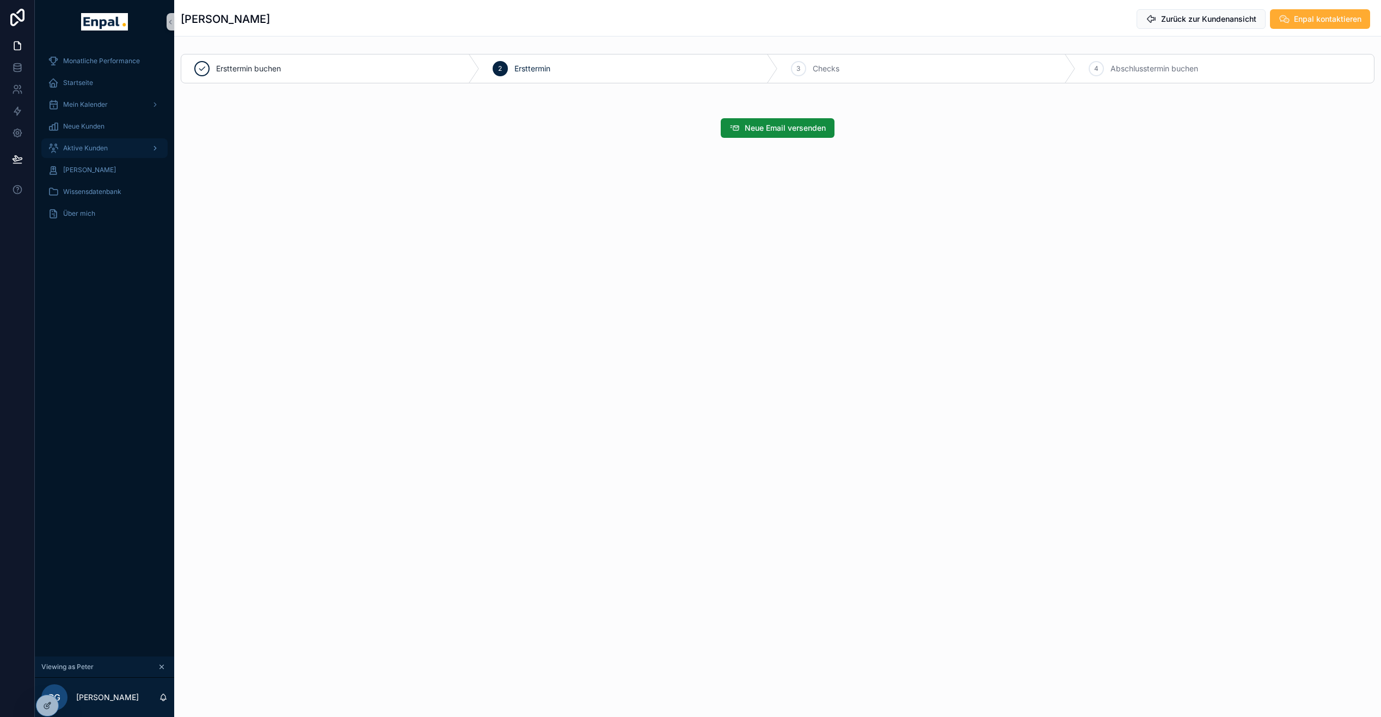
click at [132, 144] on div "Aktive Kunden" at bounding box center [104, 147] width 113 height 17
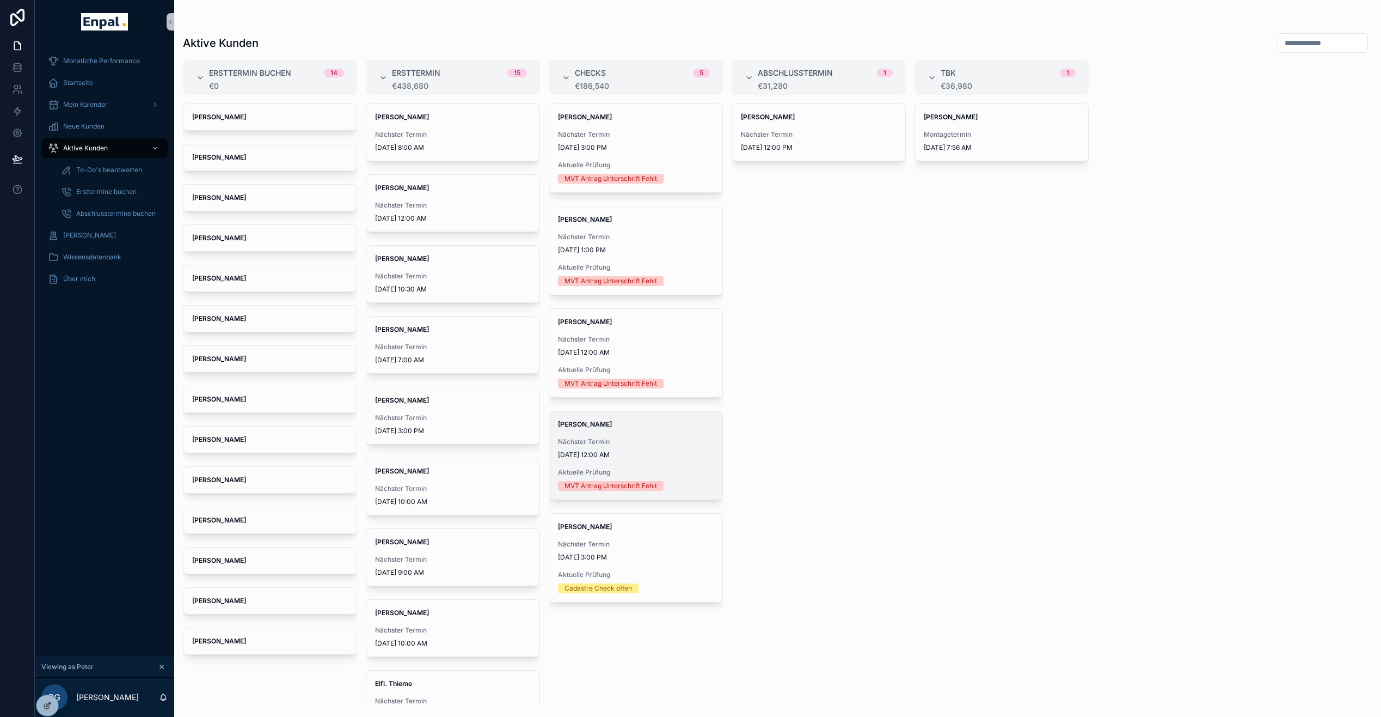
click at [641, 438] on span "Nächster Termin" at bounding box center [636, 441] width 156 height 9
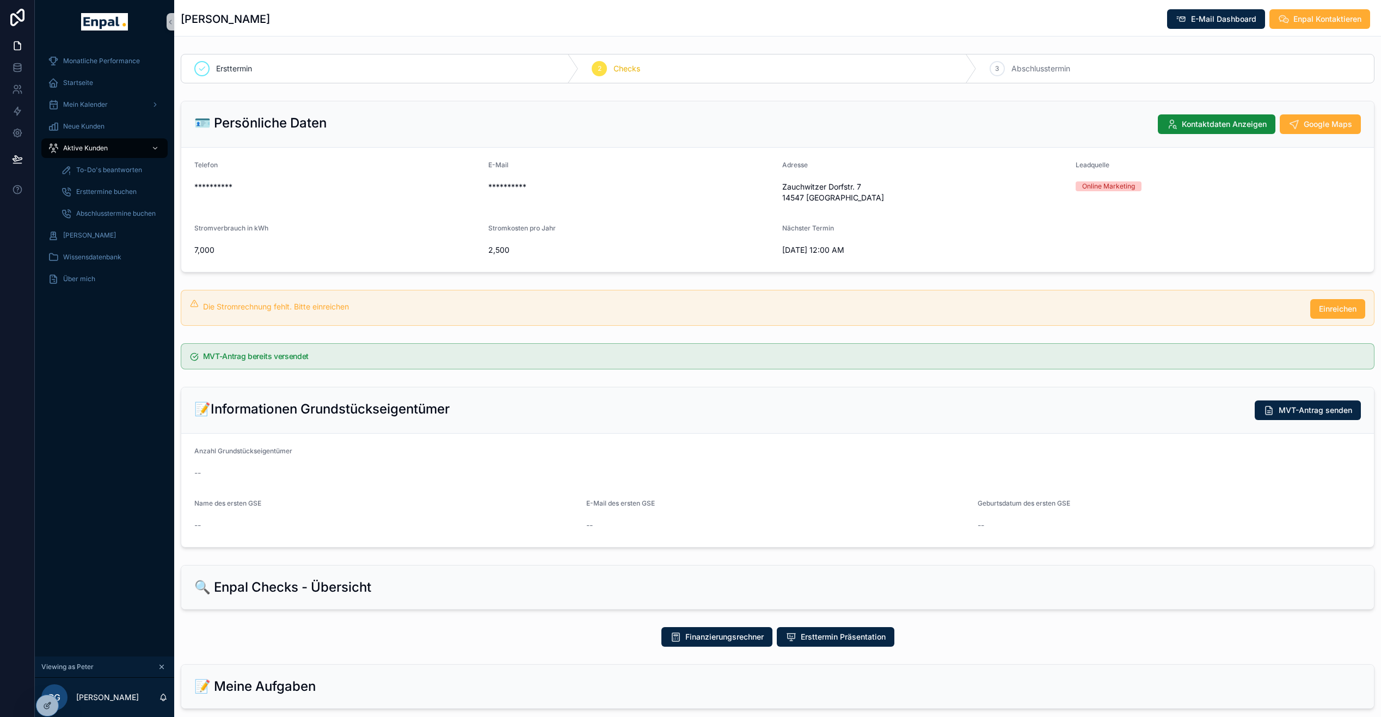
drag, startPoint x: 860, startPoint y: 249, endPoint x: 777, endPoint y: 230, distance: 84.9
click at [777, 230] on form "**********" at bounding box center [777, 210] width 1193 height 124
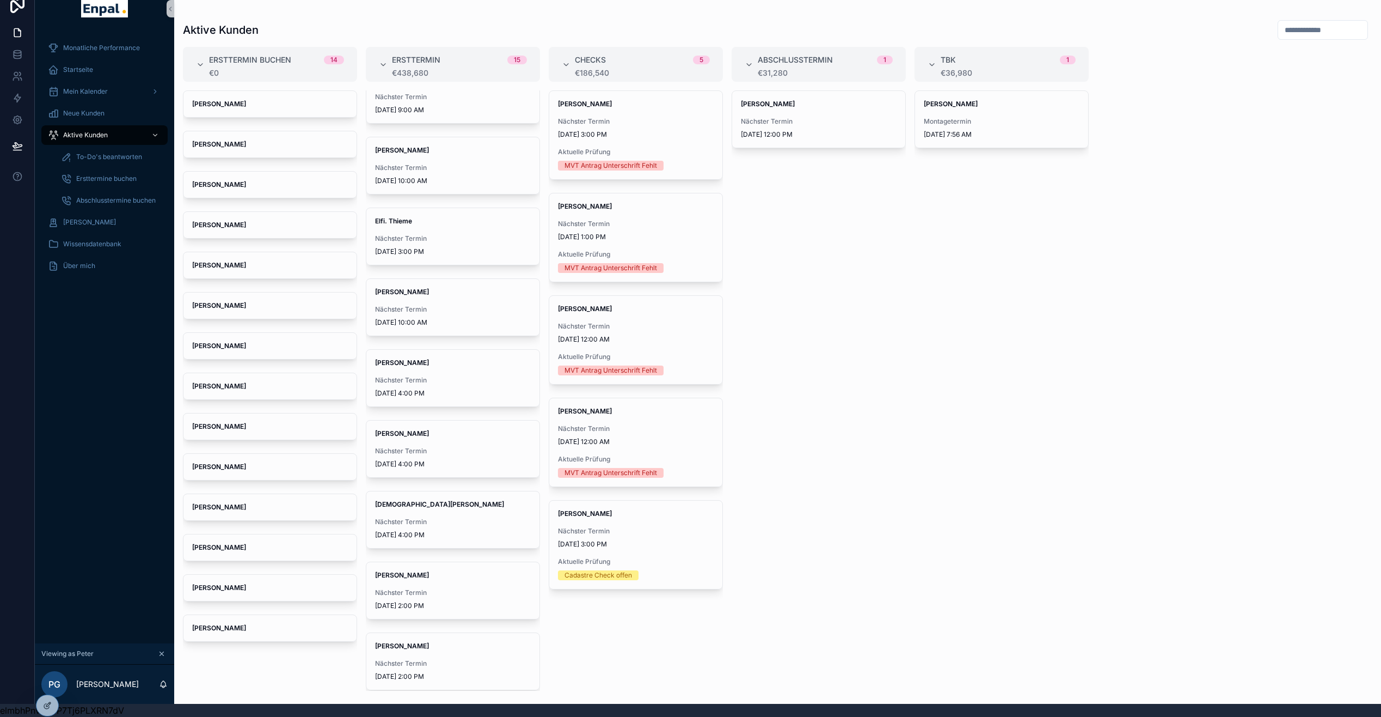
scroll to position [21, 0]
click at [470, 163] on span "Nächster Termin" at bounding box center [453, 167] width 156 height 9
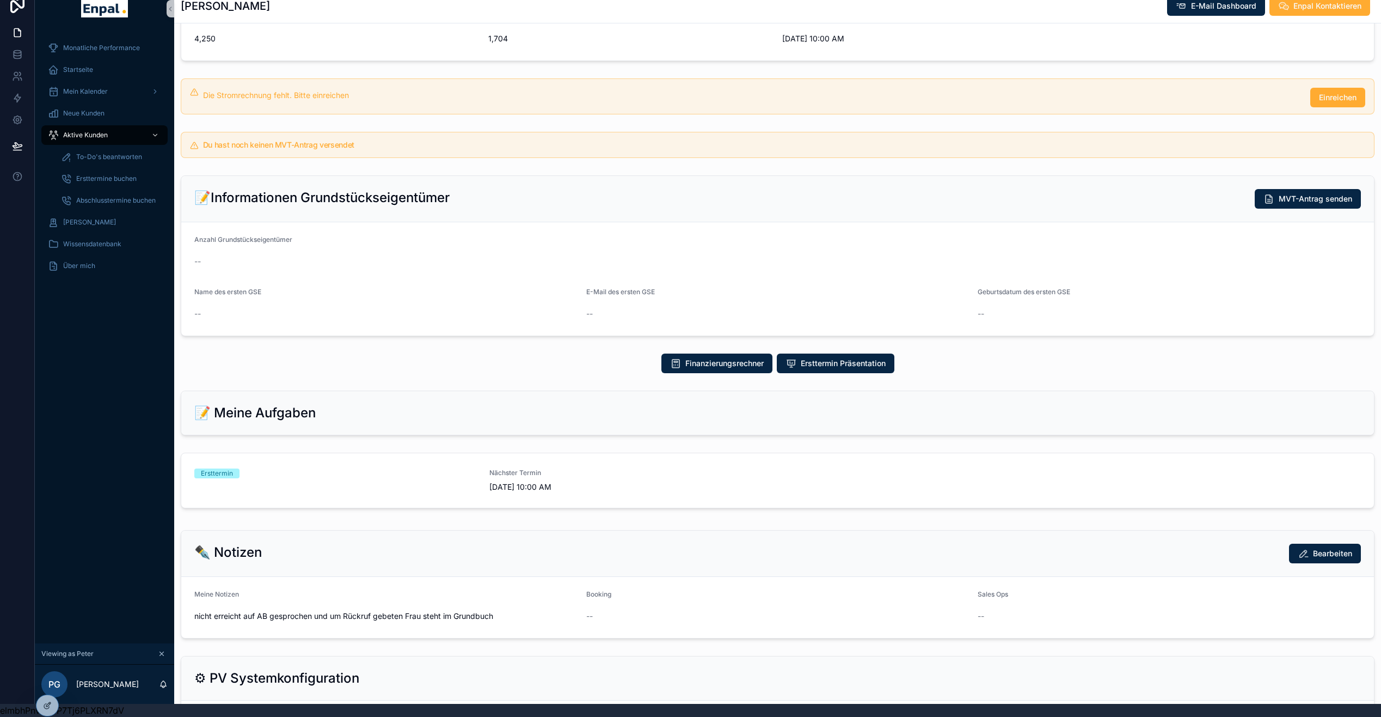
scroll to position [274, 0]
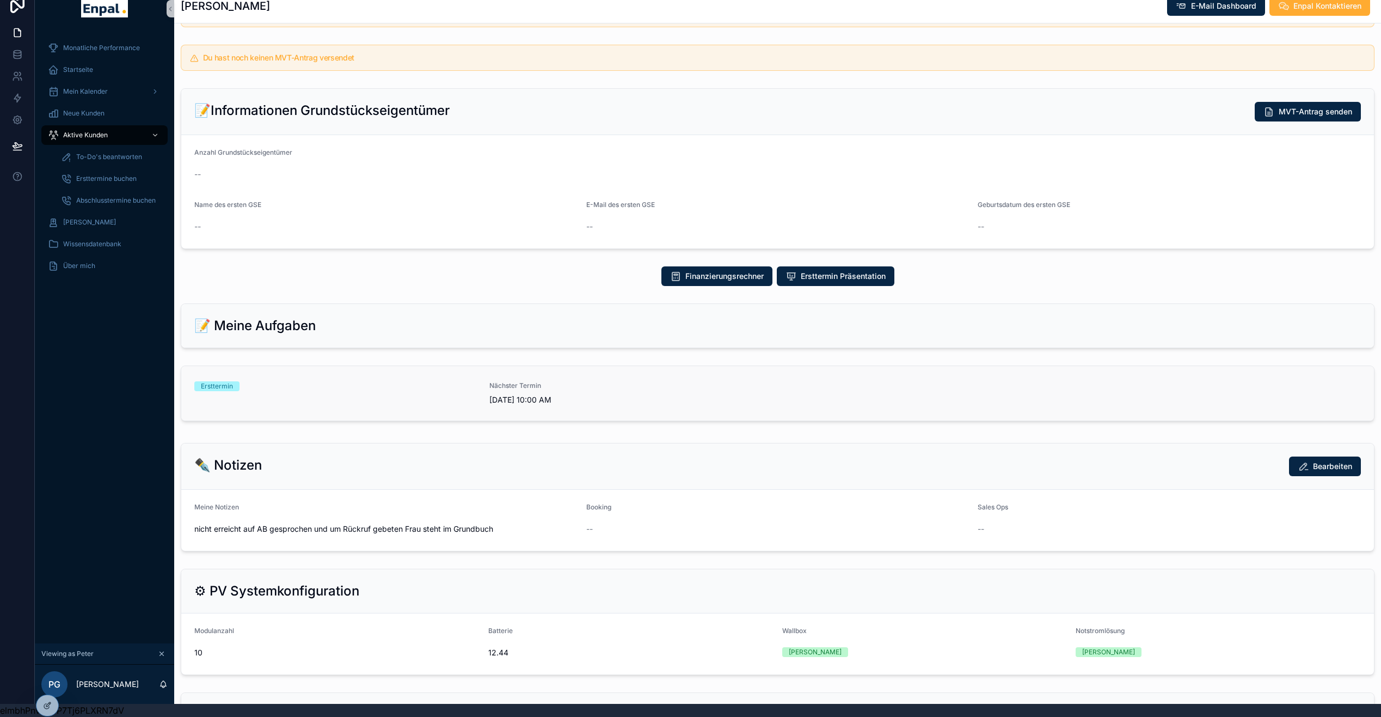
click at [353, 395] on div "Ersttermin" at bounding box center [335, 393] width 282 height 24
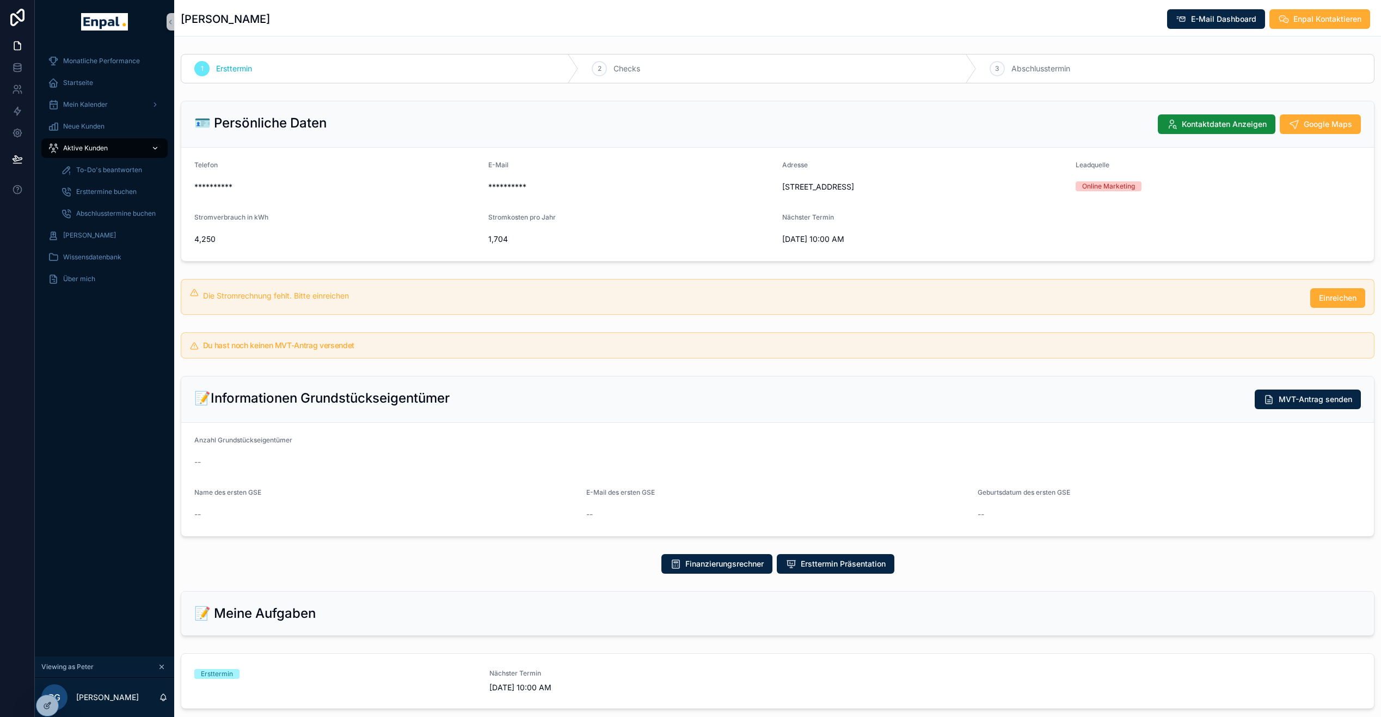
click at [106, 153] on div "Aktive Kunden" at bounding box center [104, 147] width 113 height 17
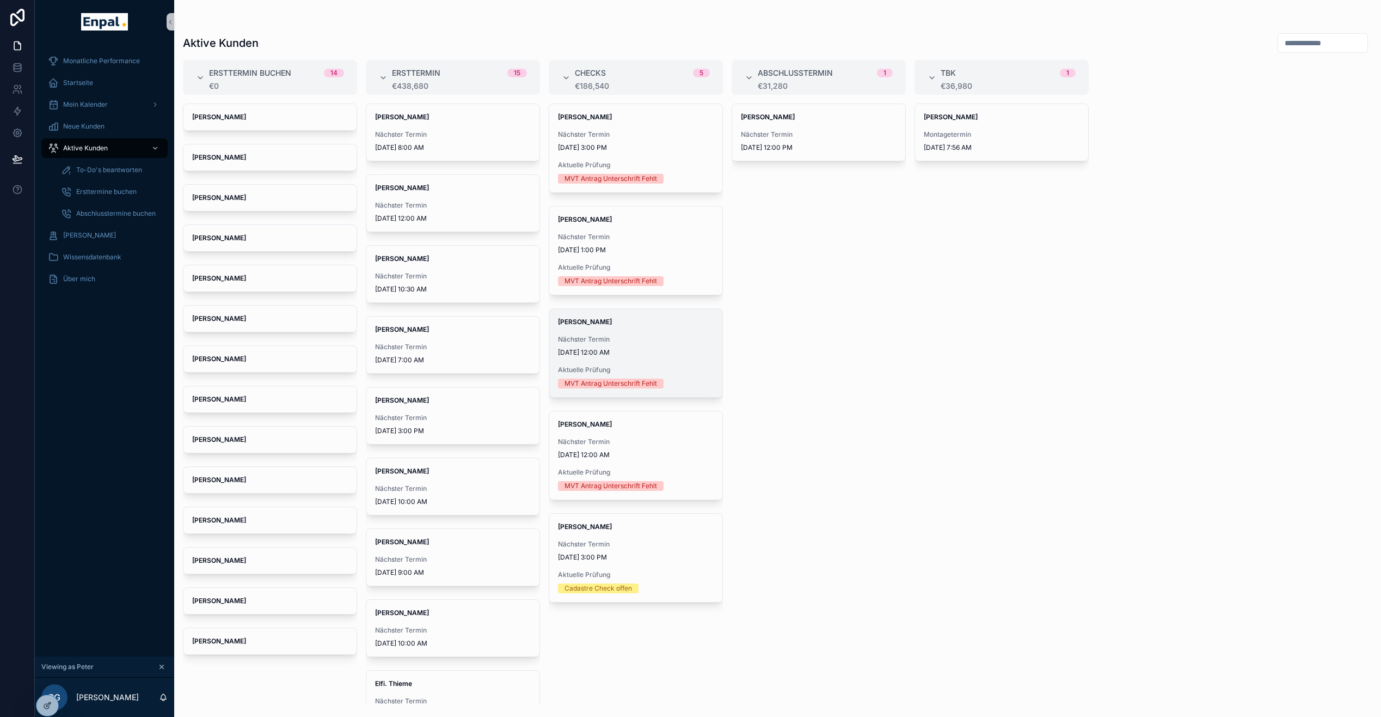
click at [655, 350] on span "9/16/2025 12:00 AM" at bounding box center [636, 352] width 156 height 9
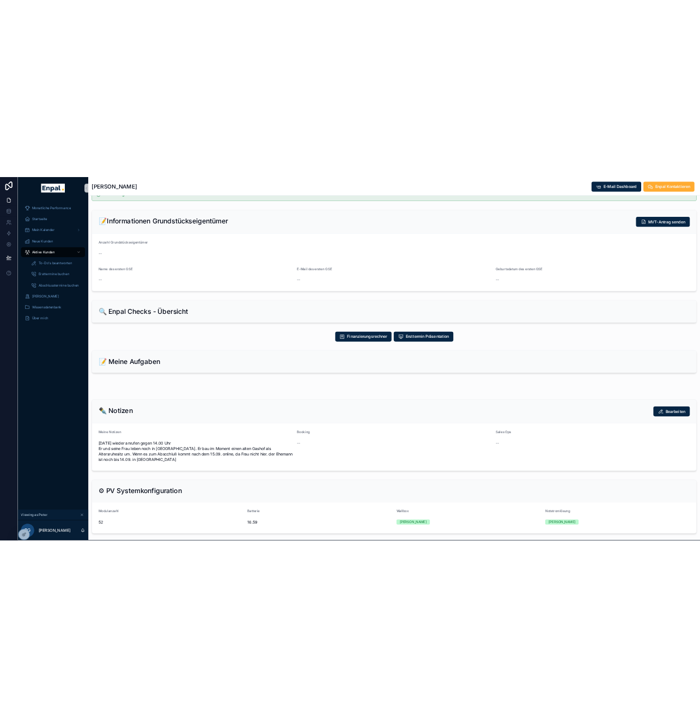
scroll to position [316, 0]
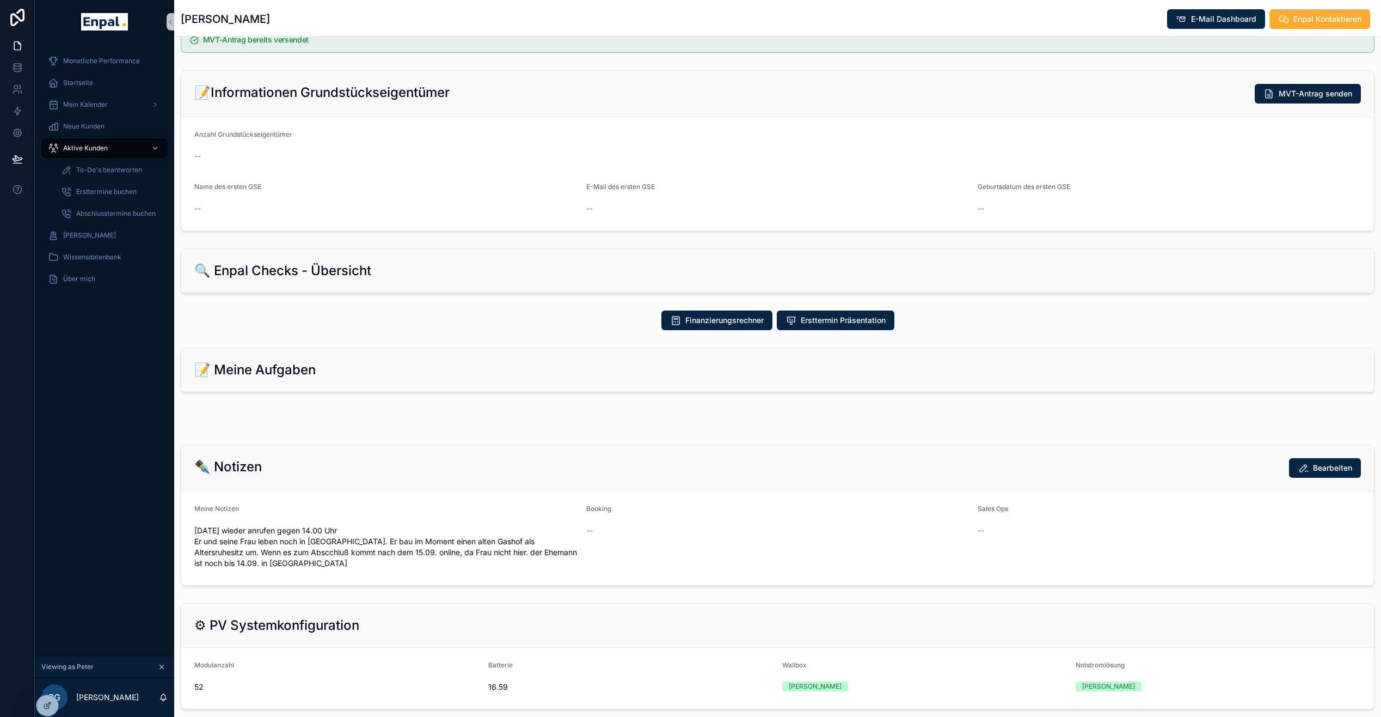
click at [321, 376] on div "📝 Meine Aufgaben" at bounding box center [777, 369] width 1167 height 17
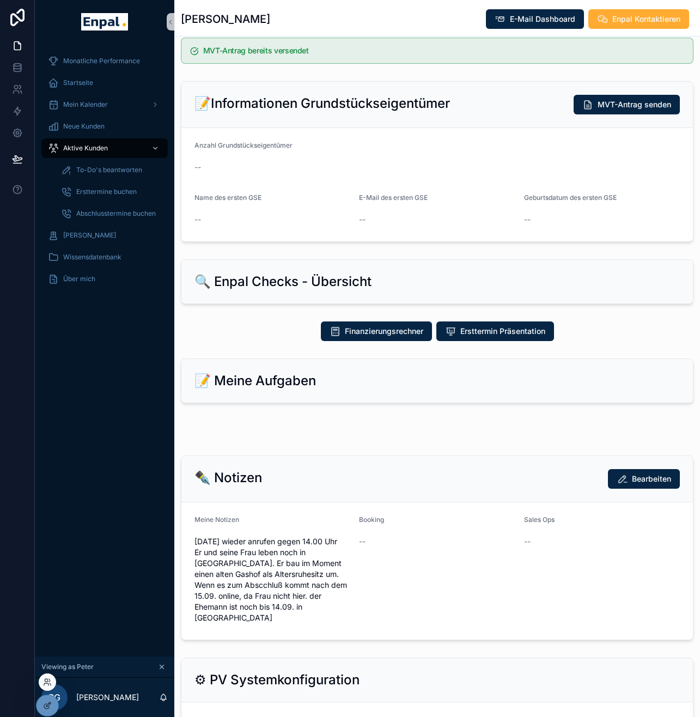
click at [50, 674] on div at bounding box center [47, 681] width 17 height 17
click at [50, 679] on icon at bounding box center [49, 679] width 1 height 3
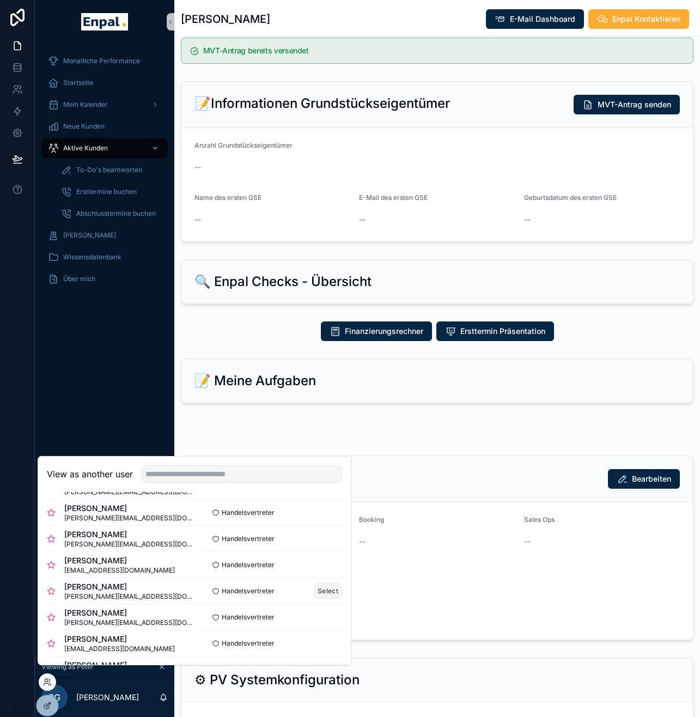
scroll to position [159, 0]
click at [314, 650] on button "Select" at bounding box center [328, 642] width 28 height 16
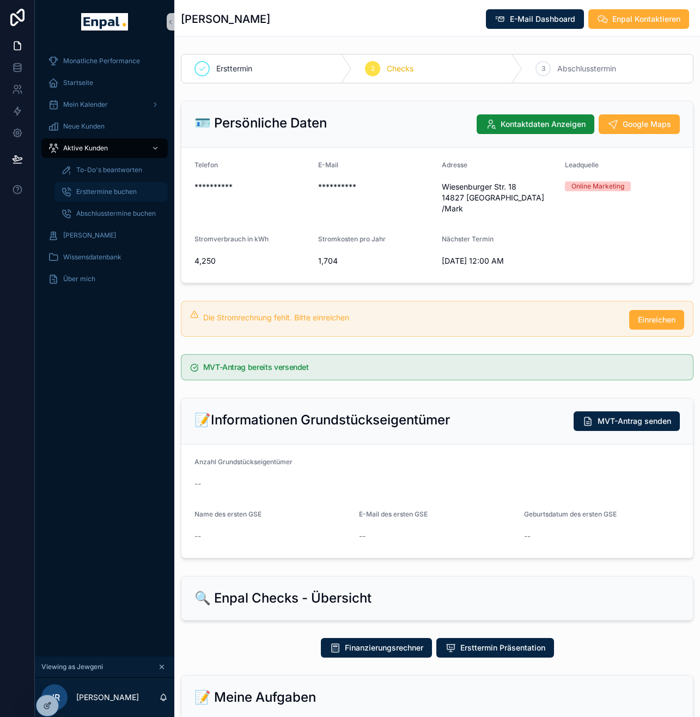
click at [138, 191] on div "Ersttermine buchen" at bounding box center [111, 191] width 100 height 17
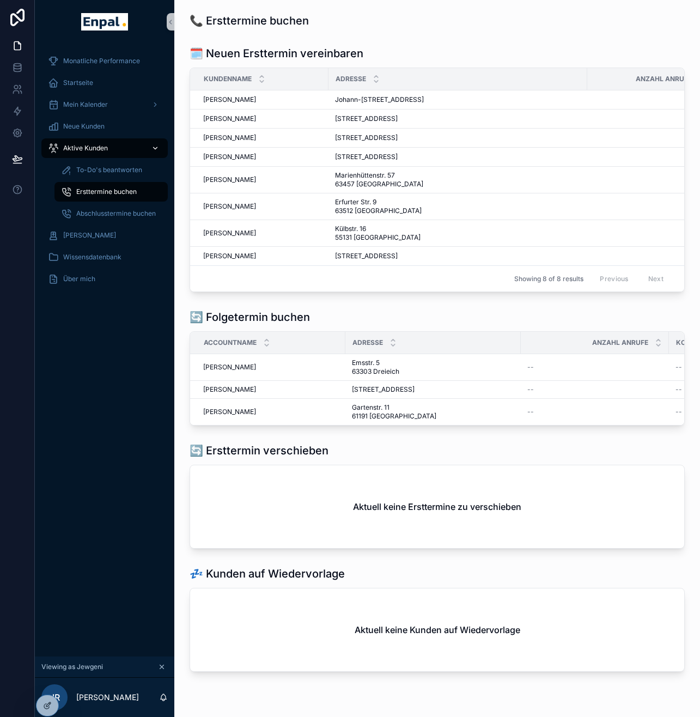
click at [113, 149] on div "Aktive Kunden" at bounding box center [104, 147] width 113 height 17
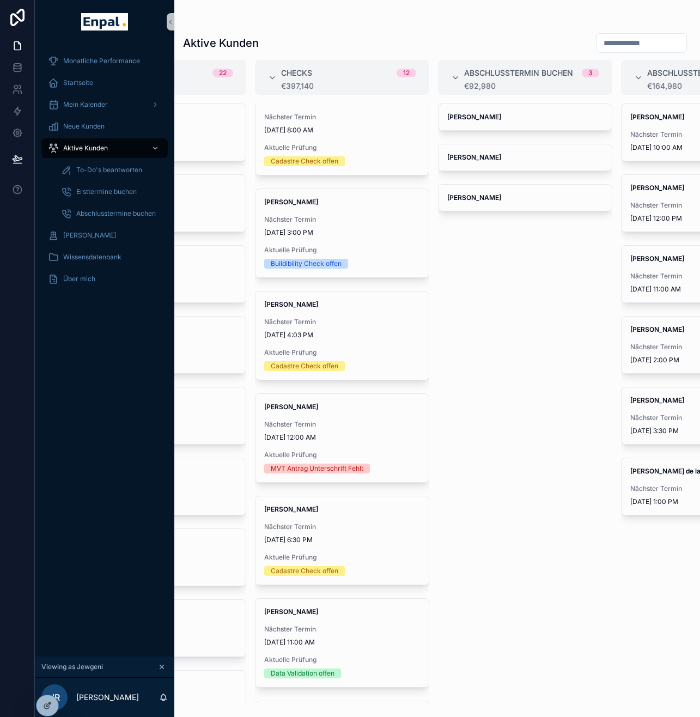
scroll to position [0, 573]
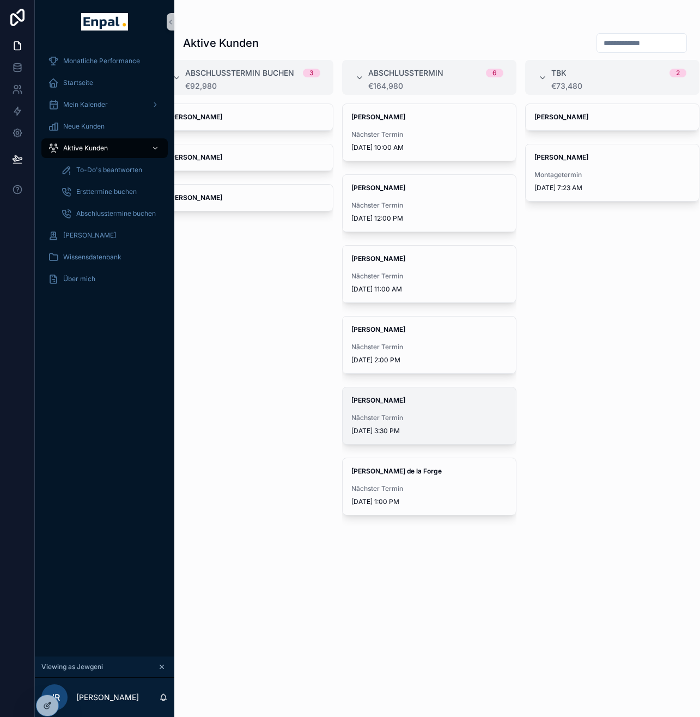
click at [450, 410] on div "Sebastian Wittko Nächster Termin 8/27/2025 3:30 PM" at bounding box center [428, 415] width 173 height 57
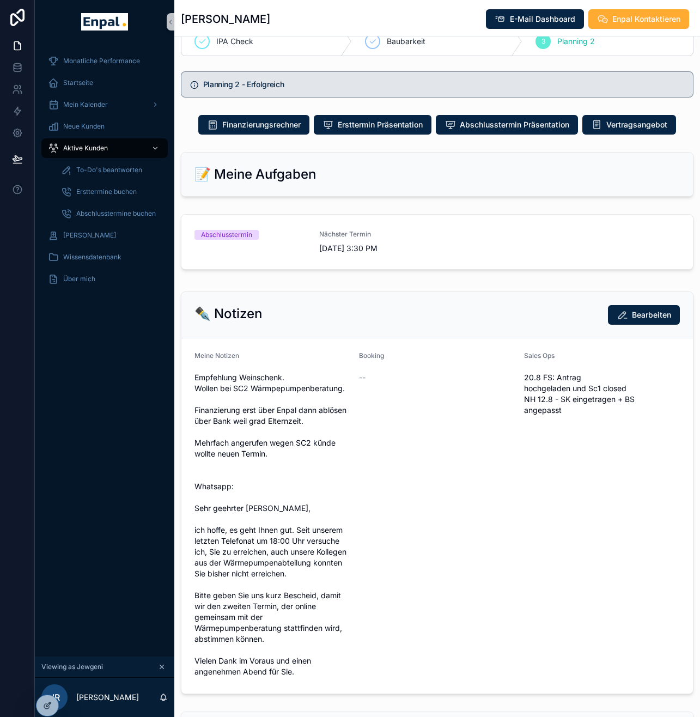
scroll to position [720, 0]
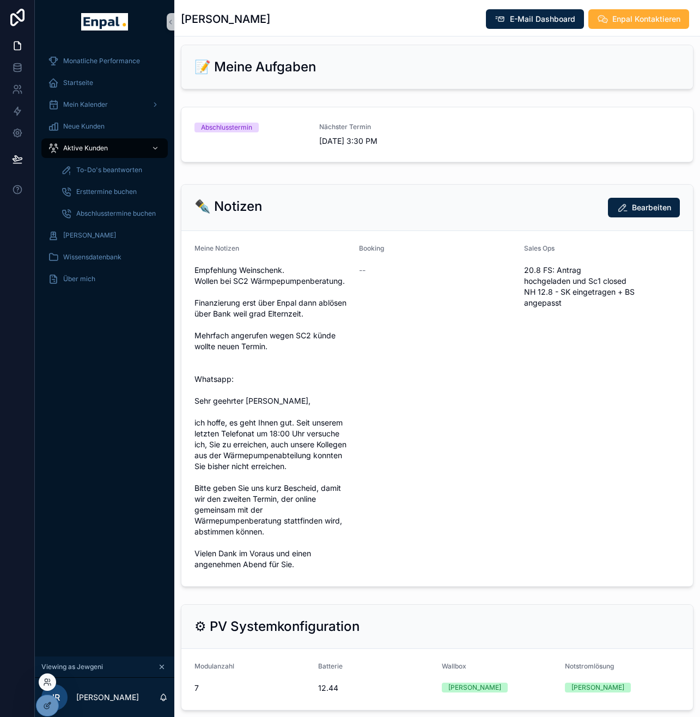
click at [50, 687] on div at bounding box center [47, 681] width 17 height 17
click at [50, 681] on icon at bounding box center [47, 681] width 9 height 9
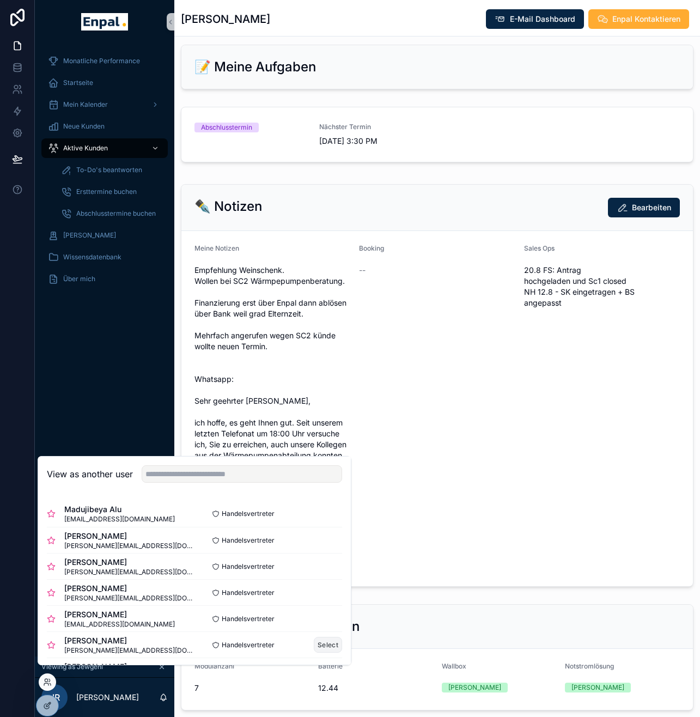
click at [324, 652] on button "Select" at bounding box center [328, 644] width 28 height 16
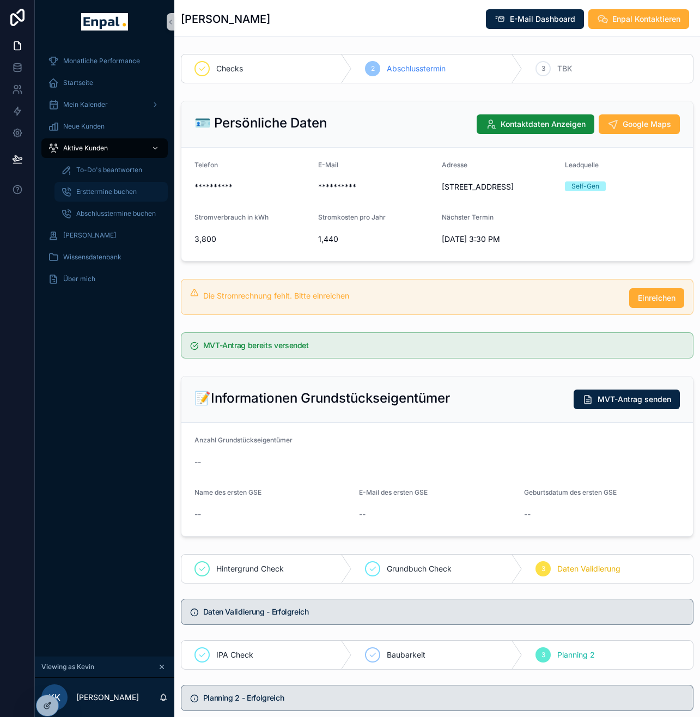
click at [115, 190] on span "Ersttermine buchen" at bounding box center [106, 191] width 60 height 9
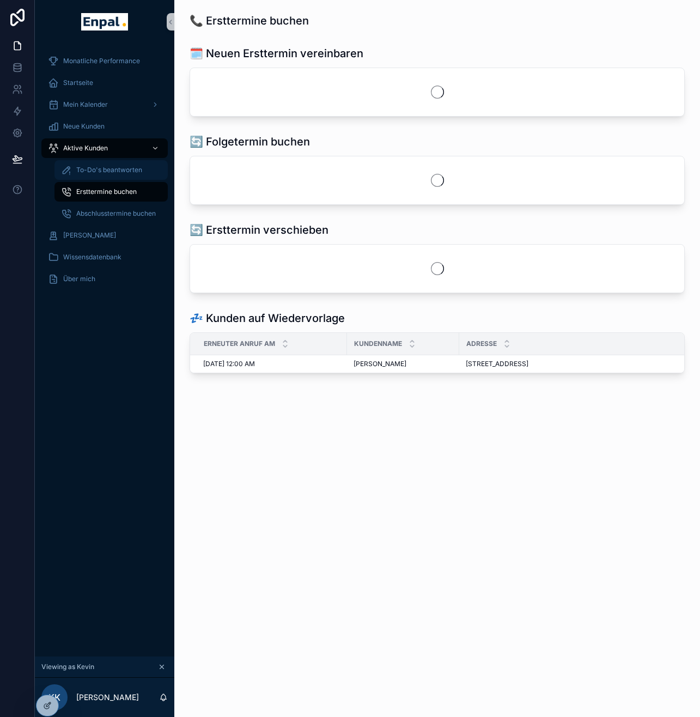
click at [119, 172] on span "To-Do's beantworten" at bounding box center [109, 170] width 66 height 9
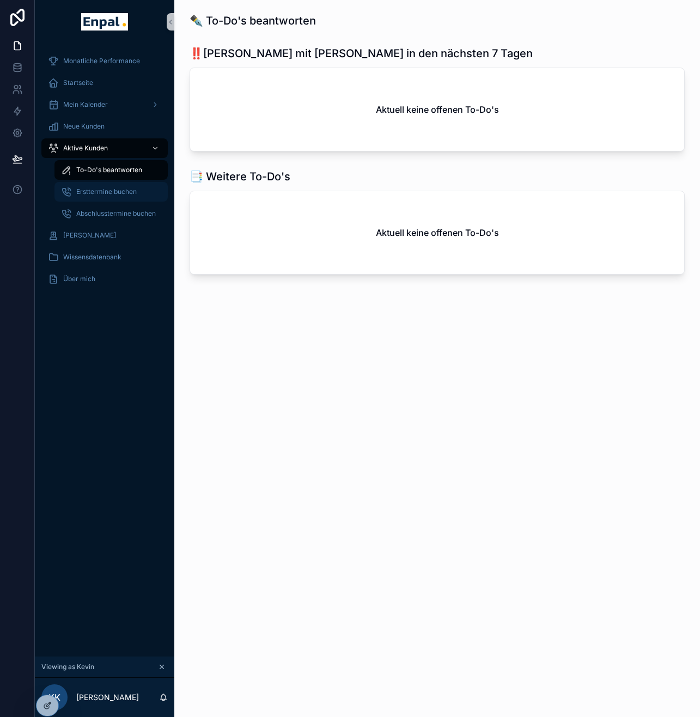
click at [117, 193] on span "Ersttermine buchen" at bounding box center [106, 191] width 60 height 9
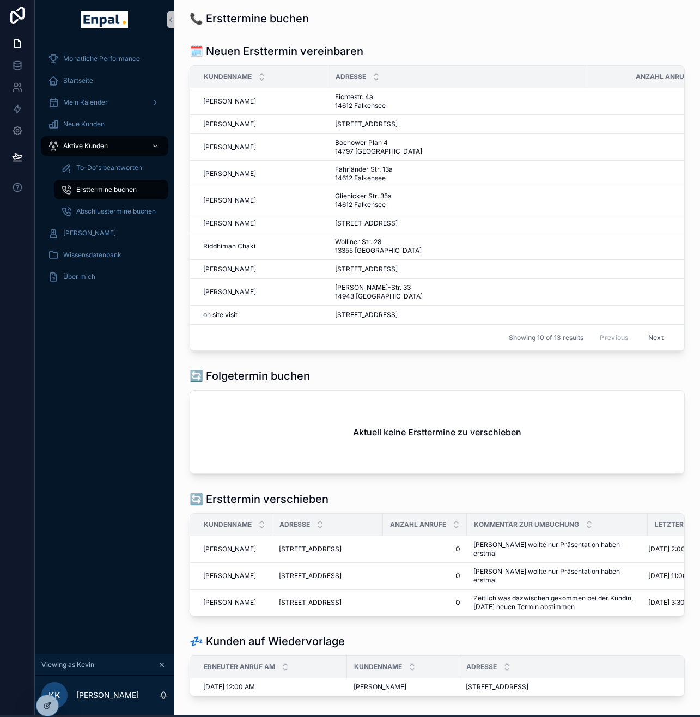
click at [656, 346] on button "Next" at bounding box center [655, 337] width 30 height 17
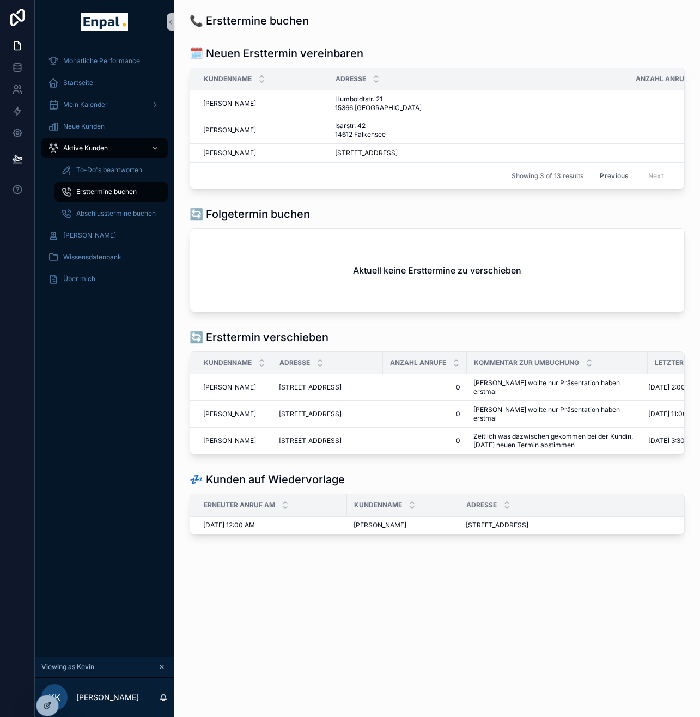
click at [619, 184] on button "Previous" at bounding box center [614, 175] width 44 height 17
